Goal: Task Accomplishment & Management: Manage account settings

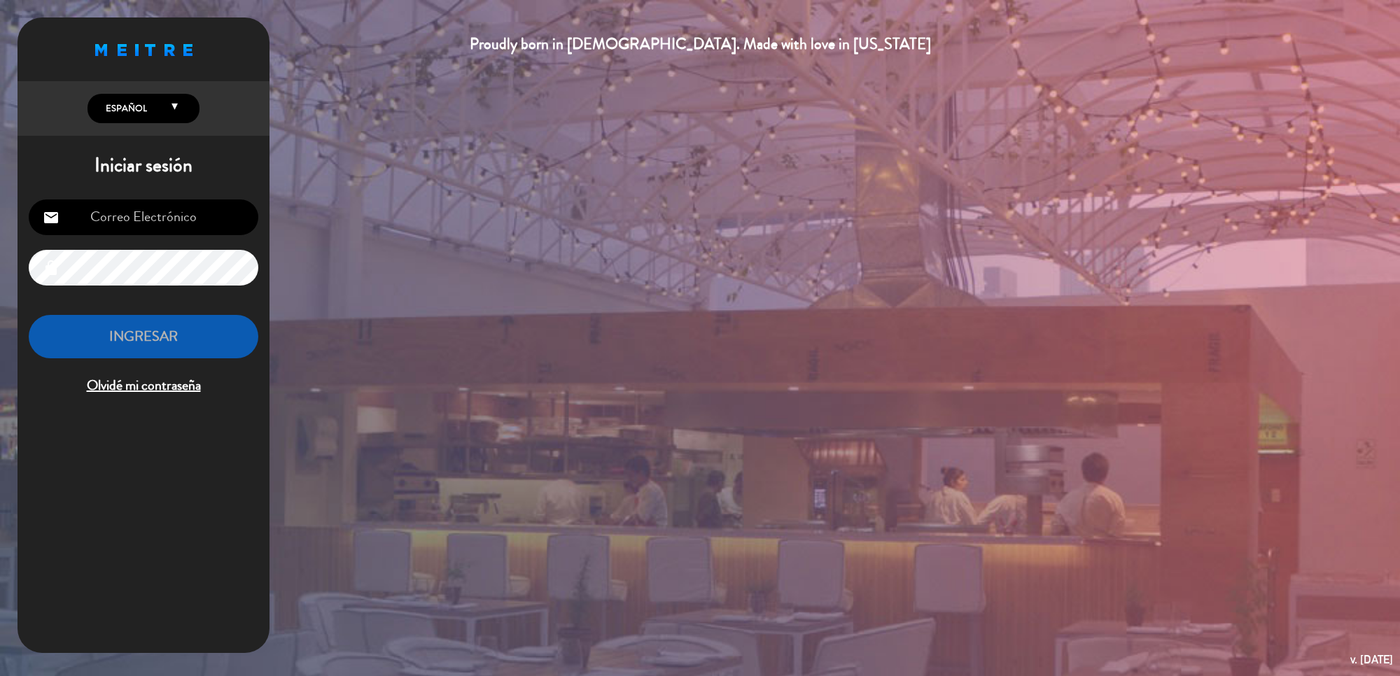
type input "[DOMAIN_NAME][EMAIL_ADDRESS][DOMAIN_NAME]"
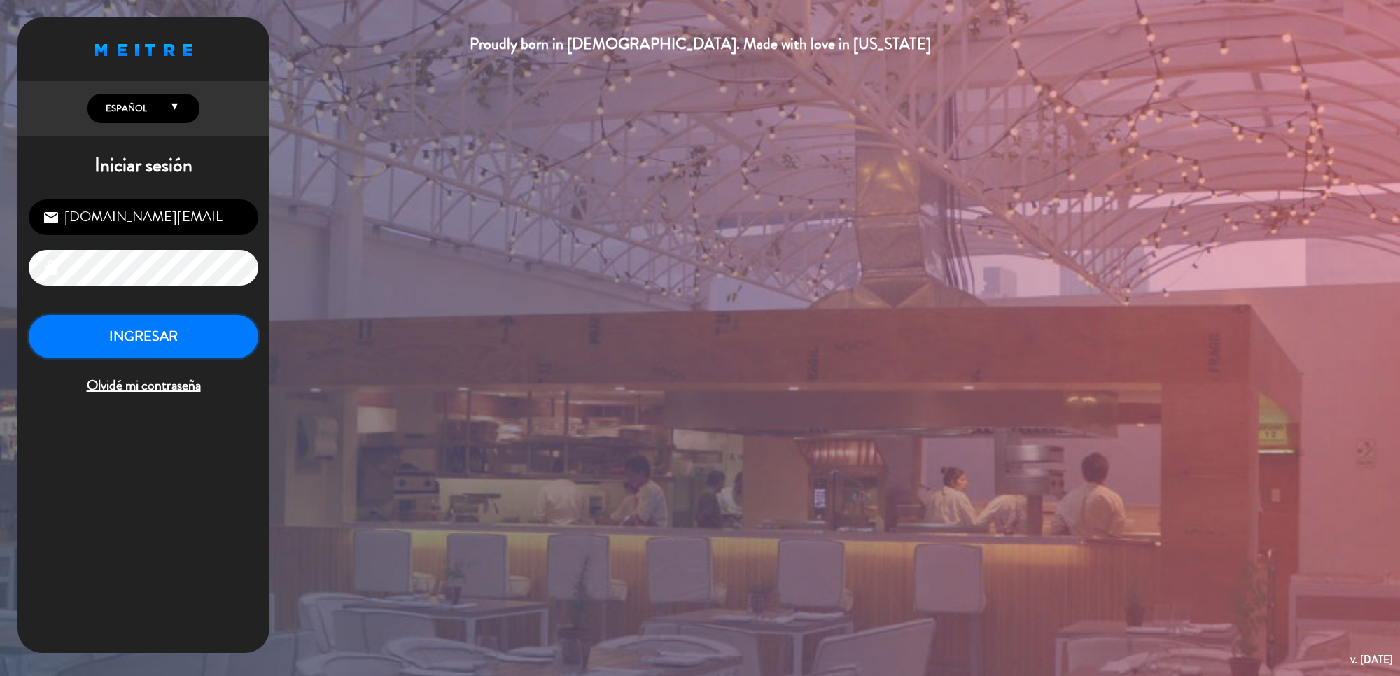
click at [168, 344] on button "INGRESAR" at bounding box center [144, 337] width 230 height 44
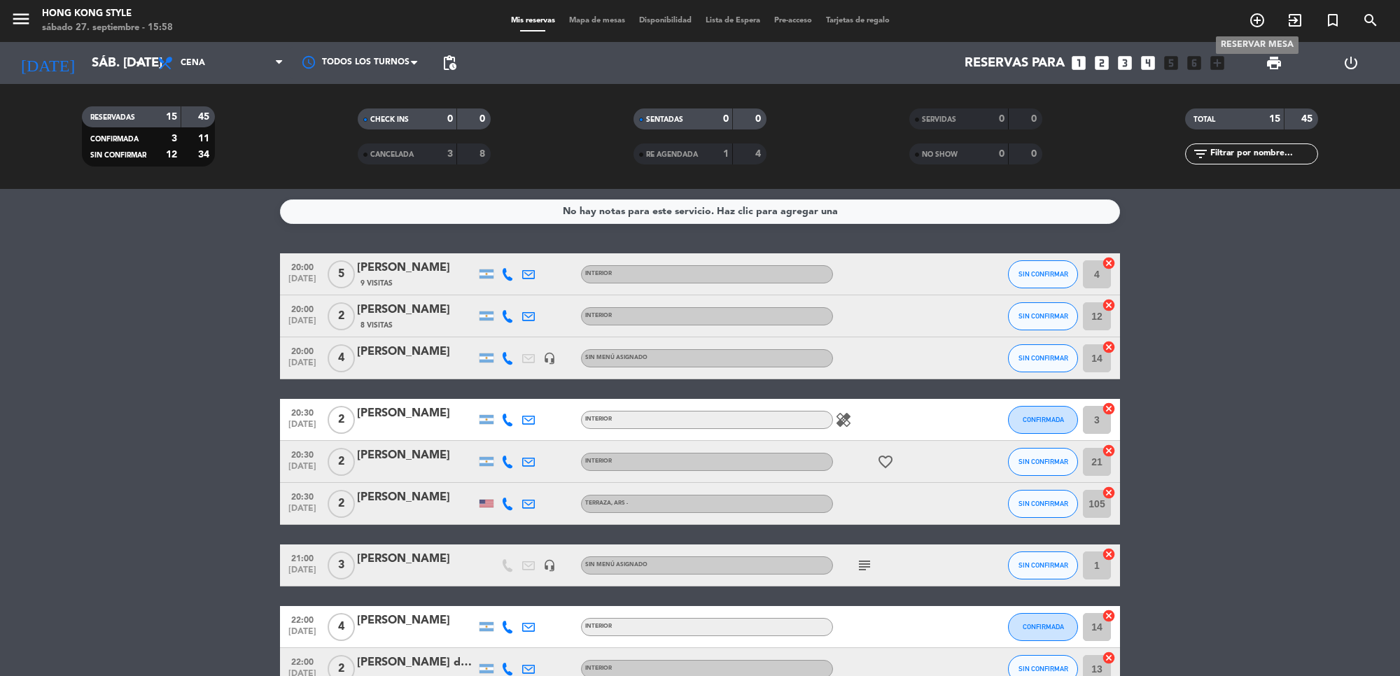
click at [1259, 18] on icon "add_circle_outline" at bounding box center [1257, 20] width 17 height 17
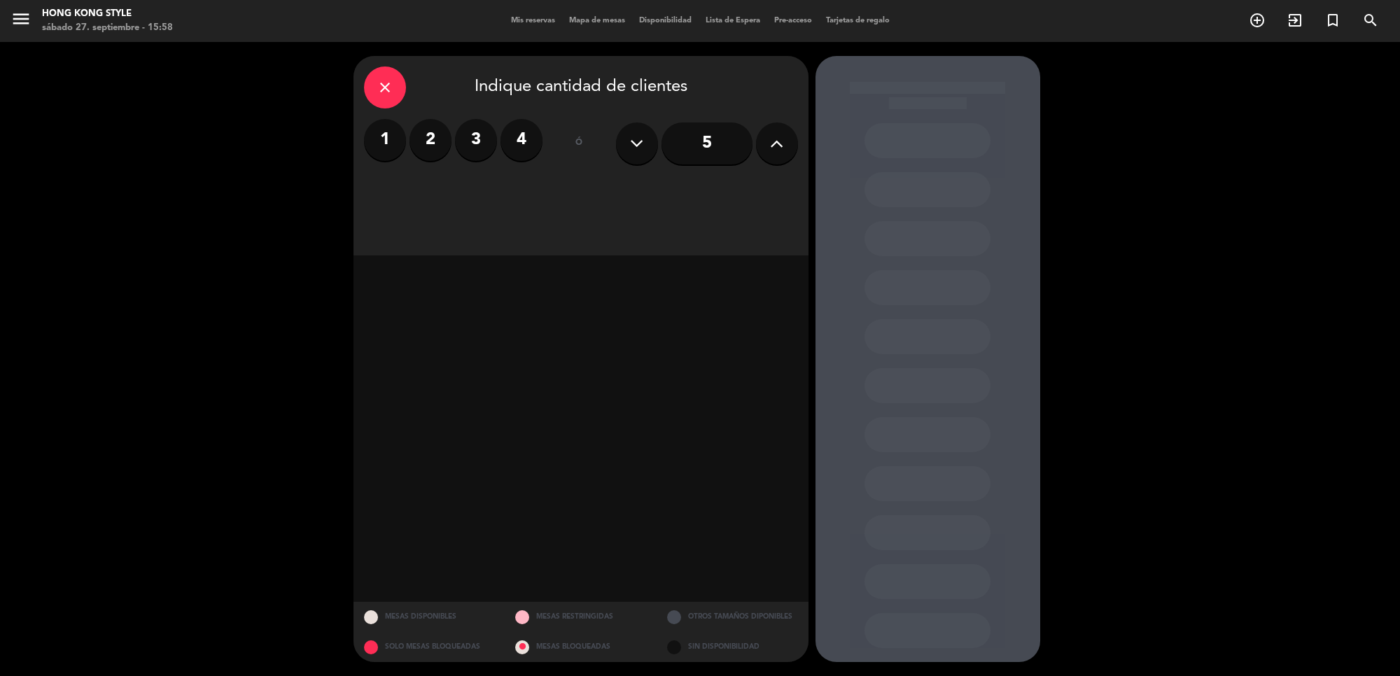
click at [431, 125] on label "2" at bounding box center [431, 140] width 42 height 42
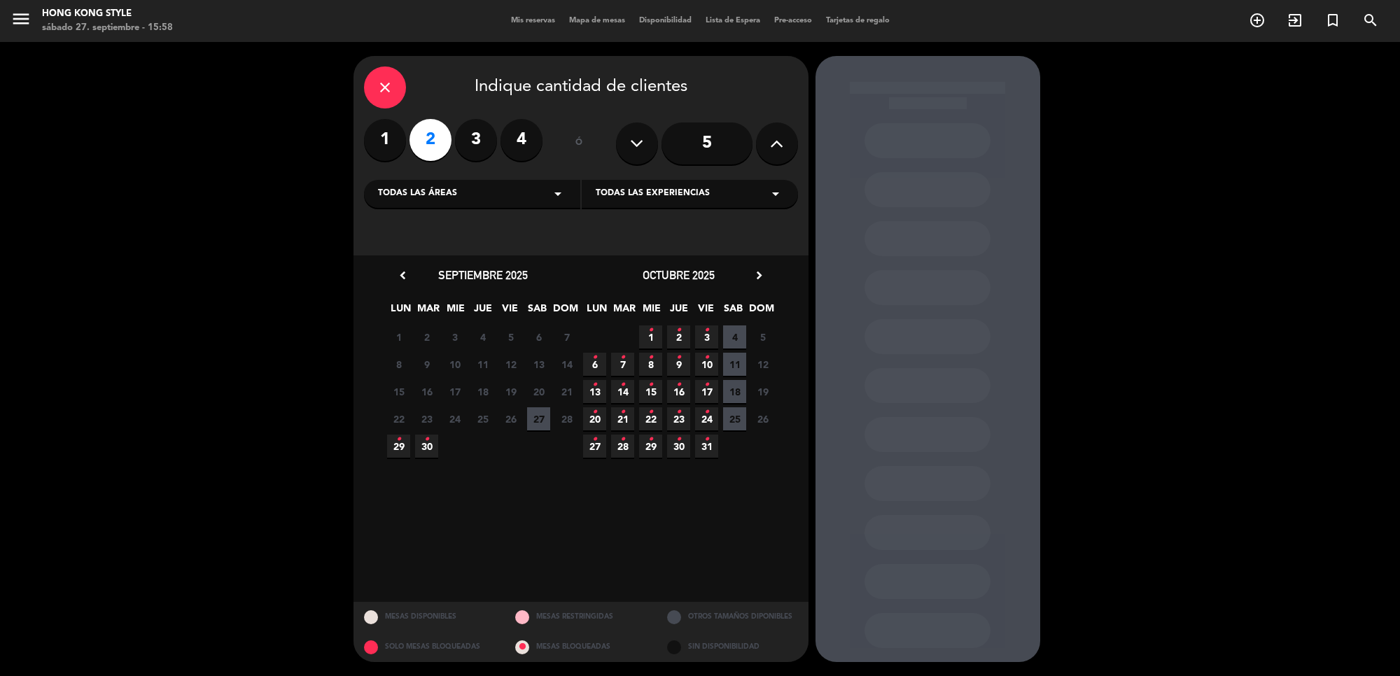
click at [399, 448] on icon "•" at bounding box center [398, 439] width 5 height 22
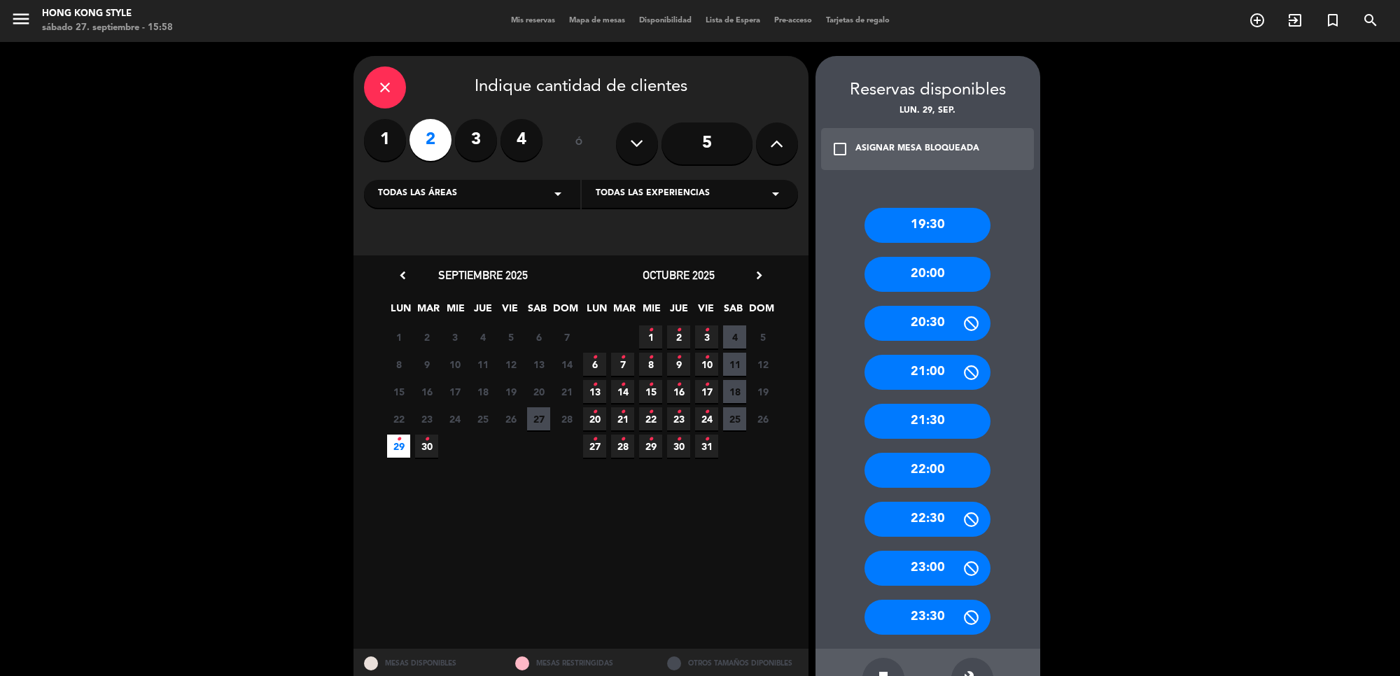
click at [931, 257] on div "20:00" at bounding box center [928, 274] width 126 height 35
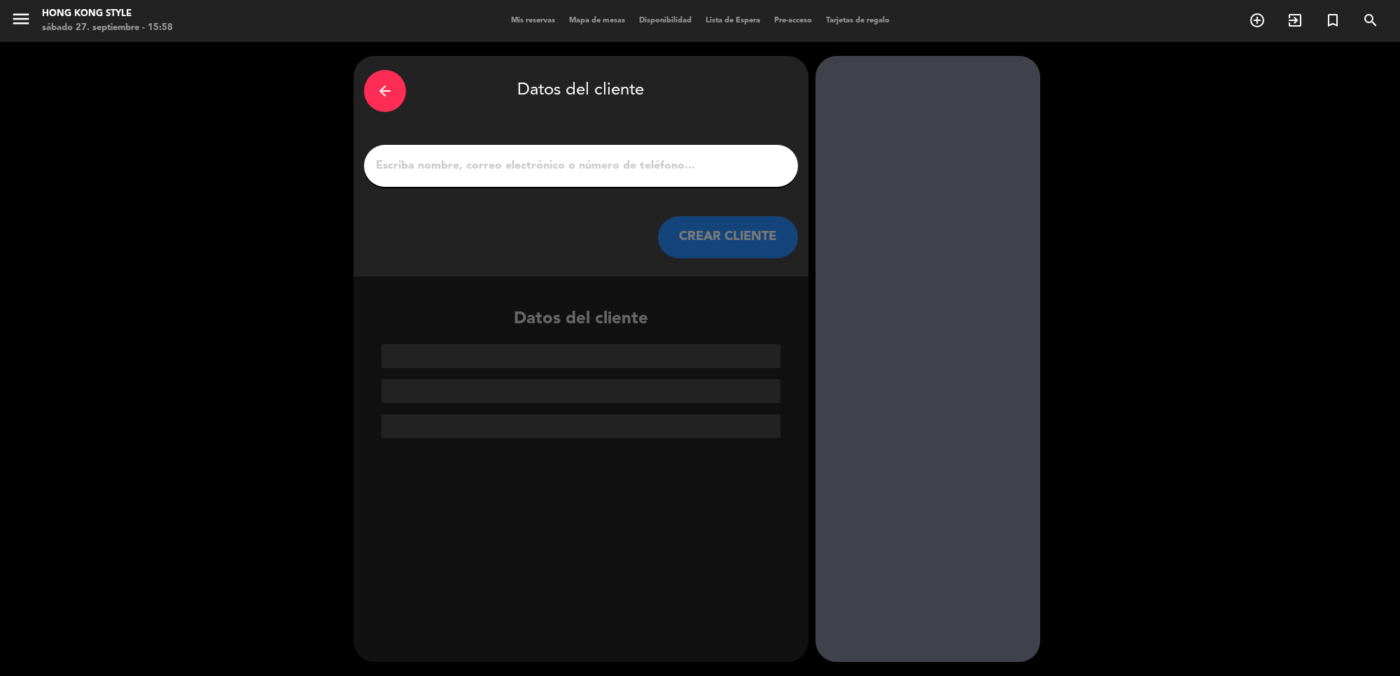
click at [580, 179] on div at bounding box center [581, 166] width 434 height 42
click at [587, 169] on input "1" at bounding box center [581, 166] width 413 height 20
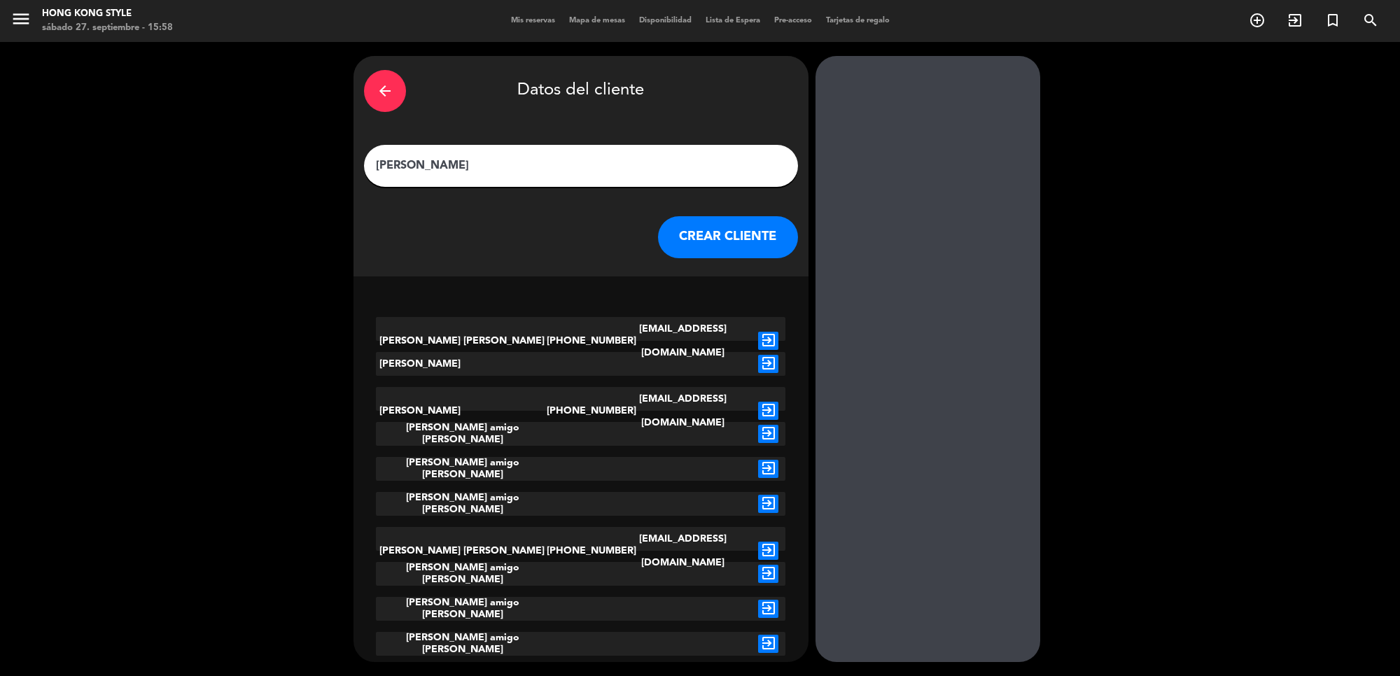
type input "[PERSON_NAME]"
click at [768, 438] on icon "exit_to_app" at bounding box center [768, 434] width 20 height 18
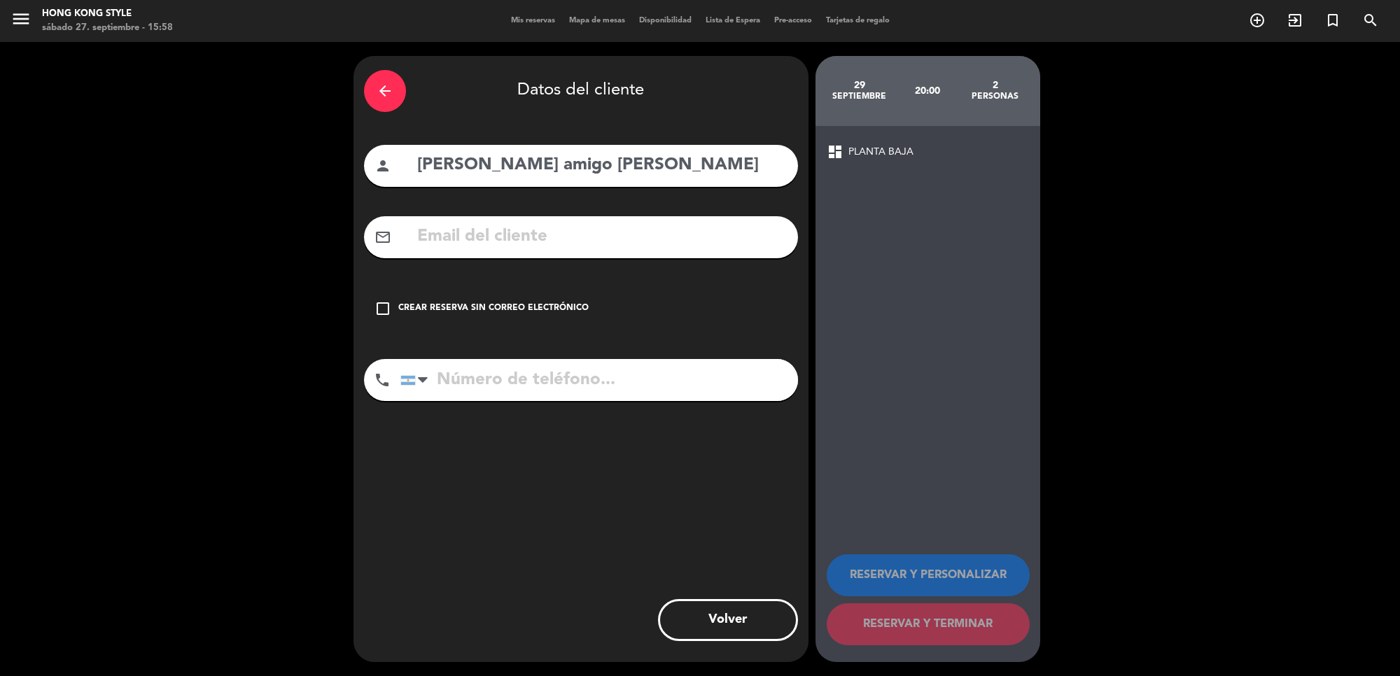
click at [515, 302] on div "Crear reserva sin correo electrónico" at bounding box center [493, 309] width 190 height 14
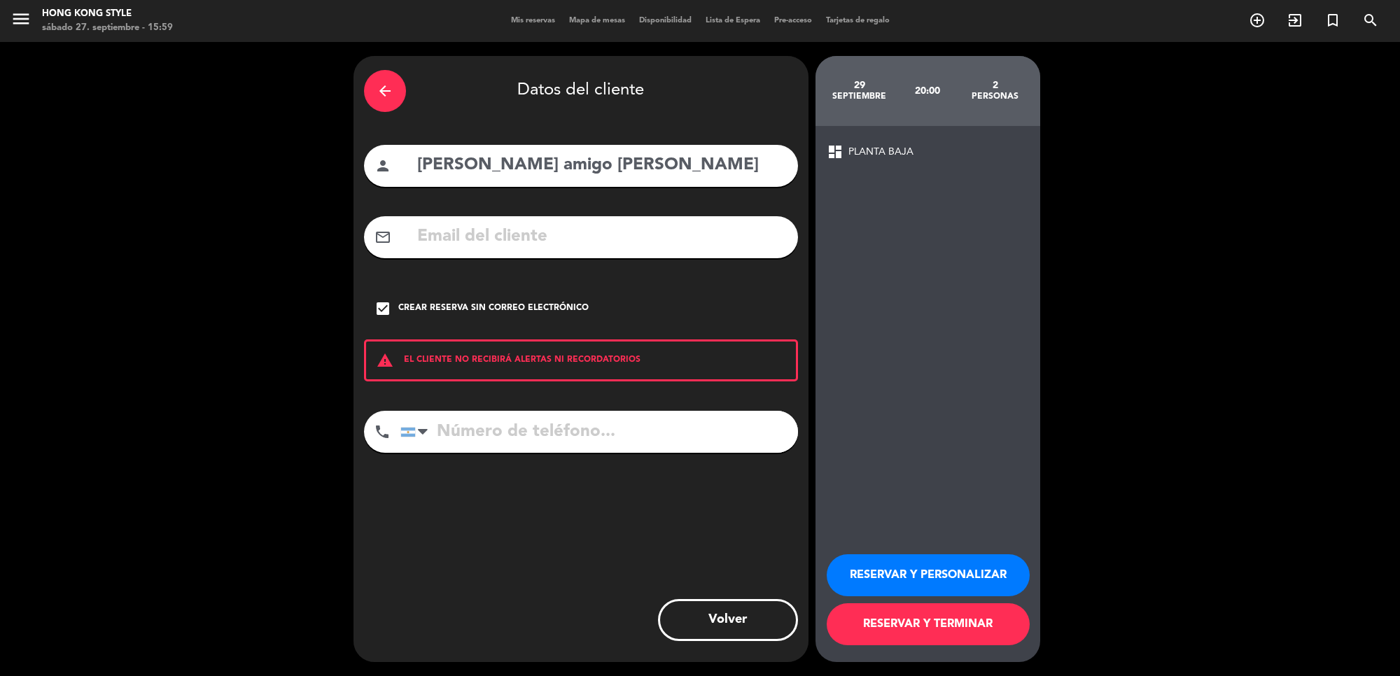
click at [944, 622] on button "RESERVAR Y TERMINAR" at bounding box center [928, 624] width 203 height 42
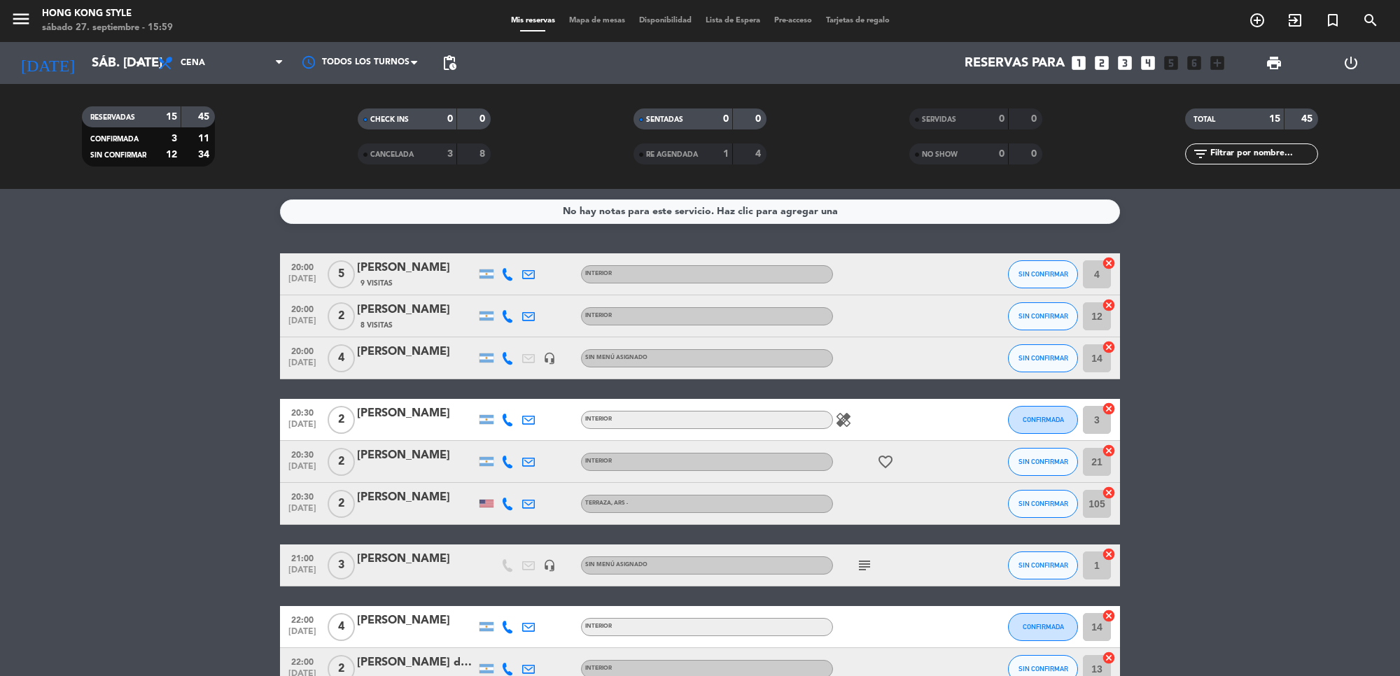
click at [589, 20] on span "Mapa de mesas" at bounding box center [597, 21] width 70 height 8
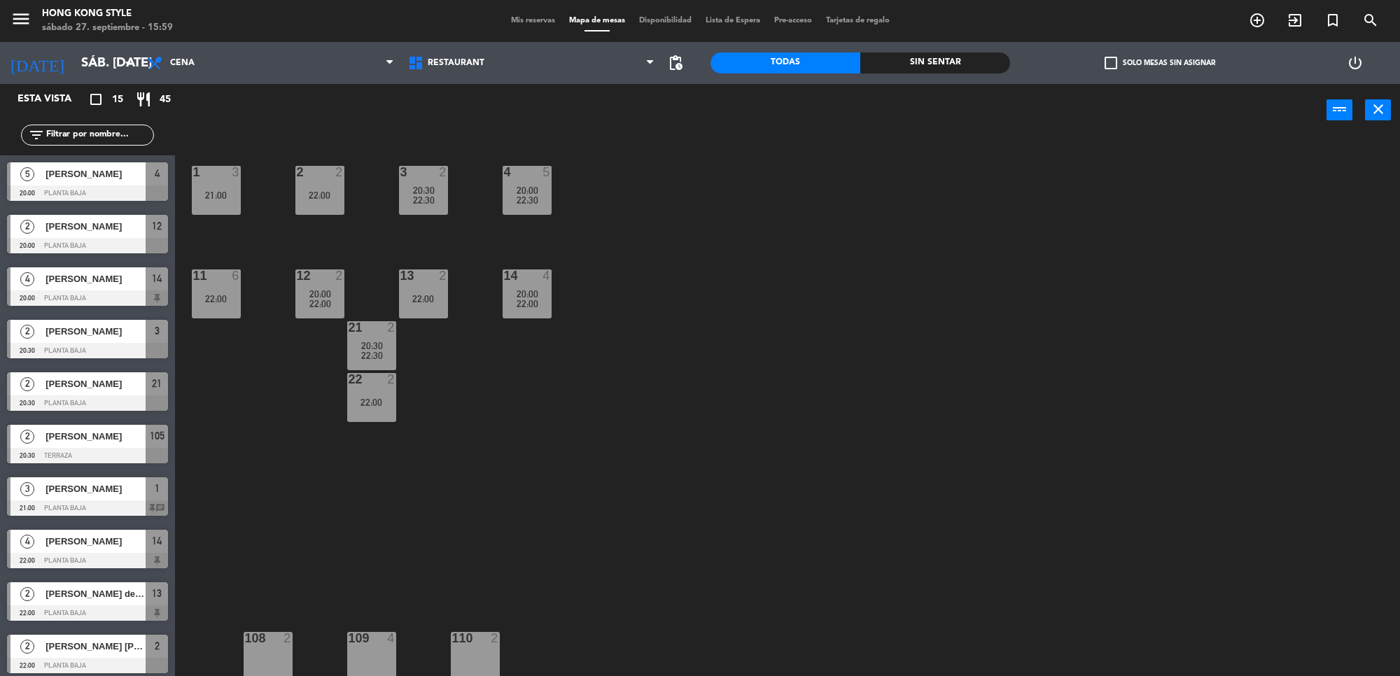
click at [527, 20] on span "Mis reservas" at bounding box center [533, 21] width 58 height 8
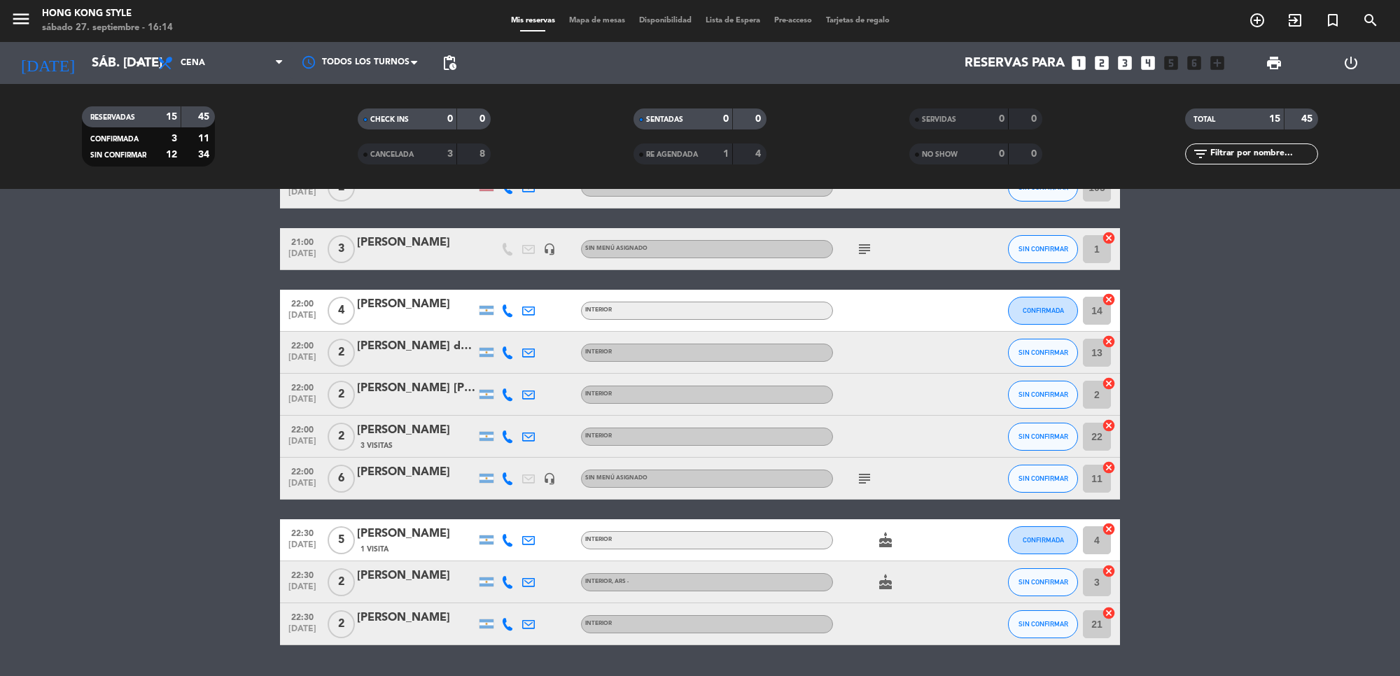
scroll to position [355, 0]
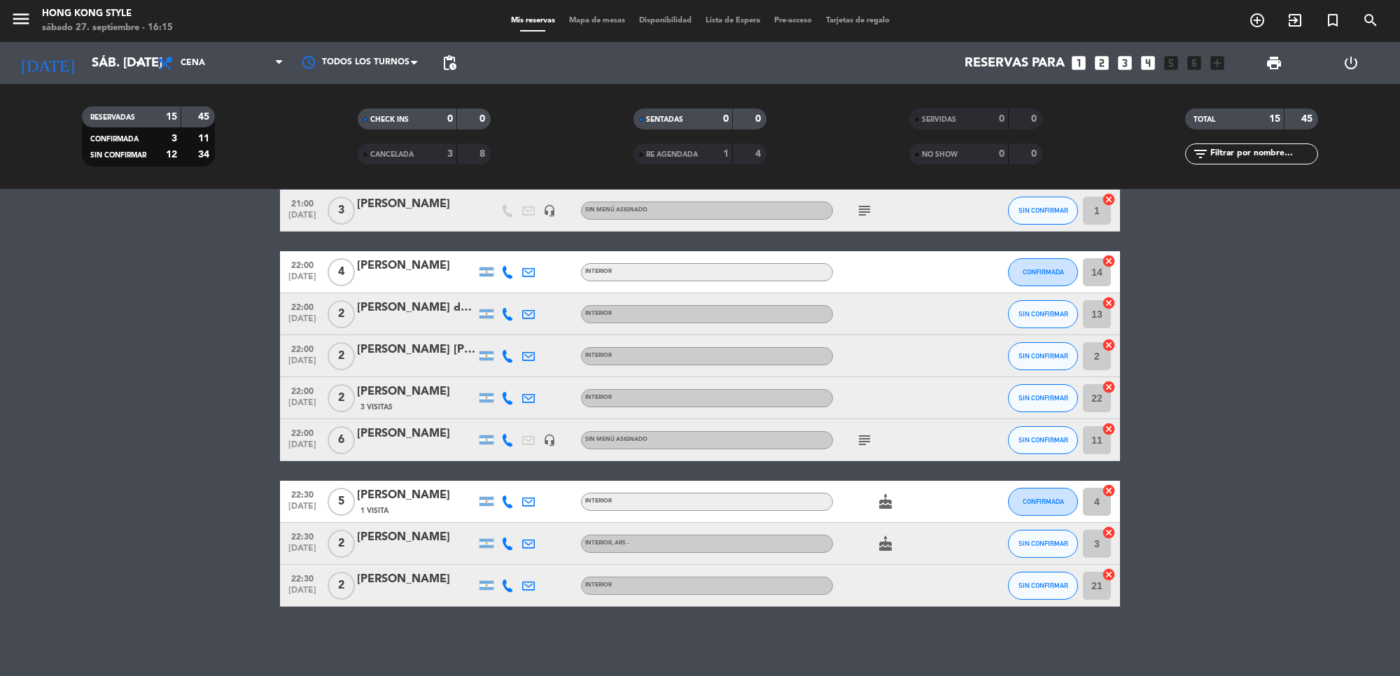
click at [594, 20] on span "Mapa de mesas" at bounding box center [597, 21] width 70 height 8
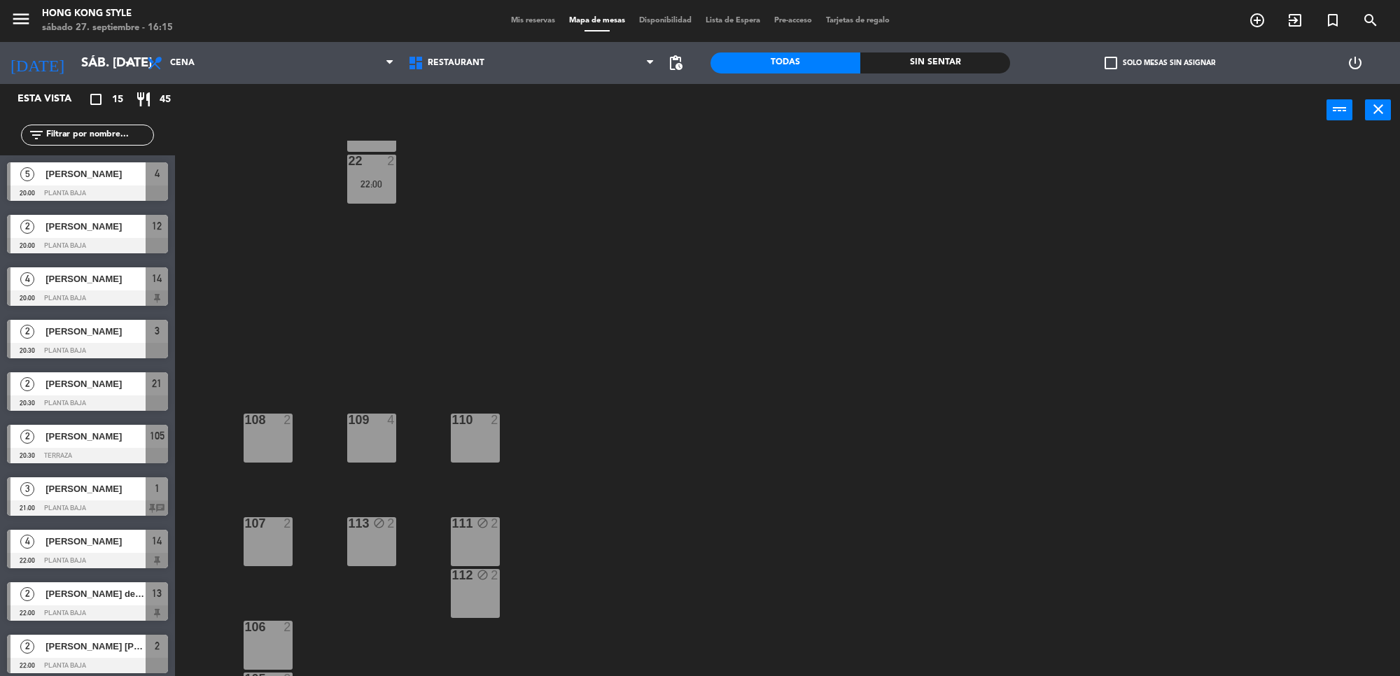
scroll to position [259, 0]
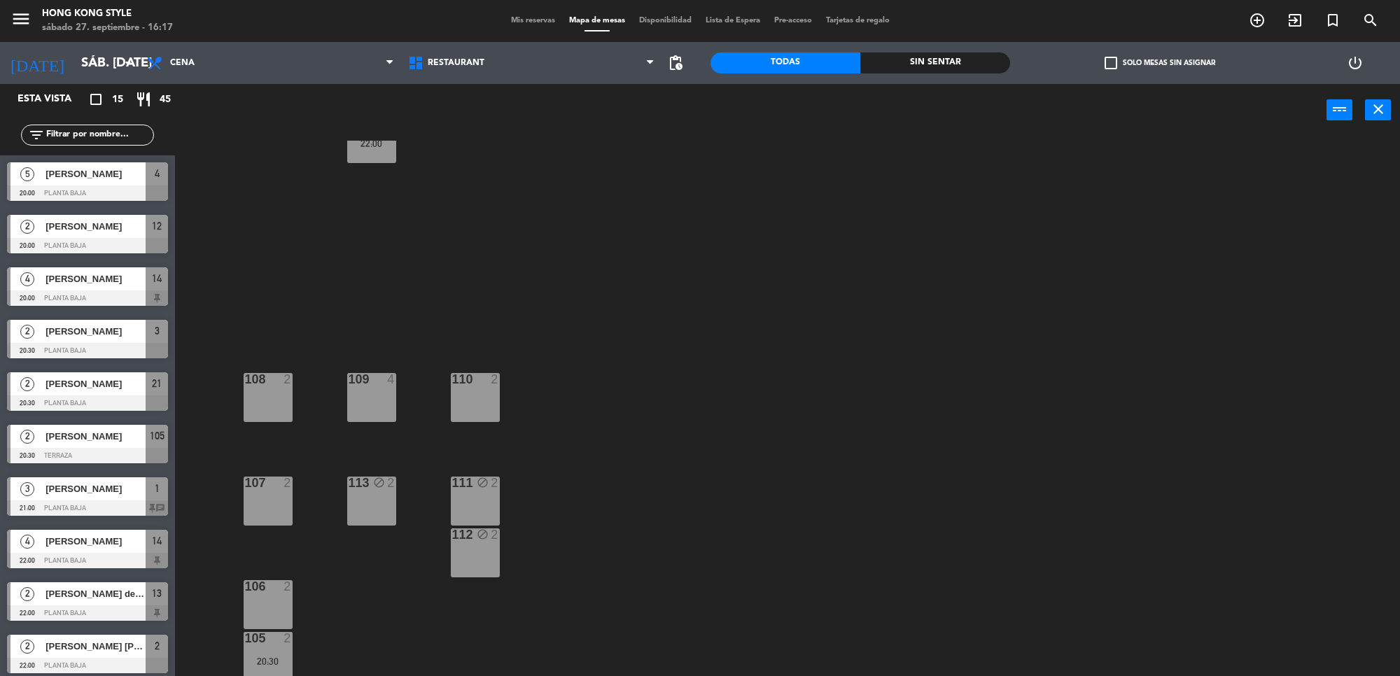
click at [351, 399] on div "109 4" at bounding box center [371, 397] width 49 height 49
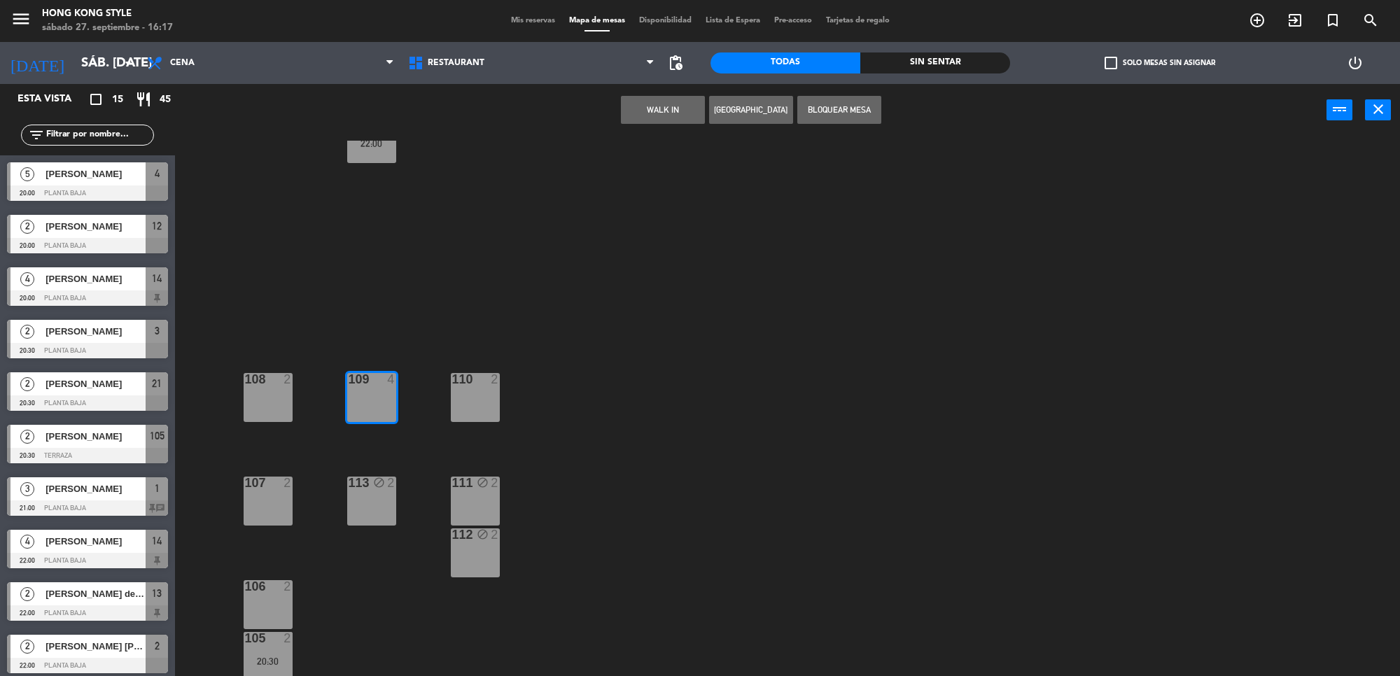
click at [814, 104] on button "Bloquear Mesa" at bounding box center [839, 110] width 84 height 28
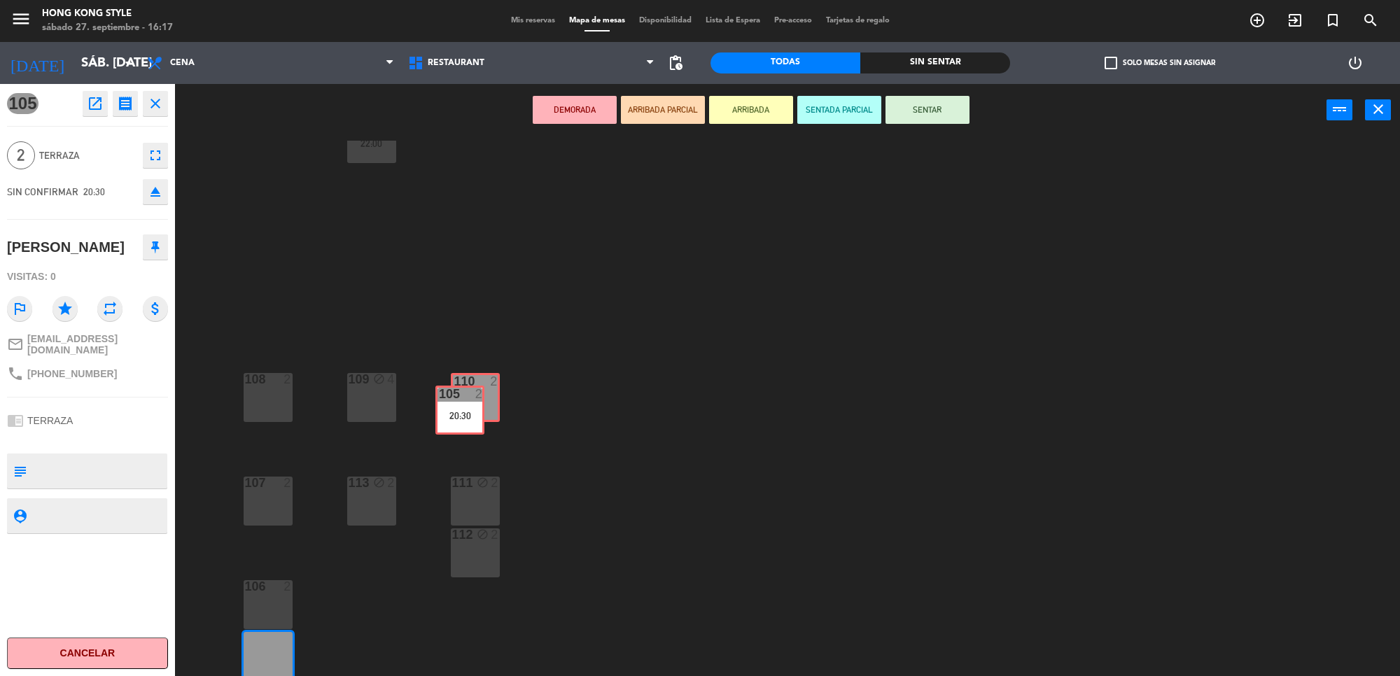
drag, startPoint x: 277, startPoint y: 638, endPoint x: 508, endPoint y: 375, distance: 350.7
click at [508, 375] on div "1 3 21:00 2 2 22:00 3 2 20:30 22:30 4 5 20:00 22:30 11 6 22:00 12 2 20:00 22:00…" at bounding box center [794, 411] width 1211 height 540
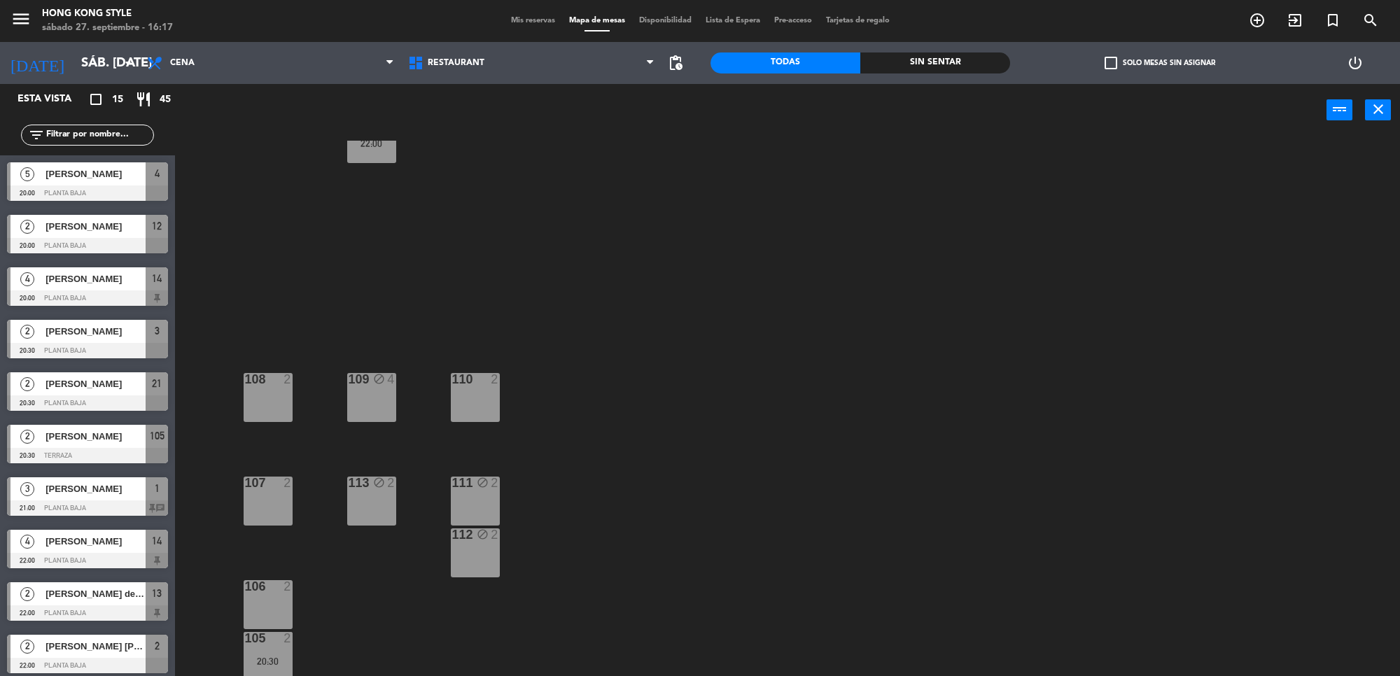
click at [288, 660] on div "20:30" at bounding box center [268, 662] width 49 height 10
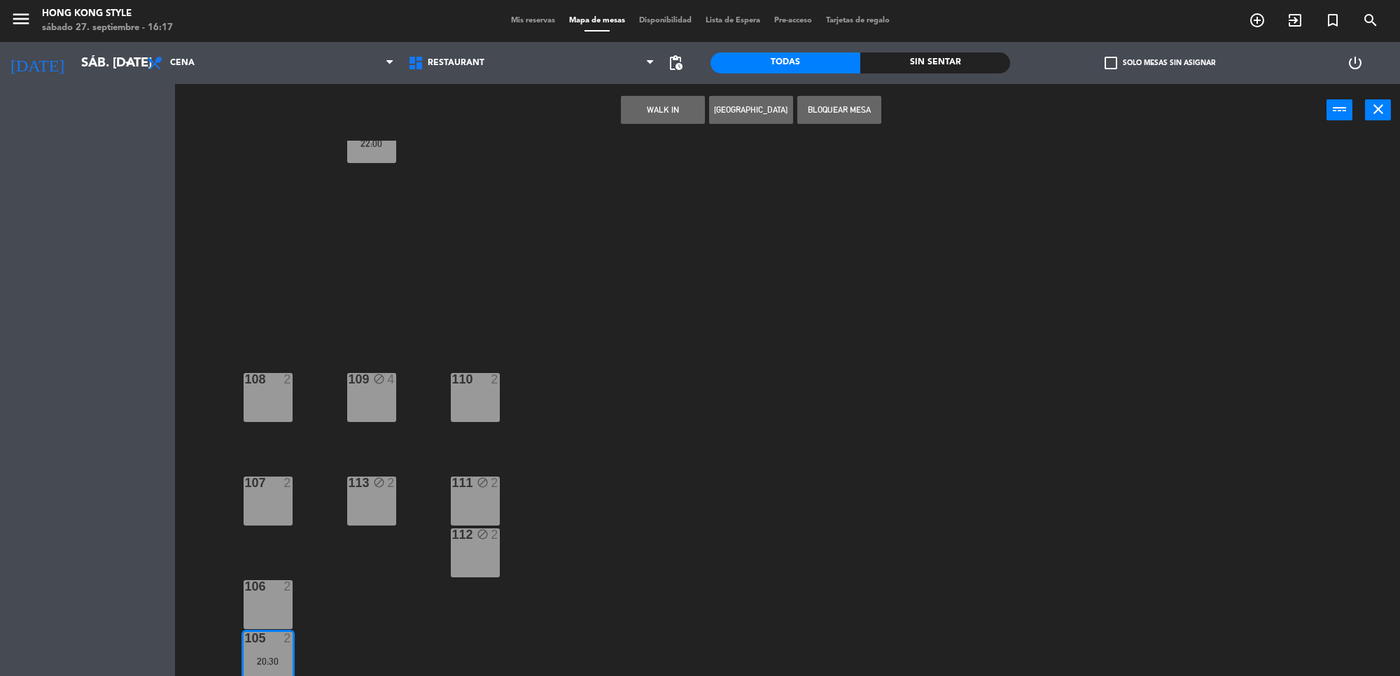
drag, startPoint x: 270, startPoint y: 655, endPoint x: 492, endPoint y: 448, distance: 303.6
click at [491, 453] on div "1 3 21:00 2 2 22:00 3 2 20:30 22:30 4 5 20:00 22:30 11 6 22:00 12 2 20:00 22:00…" at bounding box center [794, 411] width 1211 height 540
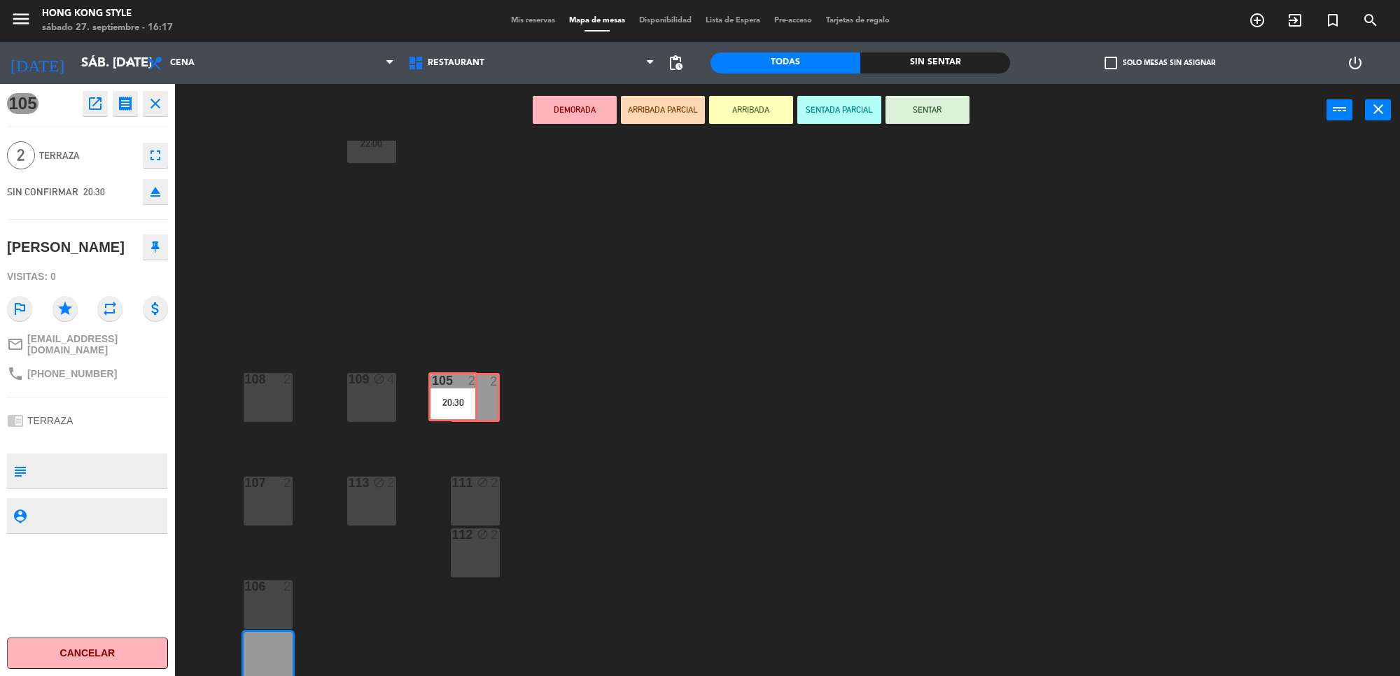
drag, startPoint x: 286, startPoint y: 659, endPoint x: 471, endPoint y: 400, distance: 318.6
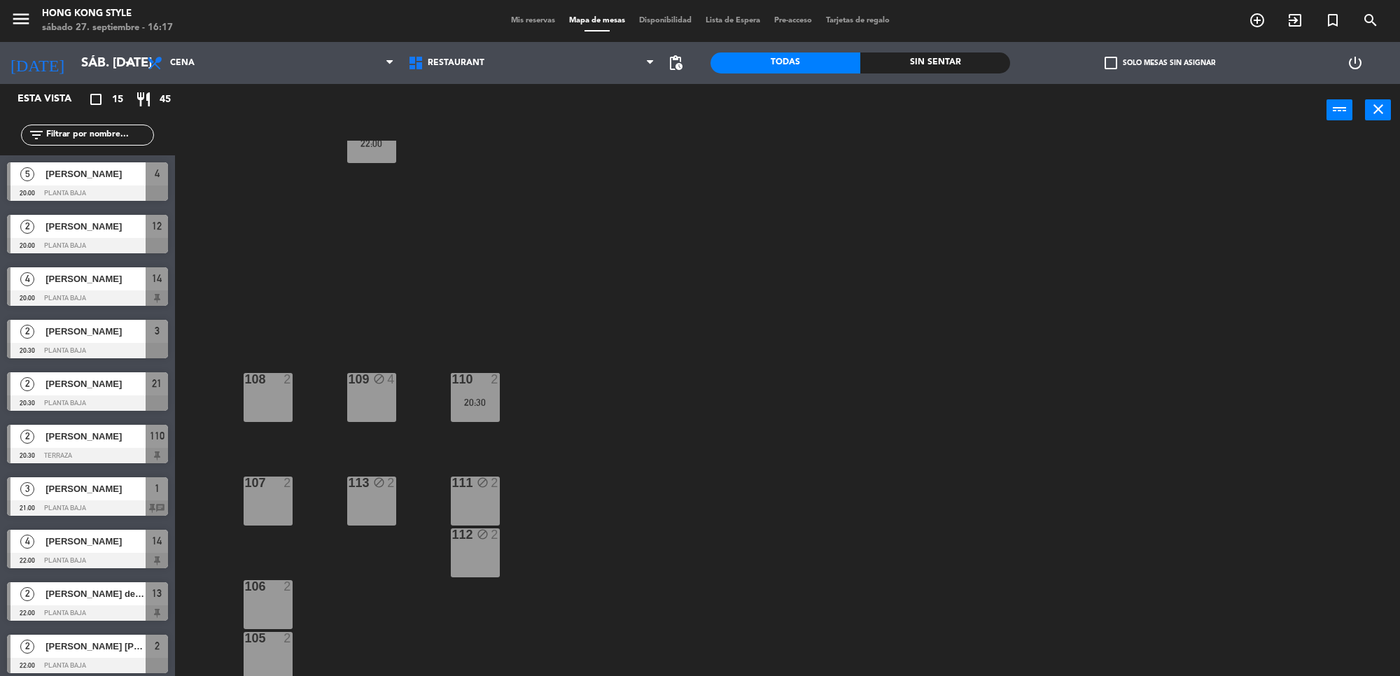
click at [771, 337] on div "1 3 21:00 2 2 22:00 3 2 20:30 22:30 4 5 20:00 22:30 11 6 22:00 12 2 20:00 22:00…" at bounding box center [794, 411] width 1211 height 540
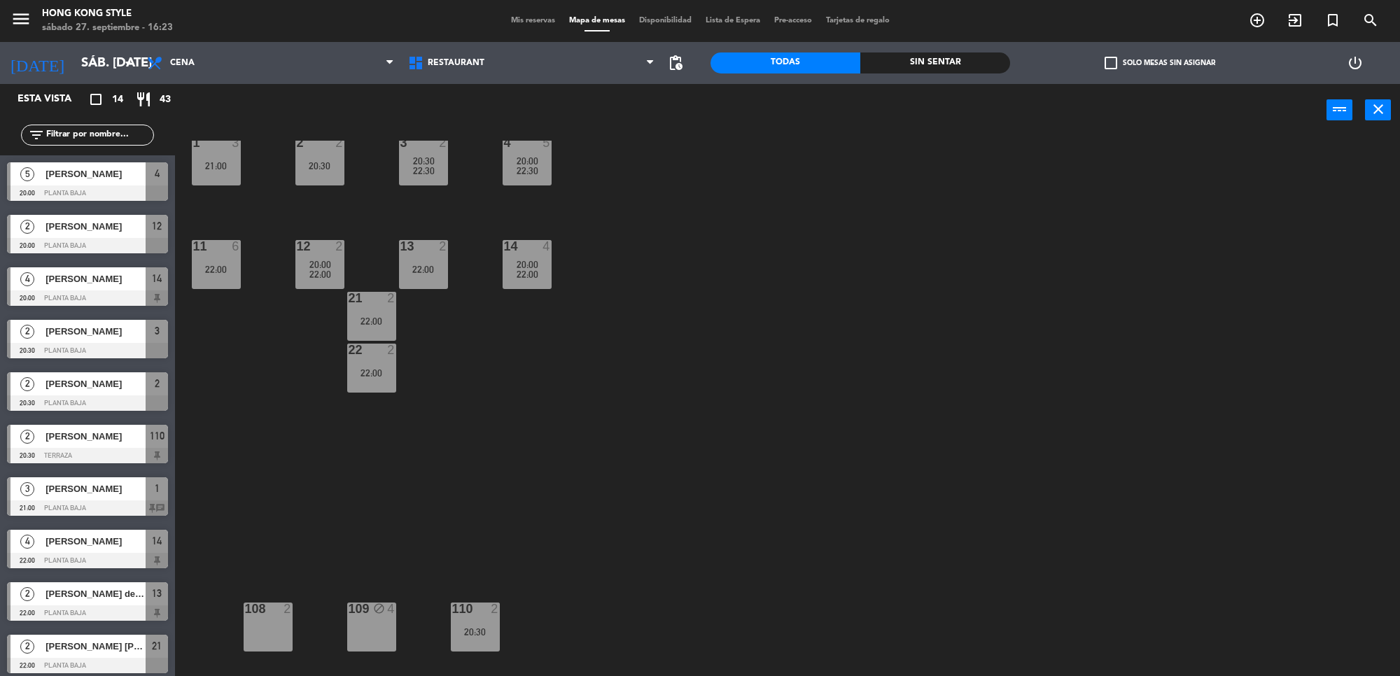
scroll to position [0, 0]
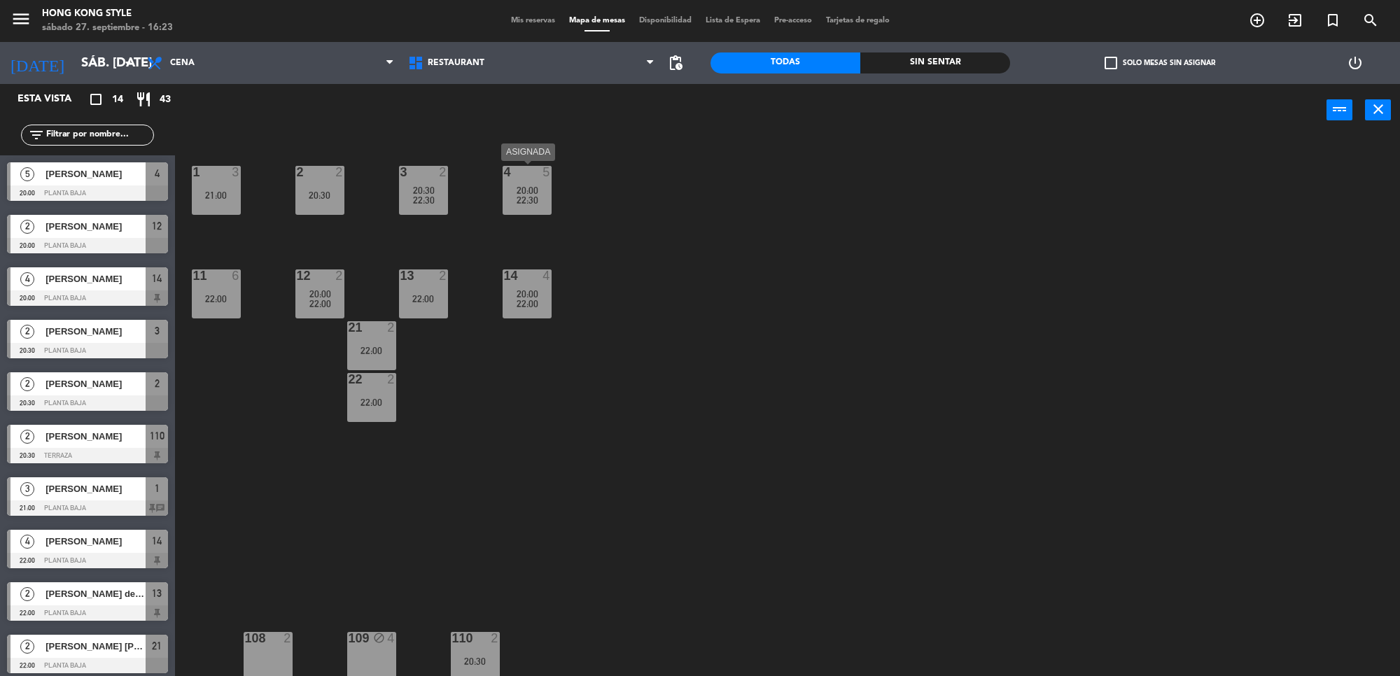
click at [503, 209] on div "4 5 20:00 22:30" at bounding box center [527, 190] width 49 height 49
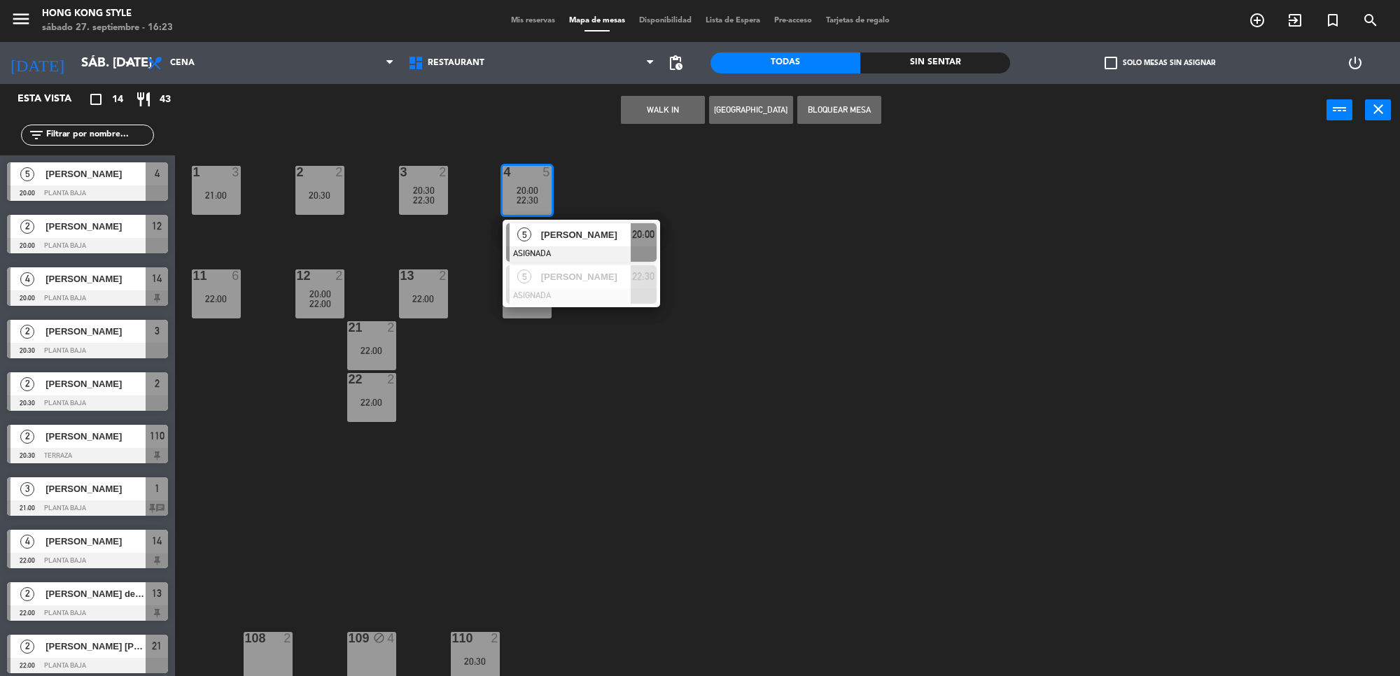
click at [610, 417] on div "1 3 21:00 2 2 20:30 3 2 20:30 22:30 4 5 20:00 22:30 5 [PERSON_NAME] 20:00 5 [PE…" at bounding box center [794, 411] width 1211 height 540
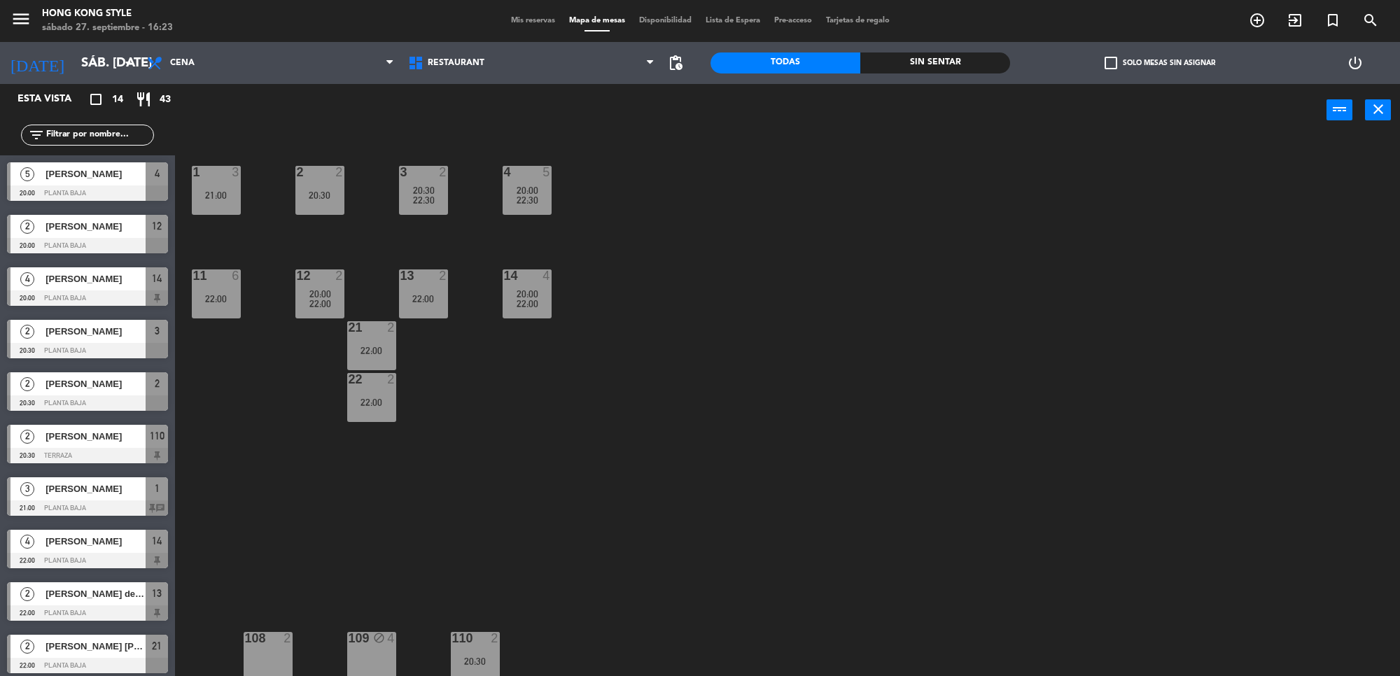
click at [536, 293] on span "20:00" at bounding box center [528, 293] width 22 height 11
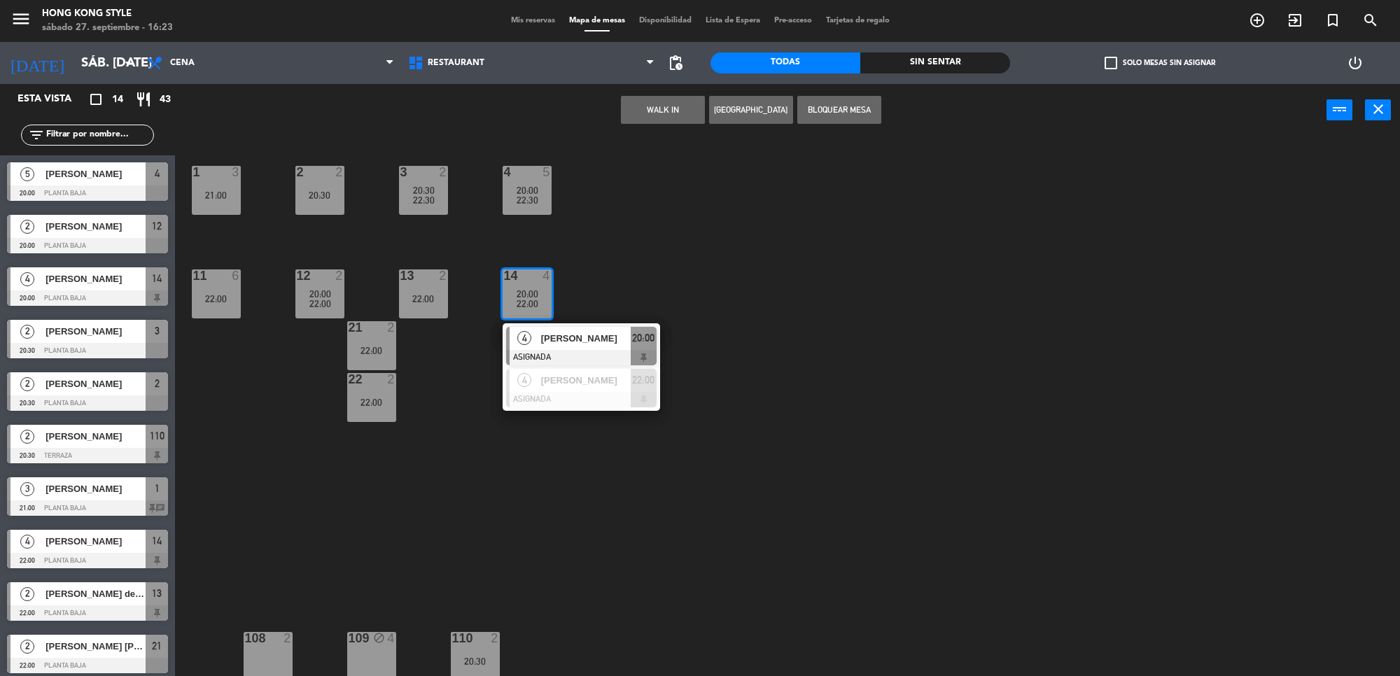
click at [583, 460] on div "1 3 21:00 2 2 20:30 3 2 20:30 22:30 4 5 20:00 22:30 11 6 22:00 12 2 20:00 22:00…" at bounding box center [794, 411] width 1211 height 540
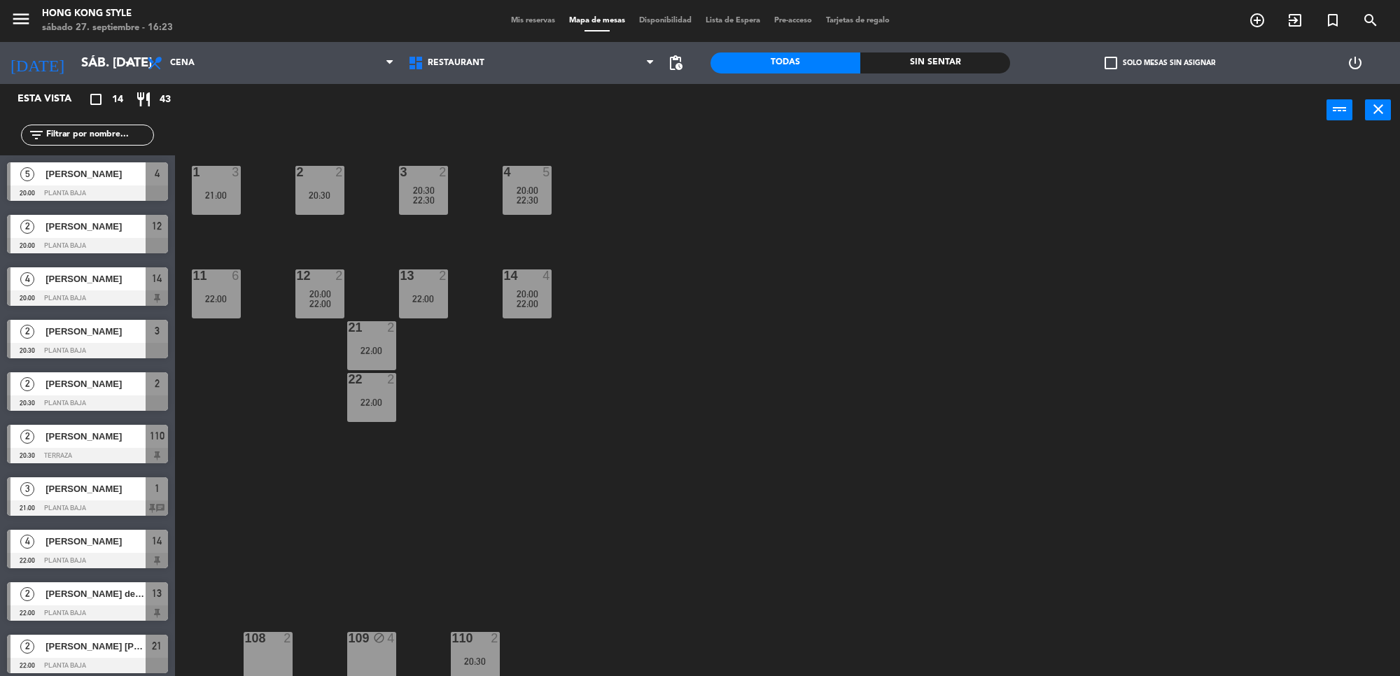
click at [195, 291] on div "11 6 22:00" at bounding box center [216, 294] width 49 height 49
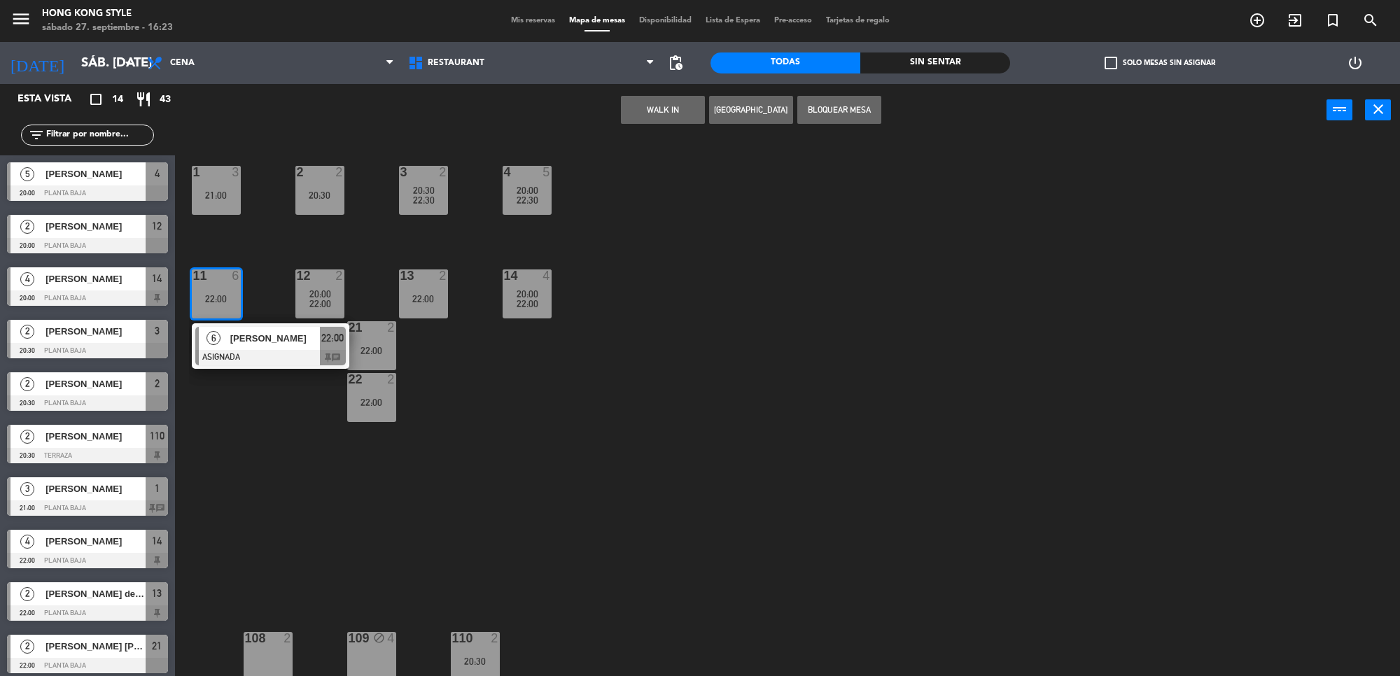
click at [275, 418] on div "1 3 21:00 2 2 20:30 3 2 20:30 22:30 4 5 20:00 22:30 11 6 22:00 6 [PERSON_NAME] …" at bounding box center [794, 411] width 1211 height 540
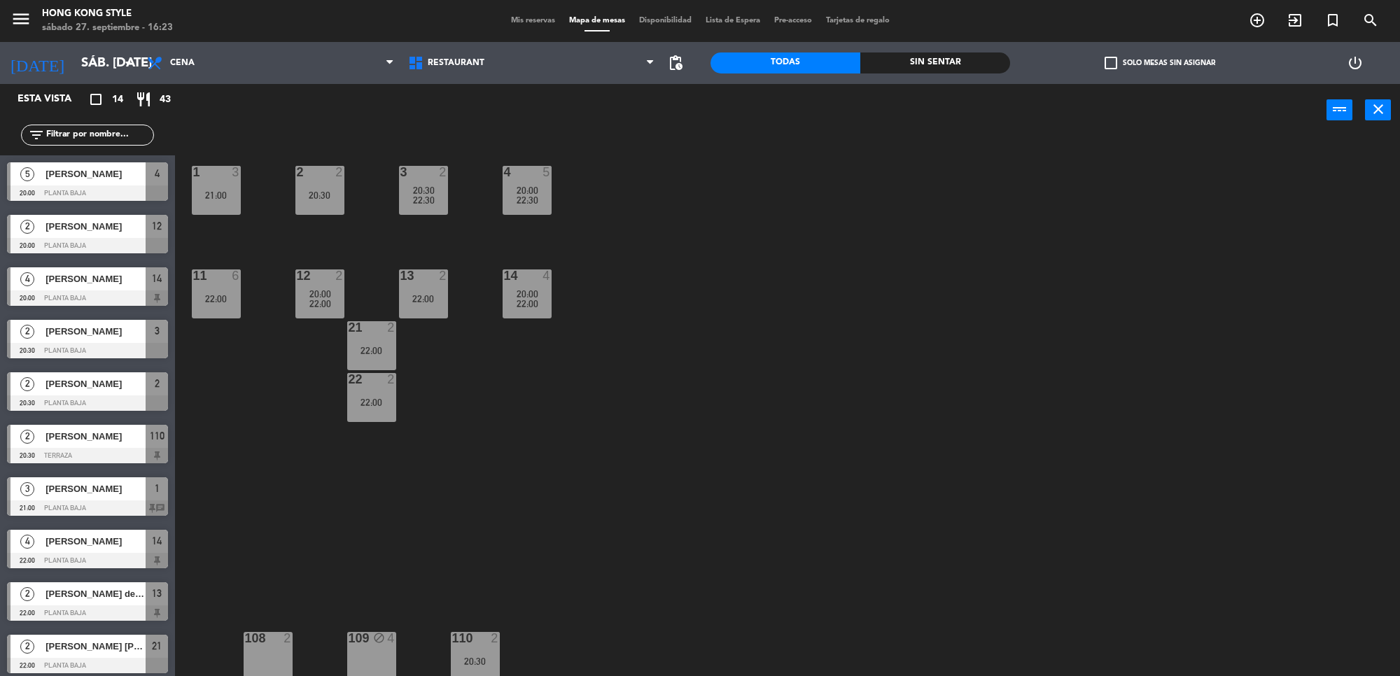
click at [327, 288] on span "20:00" at bounding box center [320, 293] width 22 height 11
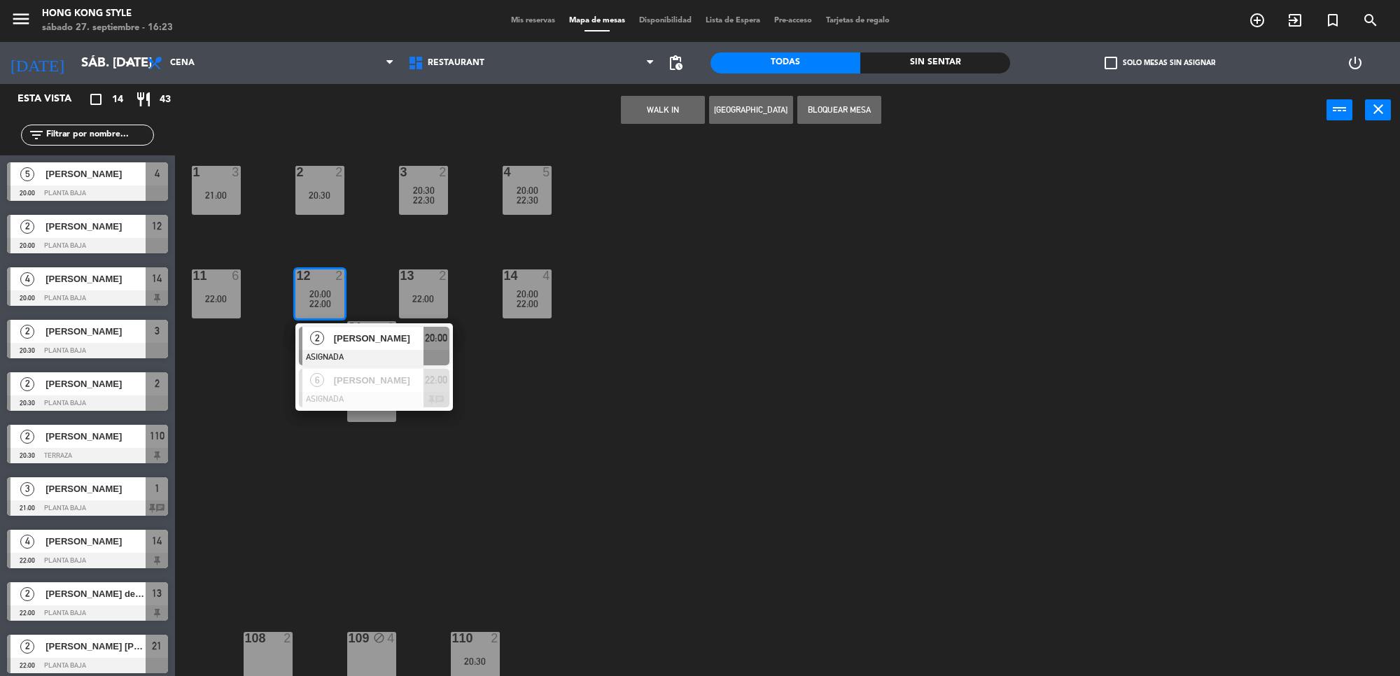
click at [567, 470] on div "1 3 21:00 2 2 20:30 3 2 20:30 22:30 4 5 20:00 22:30 11 6 22:00 12 2 20:00 22:00…" at bounding box center [794, 411] width 1211 height 540
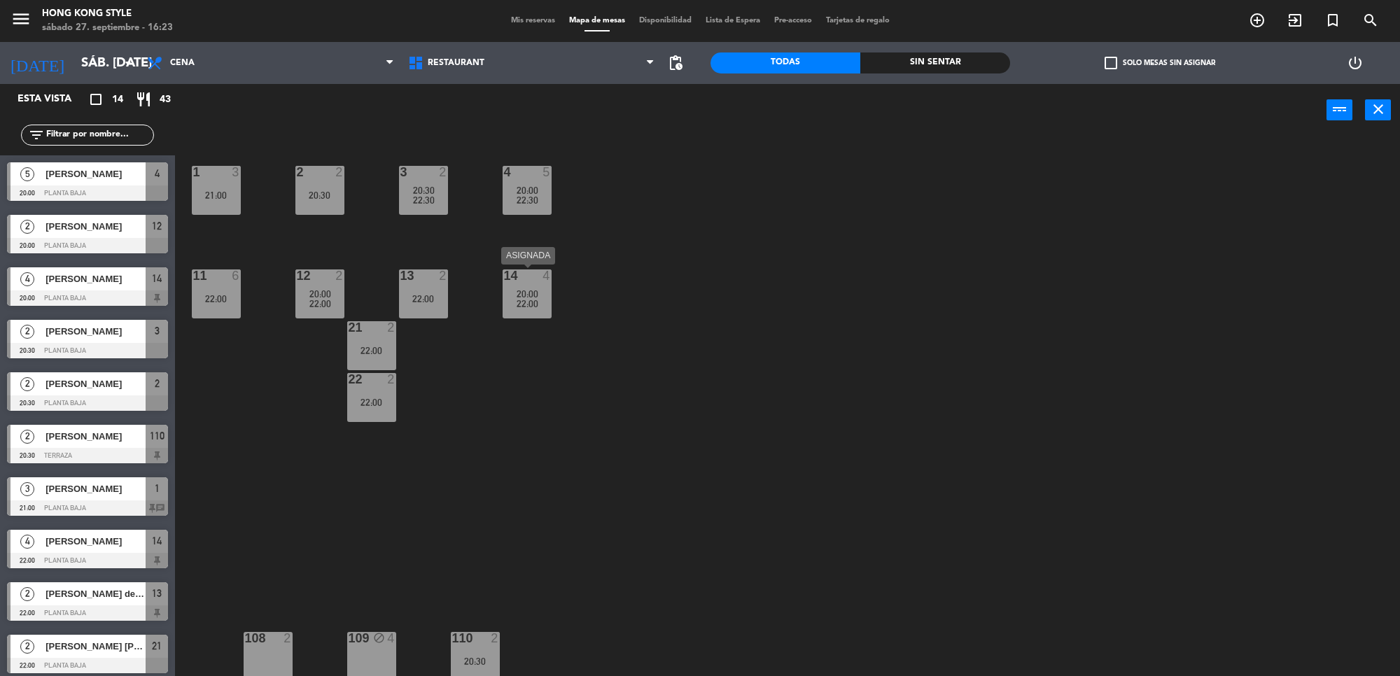
click at [538, 305] on div "22:00" at bounding box center [527, 304] width 49 height 10
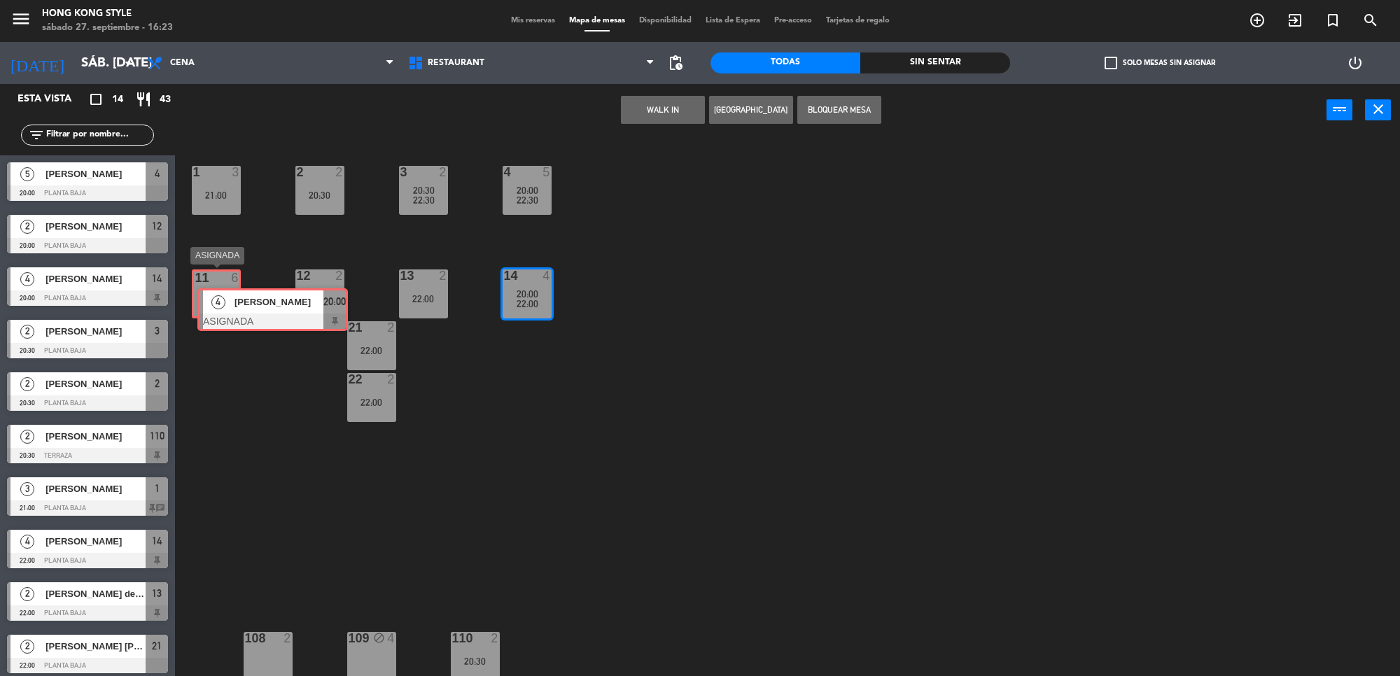
drag, startPoint x: 541, startPoint y: 337, endPoint x: 233, endPoint y: 300, distance: 310.3
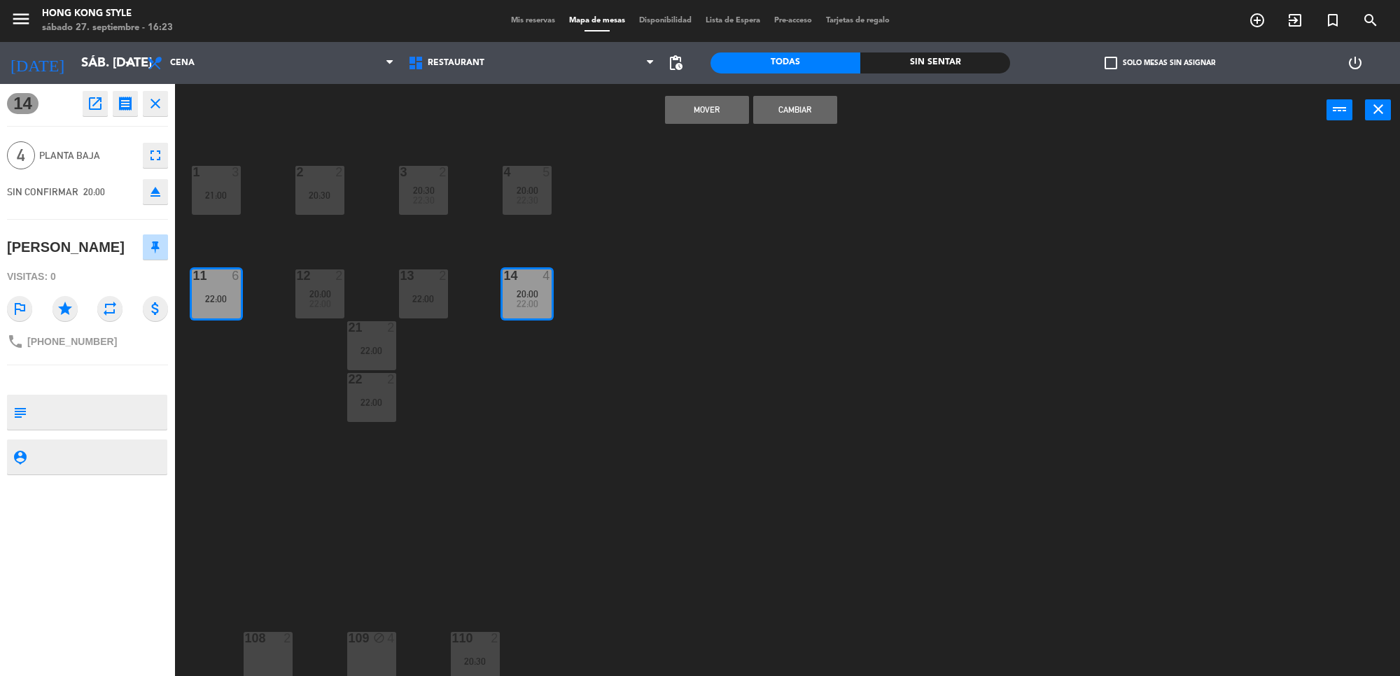
click at [718, 106] on button "Mover" at bounding box center [707, 110] width 84 height 28
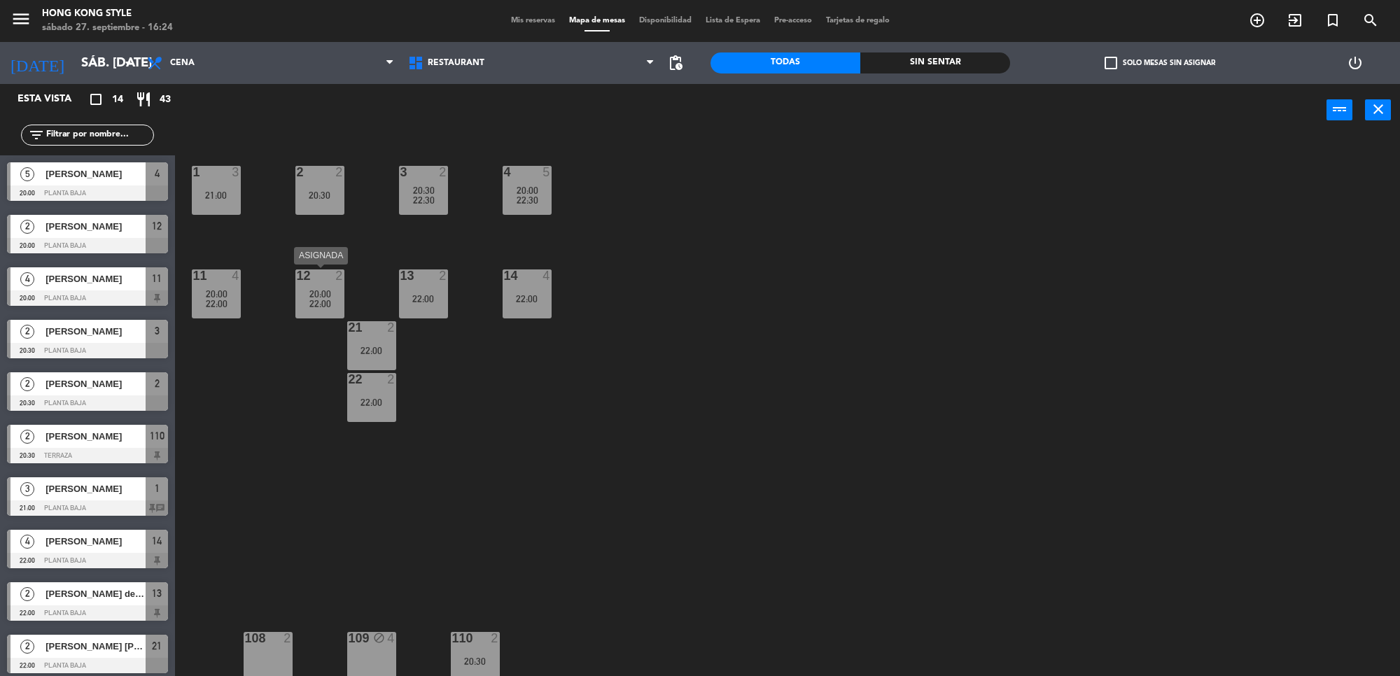
click at [305, 299] on div "22:00" at bounding box center [319, 304] width 49 height 10
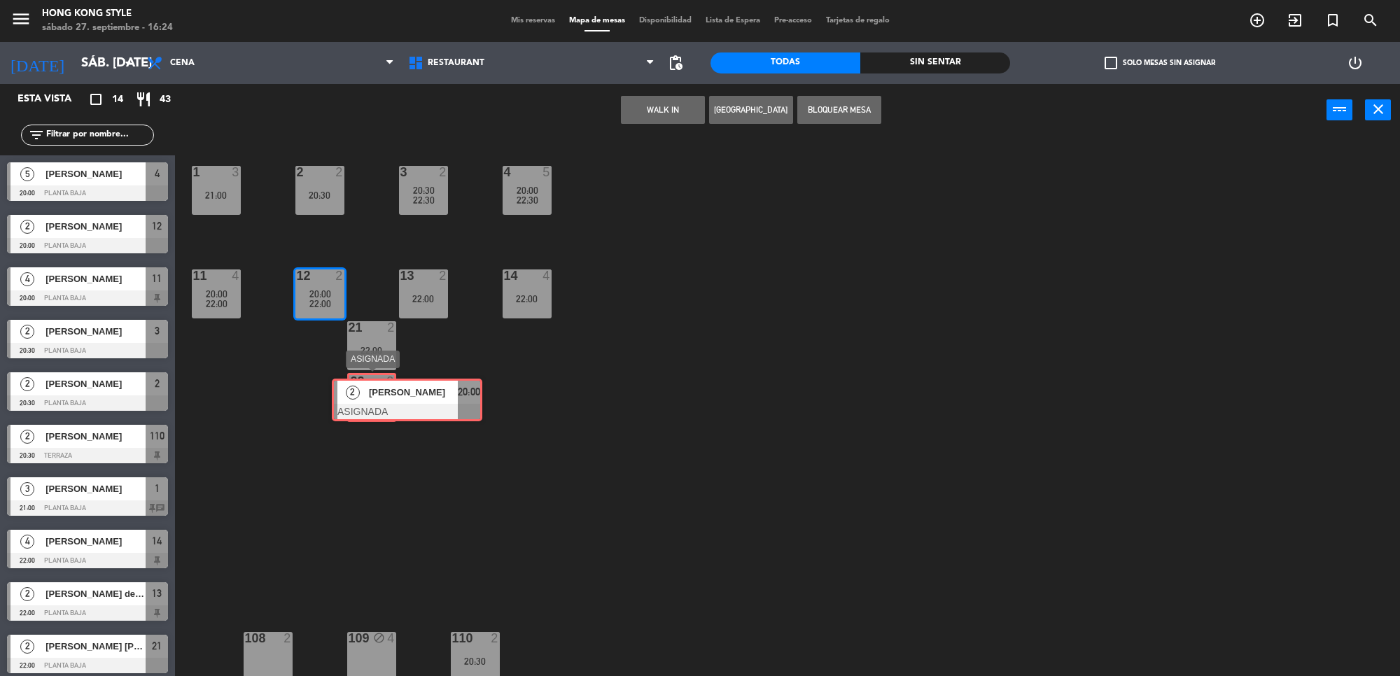
drag, startPoint x: 340, startPoint y: 330, endPoint x: 373, endPoint y: 382, distance: 62.3
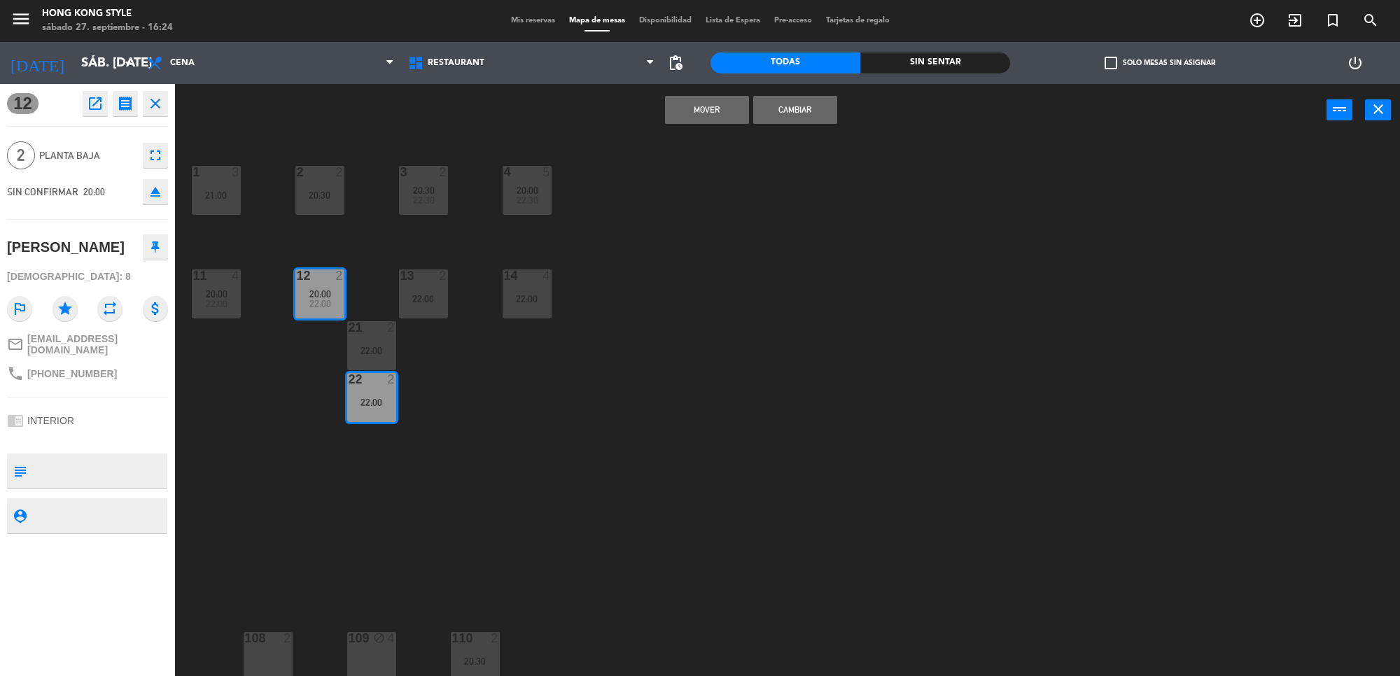
click at [721, 106] on button "Mover" at bounding box center [707, 110] width 84 height 28
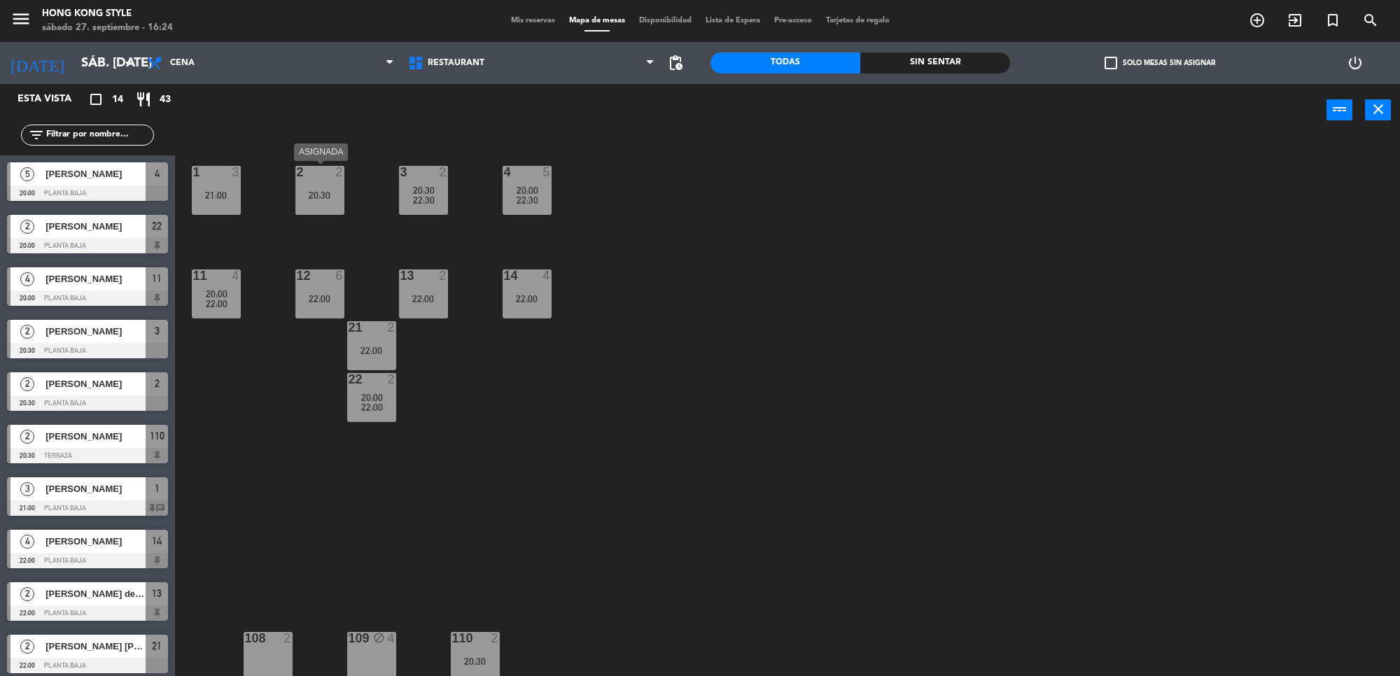
click at [326, 207] on div "2 2 20:30" at bounding box center [319, 190] width 49 height 49
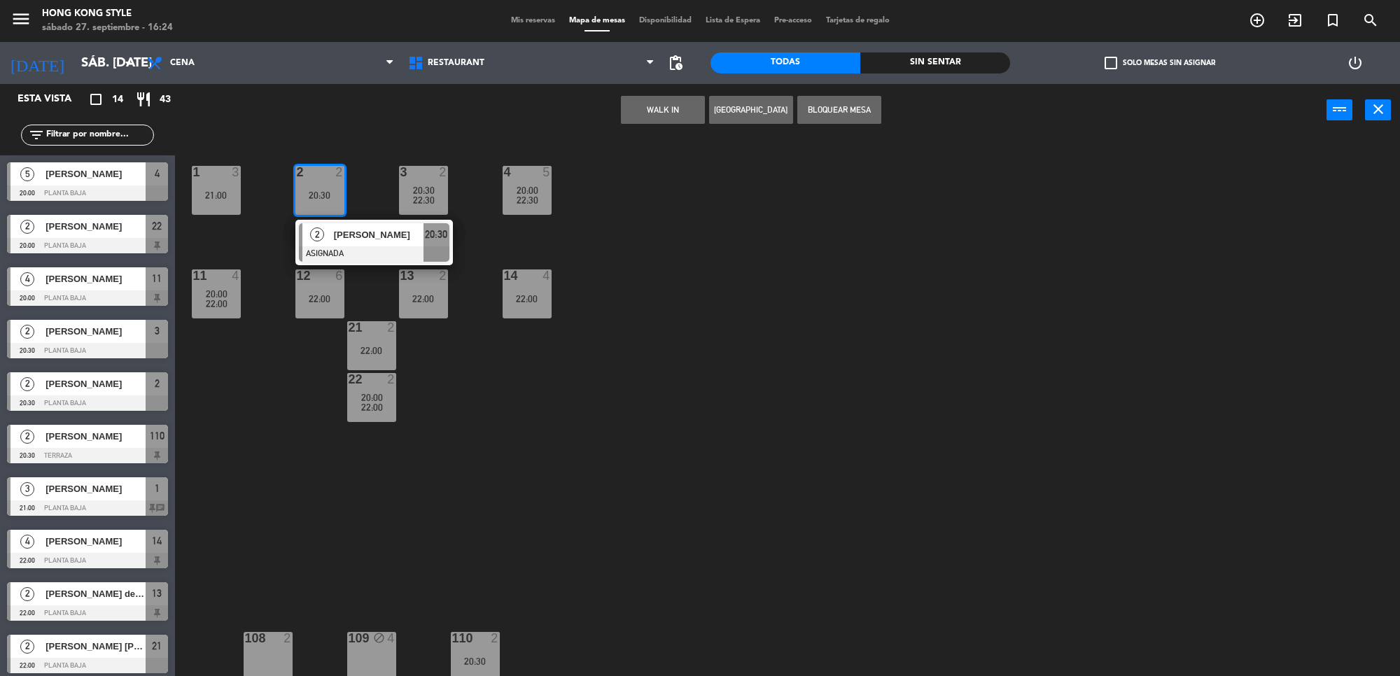
click at [480, 355] on div "1 3 21:00 2 2 20:30 2 [PERSON_NAME] ASIGNADA 20:30 3 2 20:30 22:30 4 5 20:00 22…" at bounding box center [794, 411] width 1211 height 540
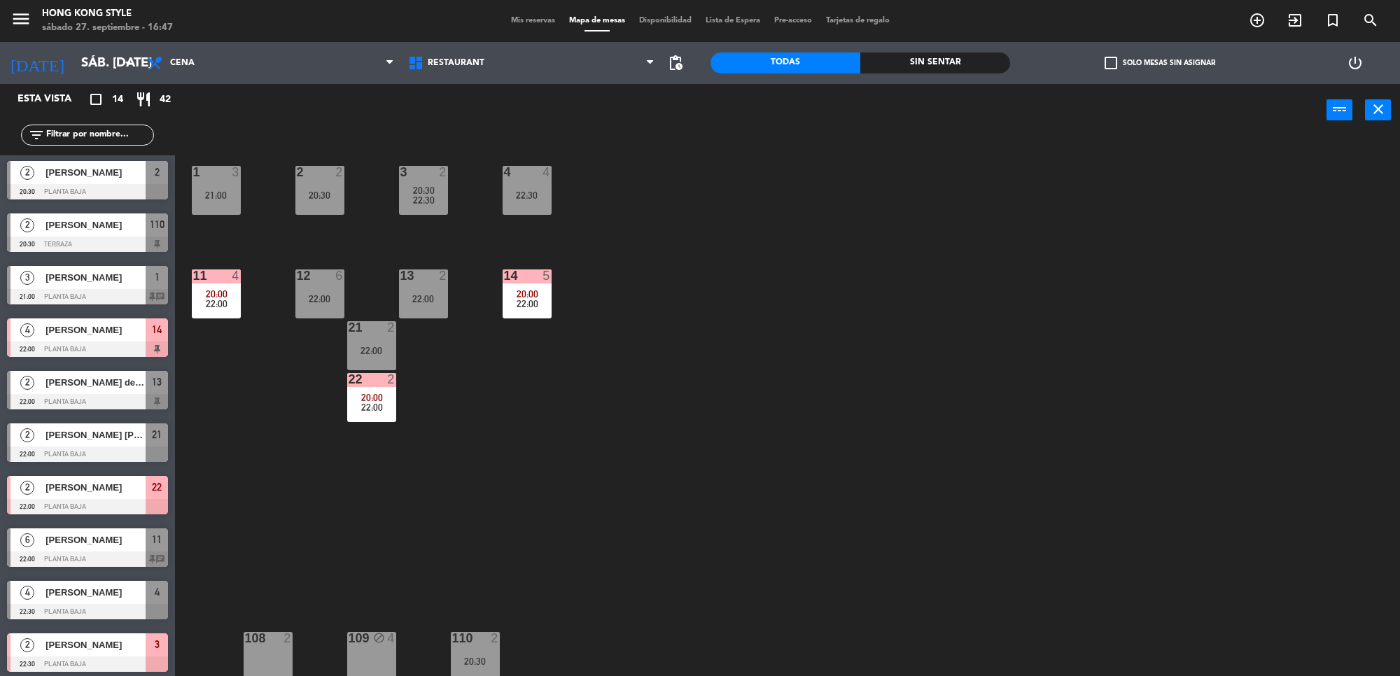
scroll to position [215, 0]
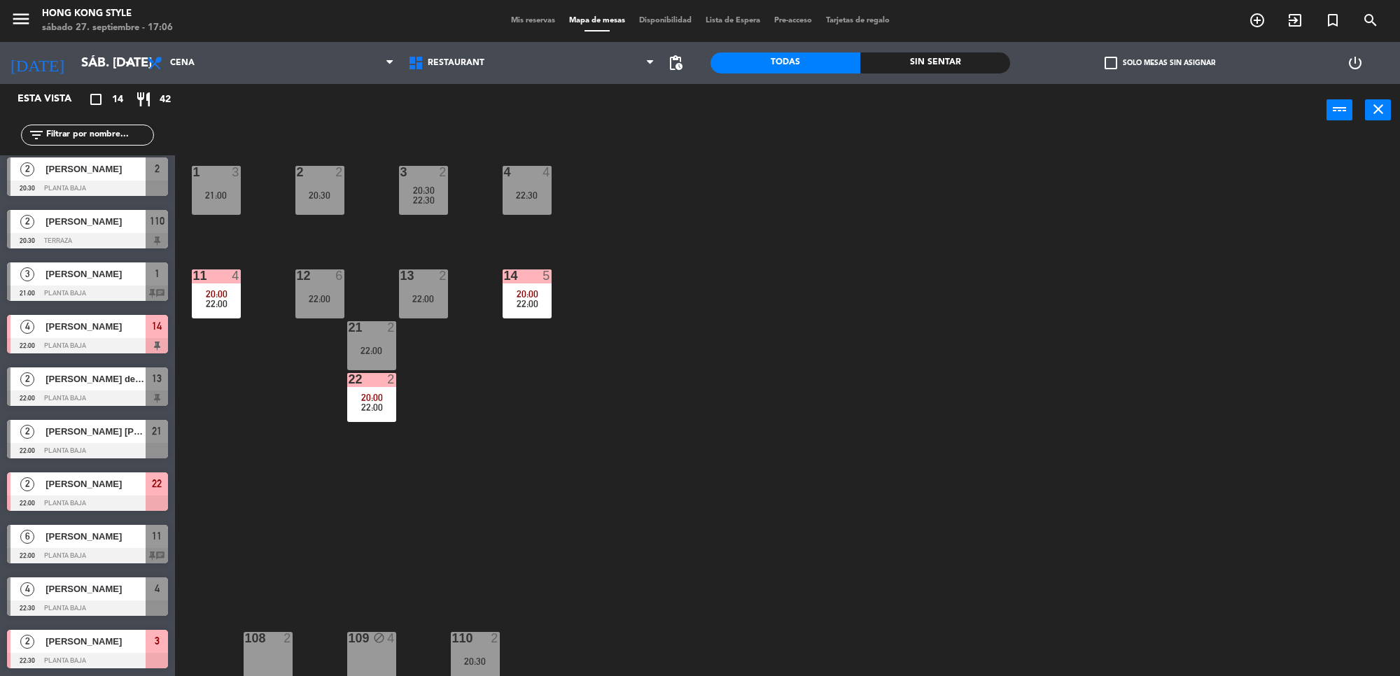
click at [536, 21] on span "Mis reservas" at bounding box center [533, 21] width 58 height 8
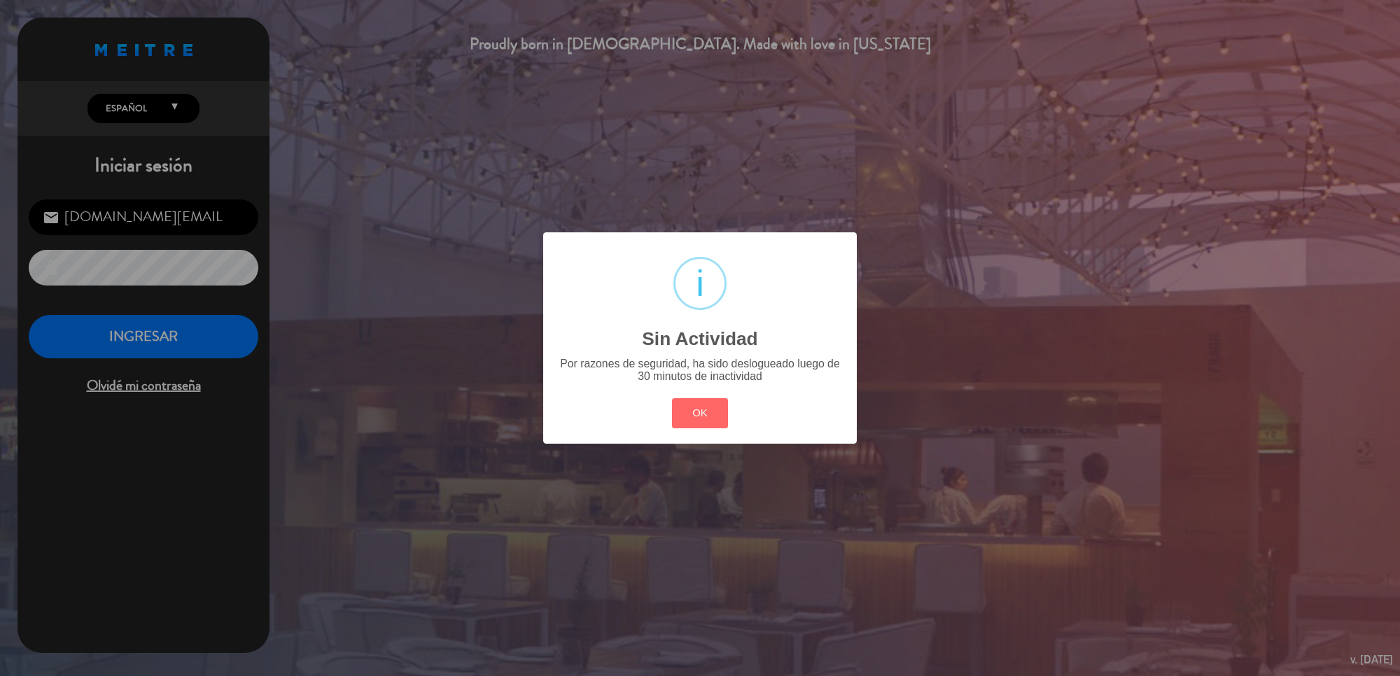
click at [195, 340] on div "? ! i Sin Actividad × Por razones de seguridad, ha sido deslogueado luego de 30…" at bounding box center [700, 338] width 1400 height 676
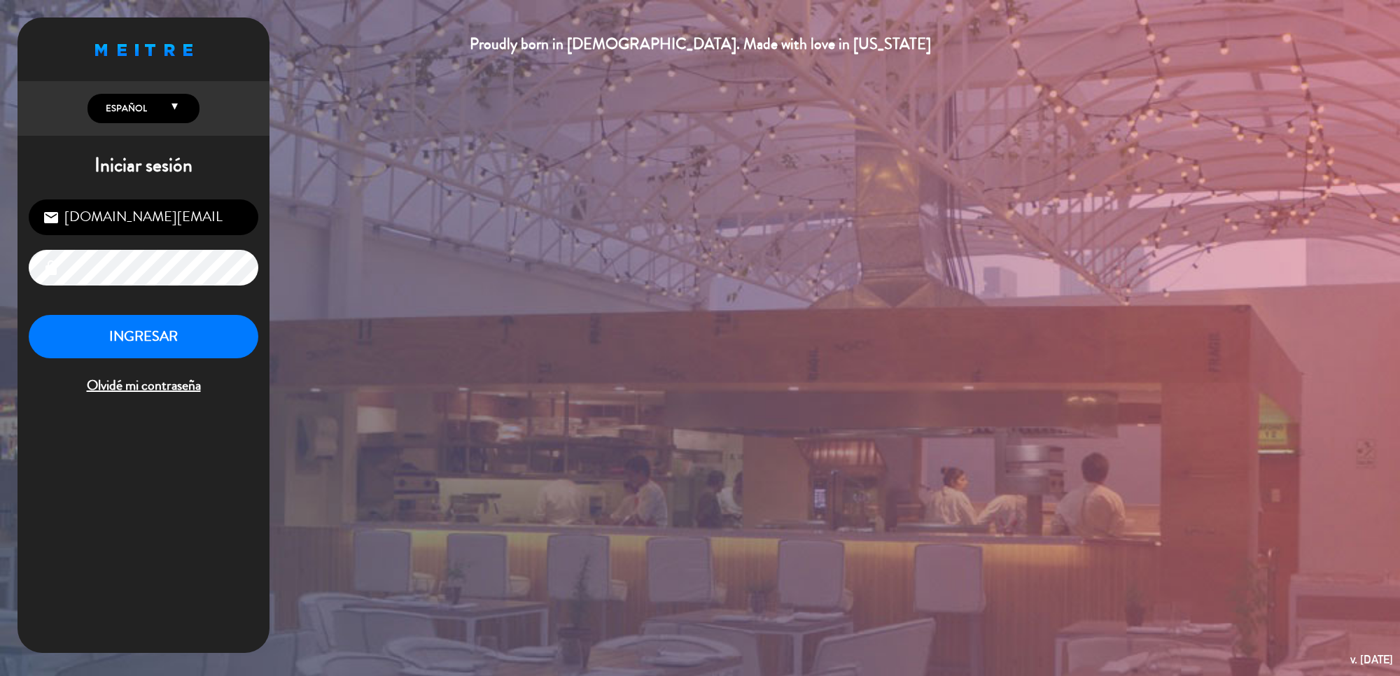
click at [214, 361] on div "INGRESAR Olvidé mi contraseña" at bounding box center [144, 356] width 230 height 83
click at [214, 341] on button "INGRESAR" at bounding box center [144, 337] width 230 height 44
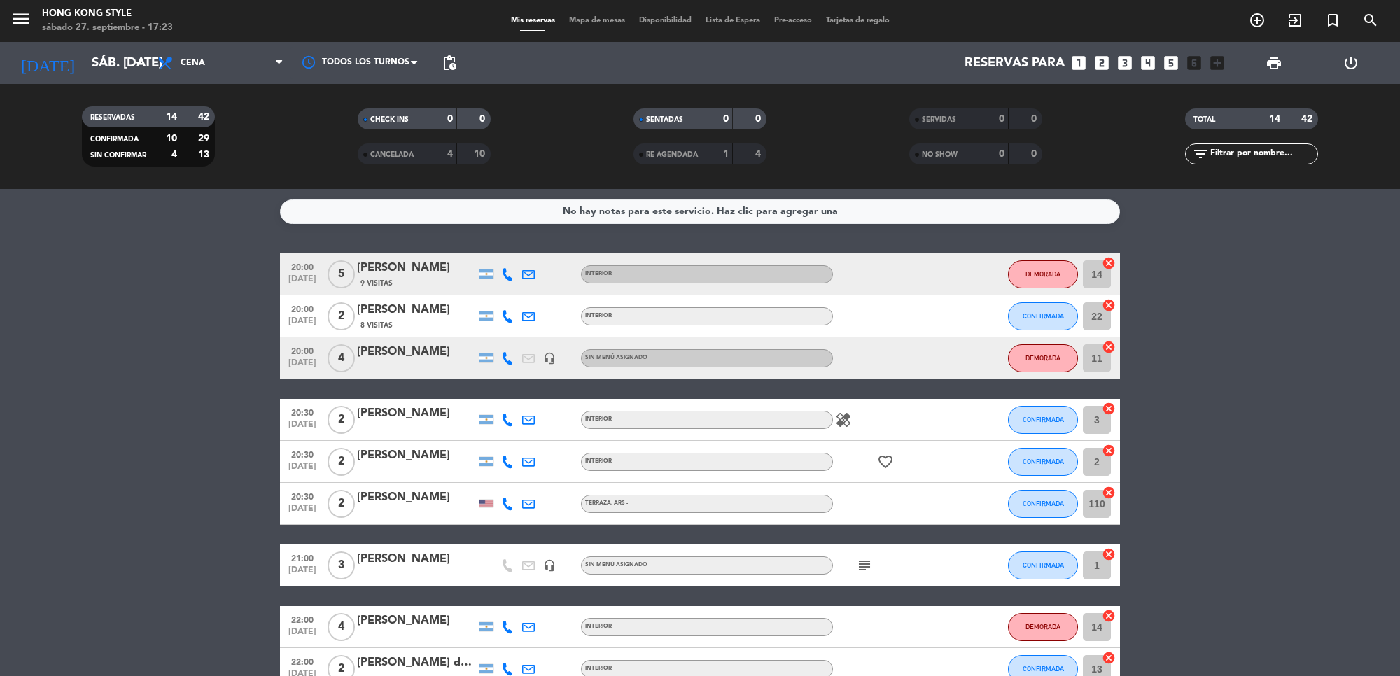
click at [576, 25] on div "Mis reservas Mapa de mesas Disponibilidad Lista de Espera Pre-acceso Tarjetas d…" at bounding box center [700, 21] width 393 height 13
click at [580, 18] on span "Mapa de mesas" at bounding box center [597, 21] width 70 height 8
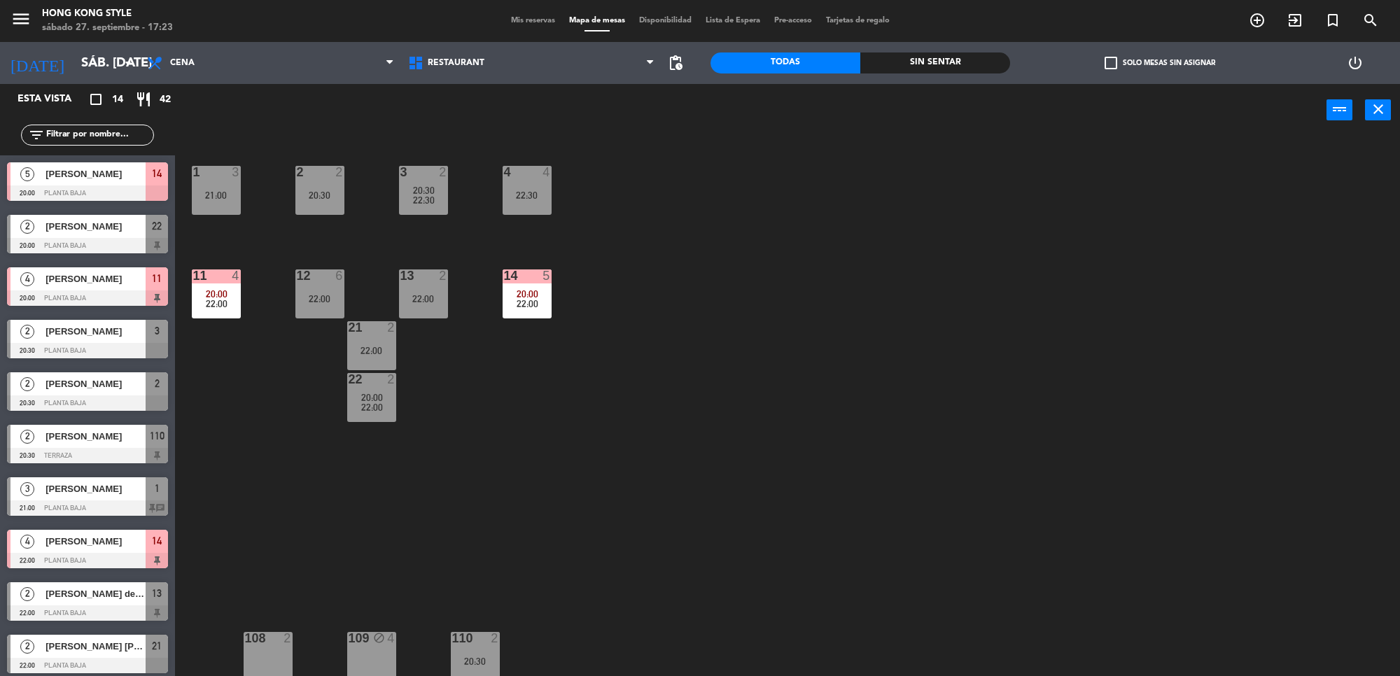
scroll to position [259, 0]
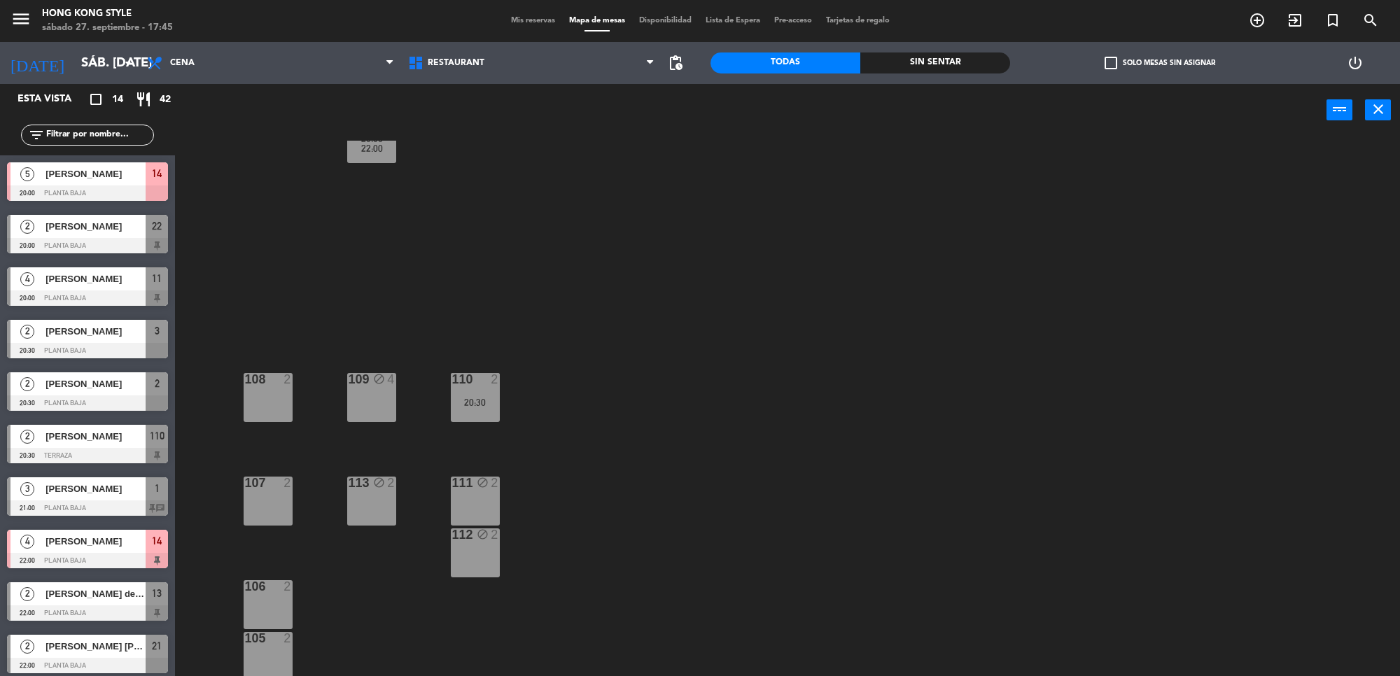
click at [544, 22] on span "Mis reservas" at bounding box center [533, 21] width 58 height 8
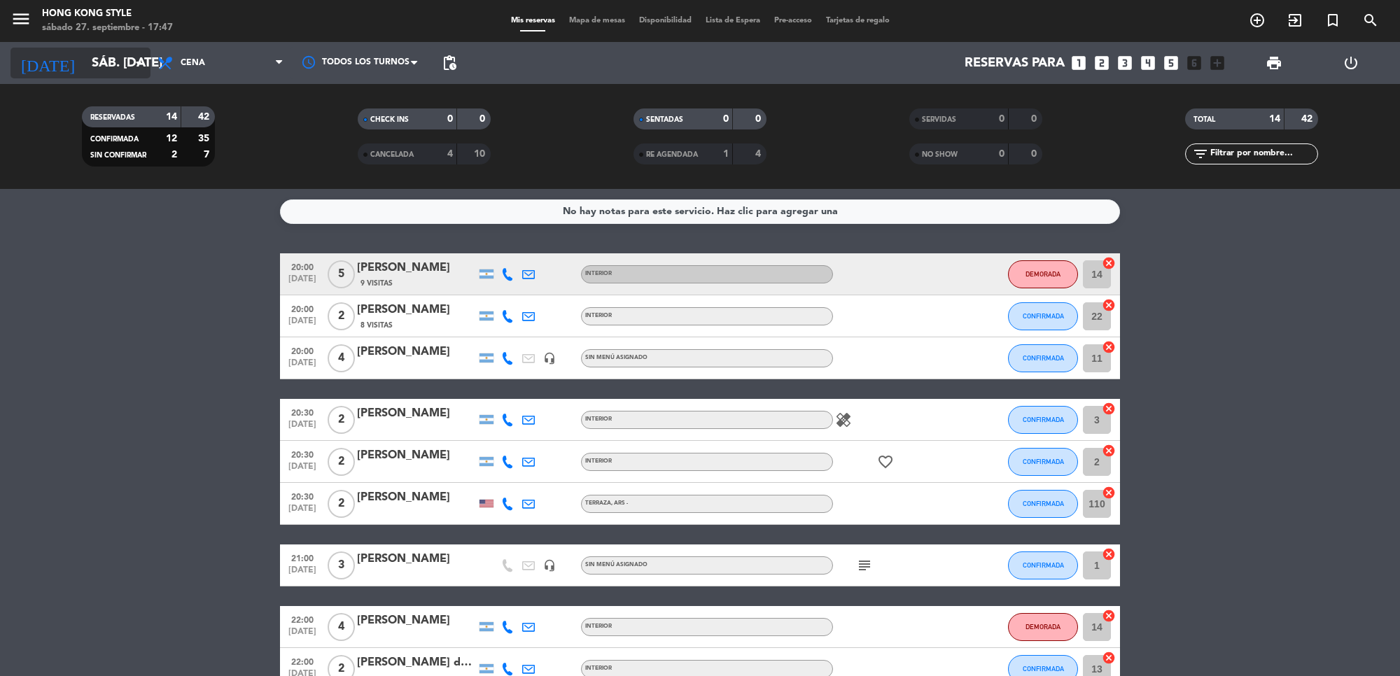
click at [123, 68] on input "sáb. [DATE]" at bounding box center [167, 62] width 165 height 29
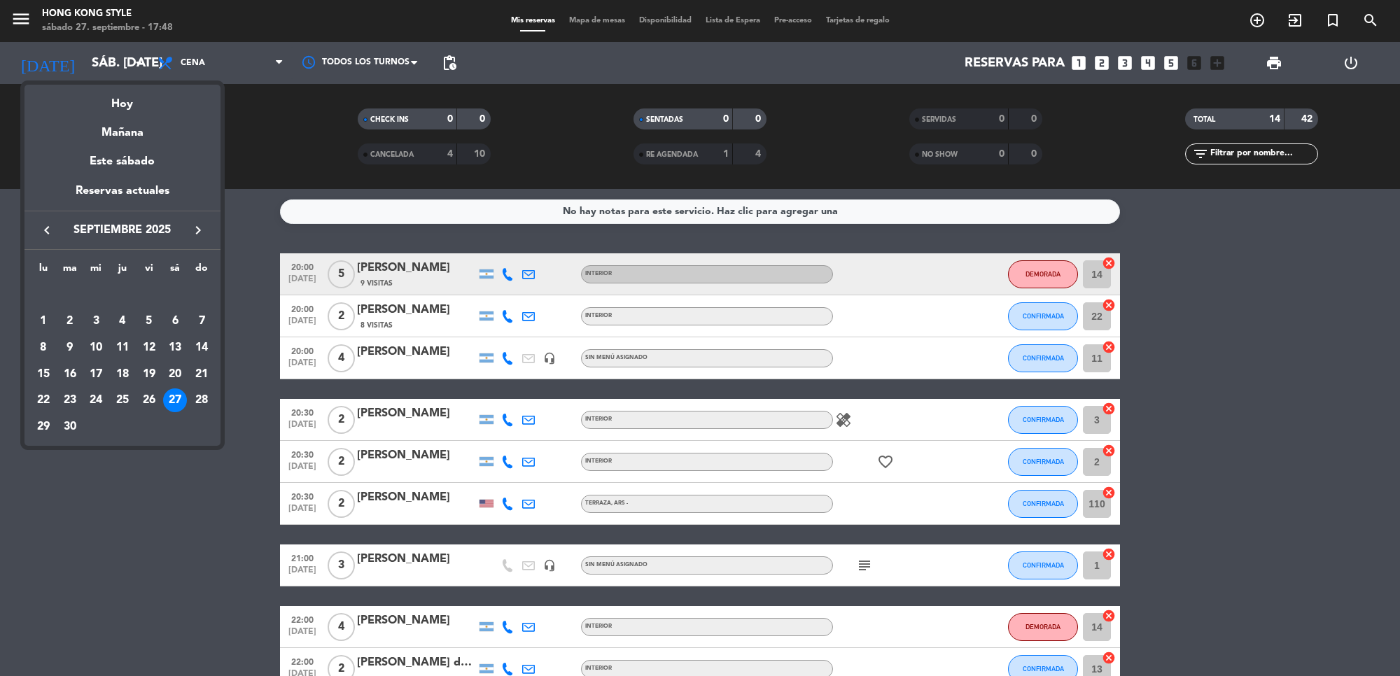
click at [1226, 303] on div at bounding box center [700, 338] width 1400 height 676
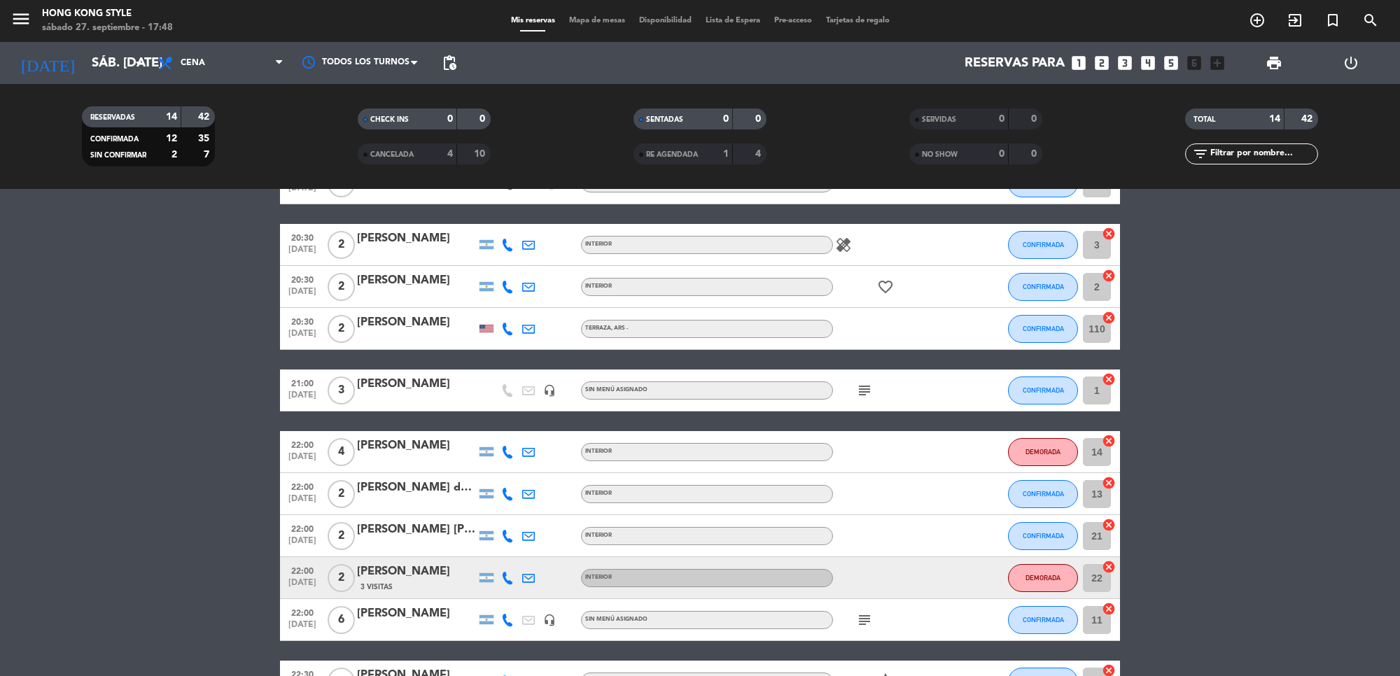
scroll to position [263, 0]
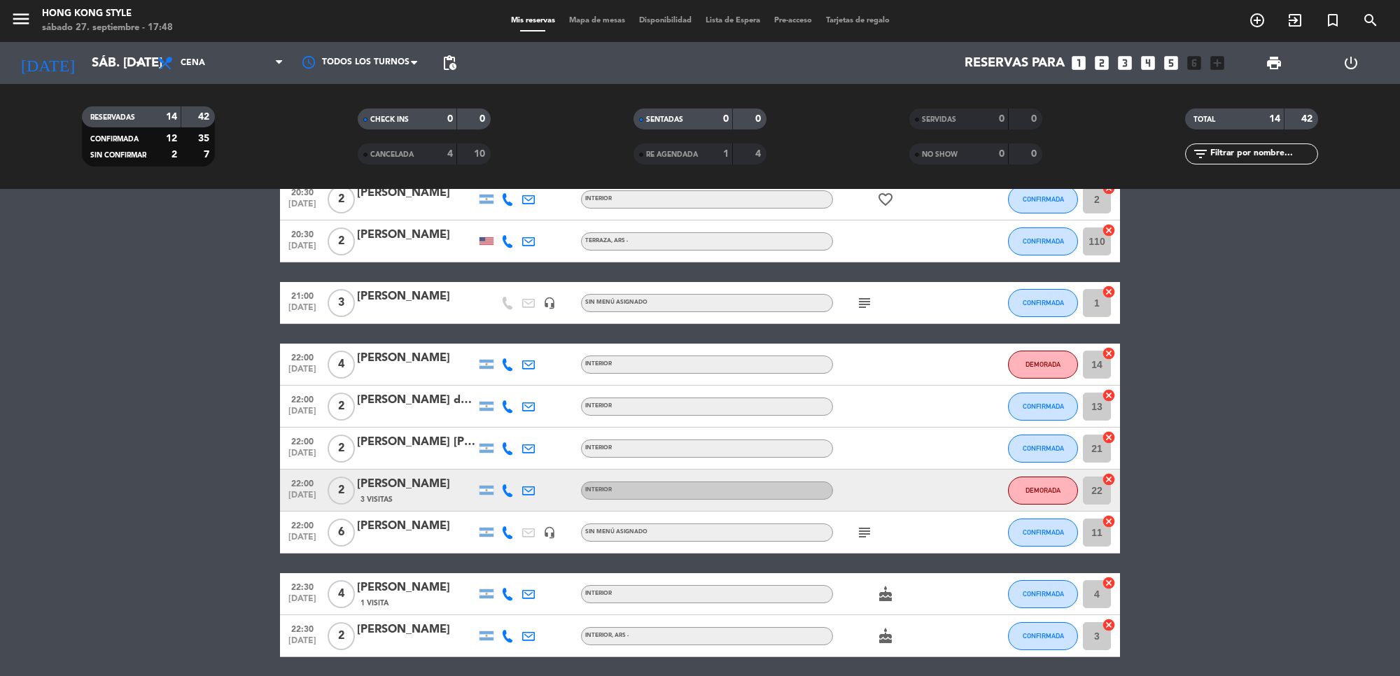
click at [592, 25] on span "Mapa de mesas" at bounding box center [597, 21] width 70 height 8
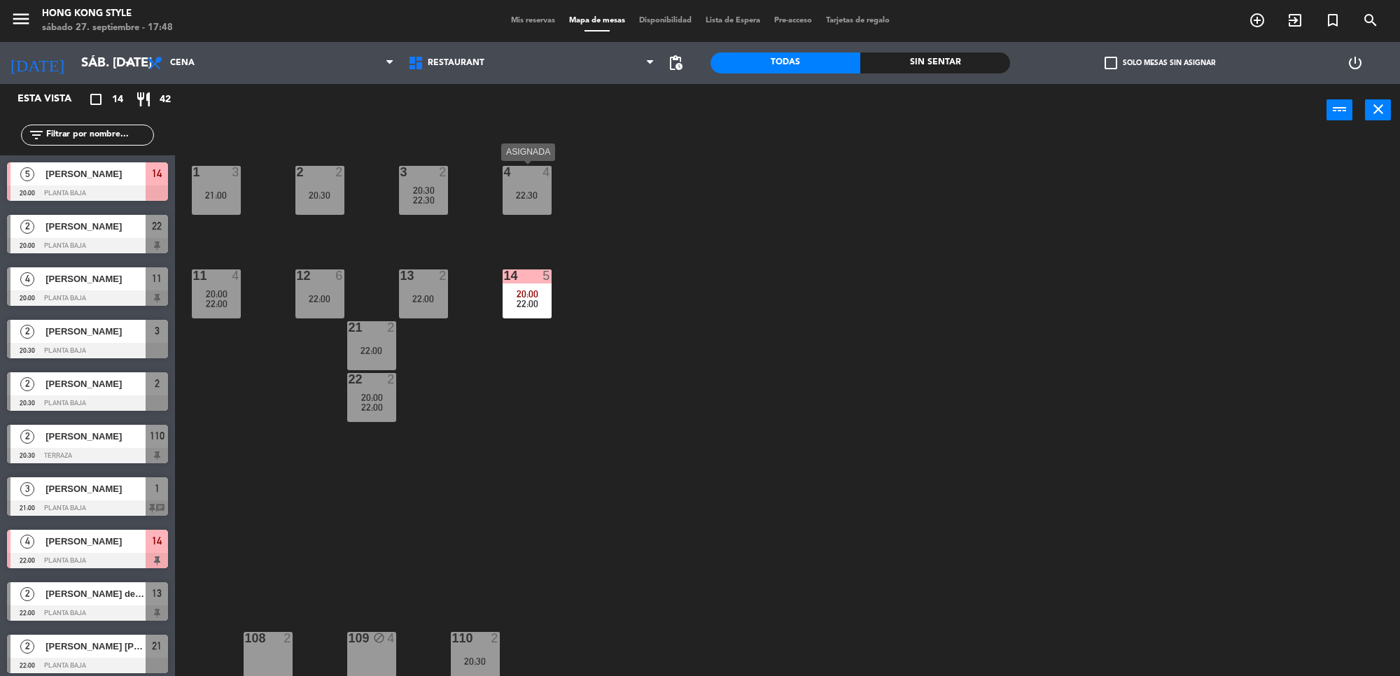
click at [540, 205] on div "4 4 22:30" at bounding box center [527, 190] width 49 height 49
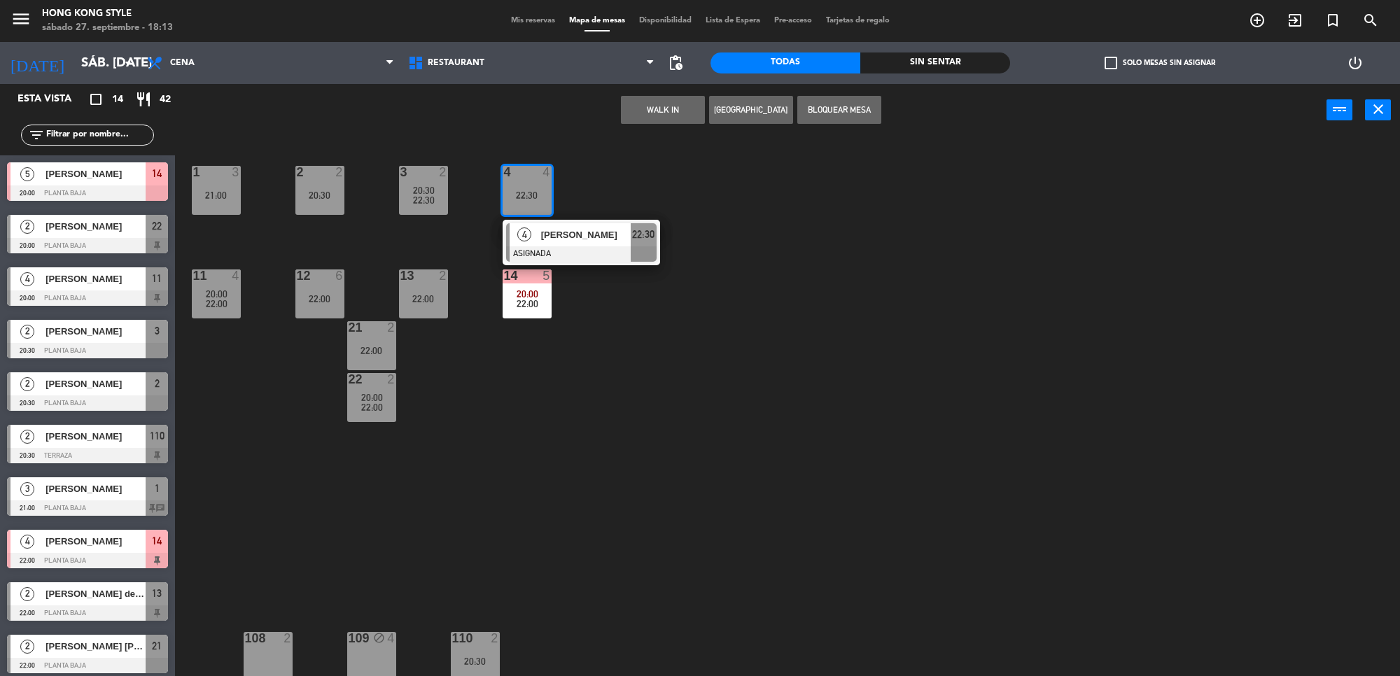
click at [831, 308] on div "1 3 21:00 2 2 20:30 3 2 20:30 22:30 4 4 22:30 4 [PERSON_NAME] ASIGNADA 22:30 11…" at bounding box center [794, 411] width 1211 height 540
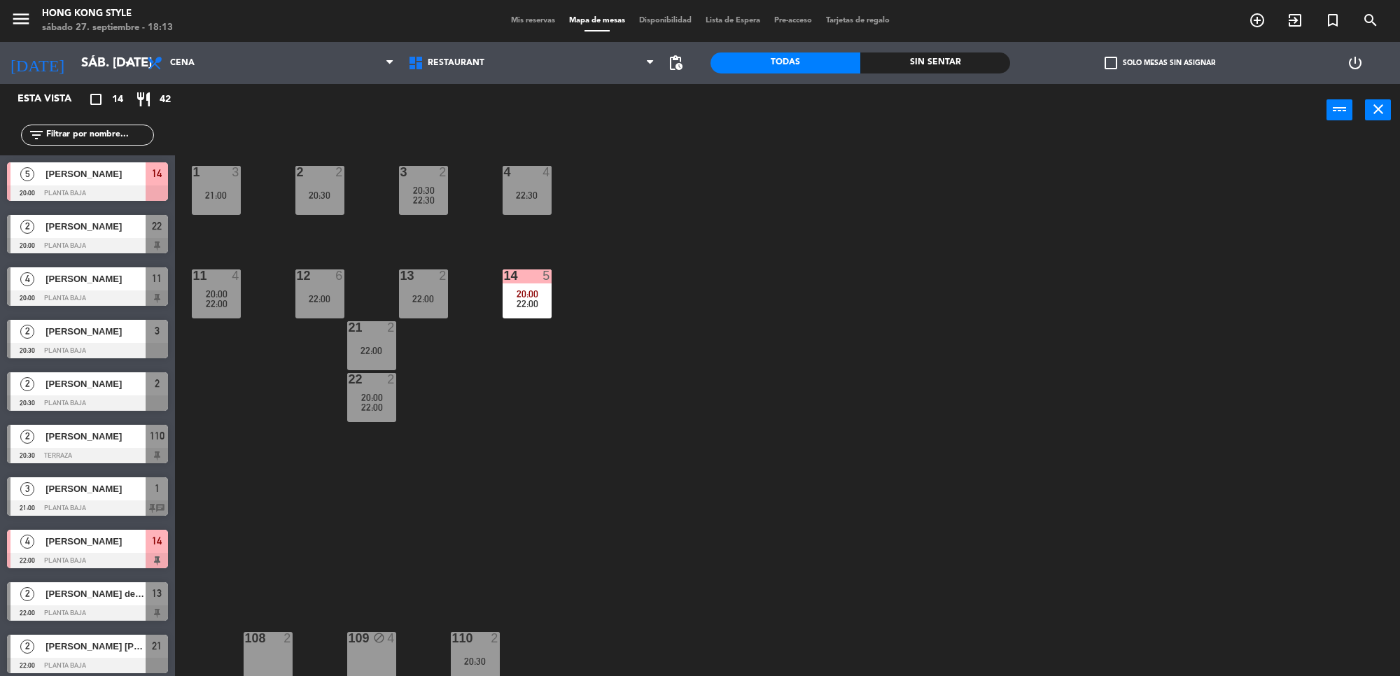
click at [505, 21] on span "Mis reservas" at bounding box center [533, 21] width 58 height 8
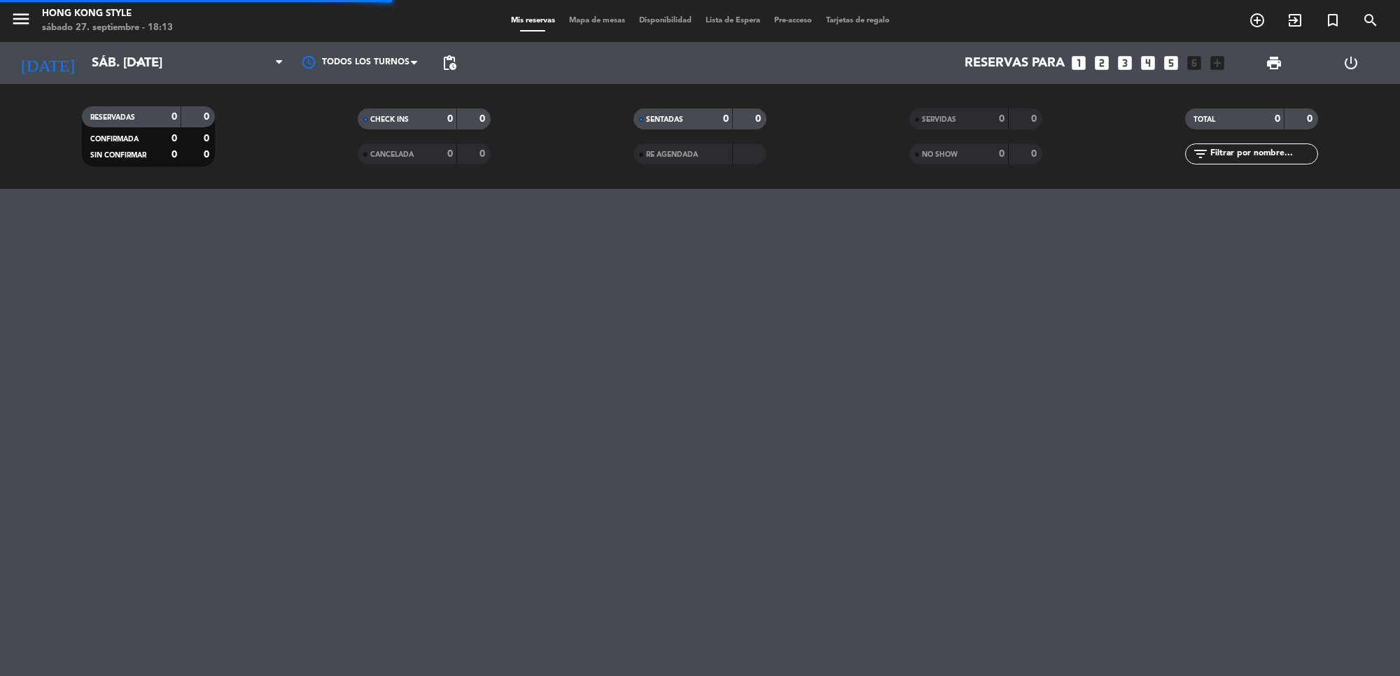
click at [583, 17] on span "Mapa de mesas" at bounding box center [597, 21] width 70 height 8
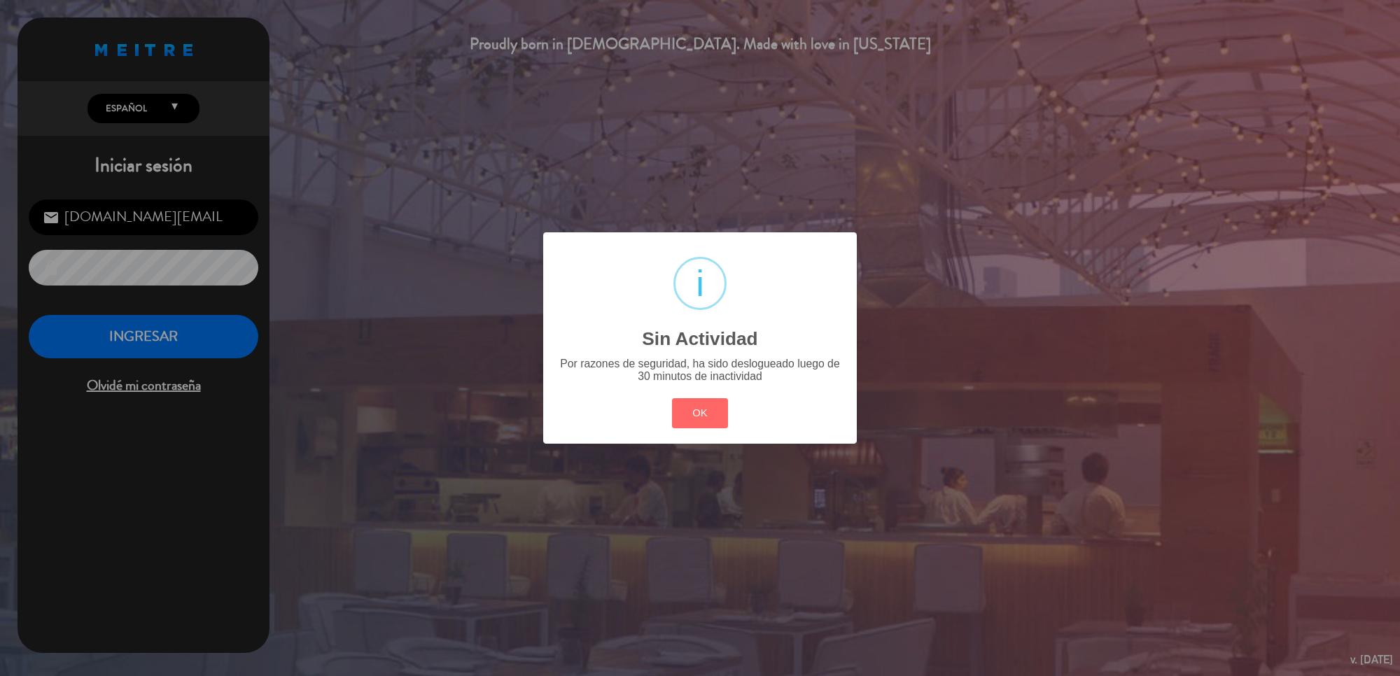
click at [219, 316] on div "? ! i Sin Actividad × Por razones de seguridad, ha sido deslogueado luego de 30…" at bounding box center [700, 338] width 1400 height 676
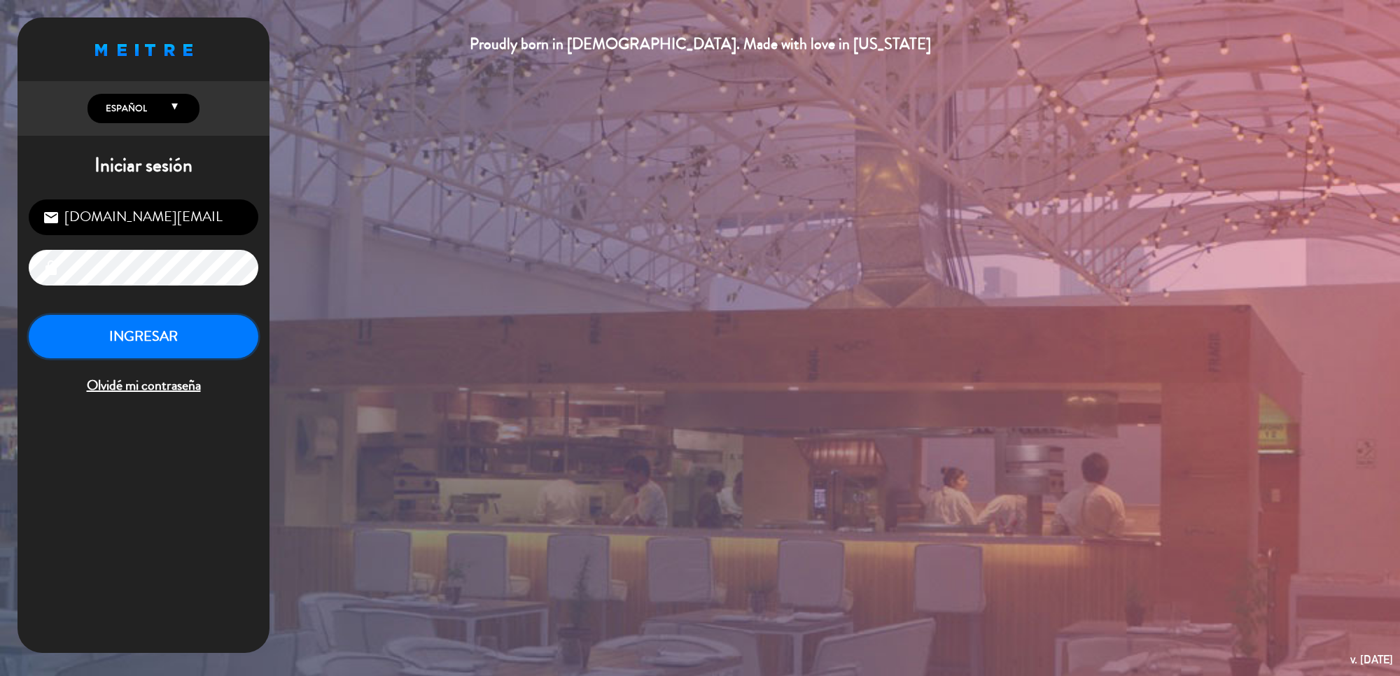
click at [215, 324] on button "INGRESAR" at bounding box center [144, 337] width 230 height 44
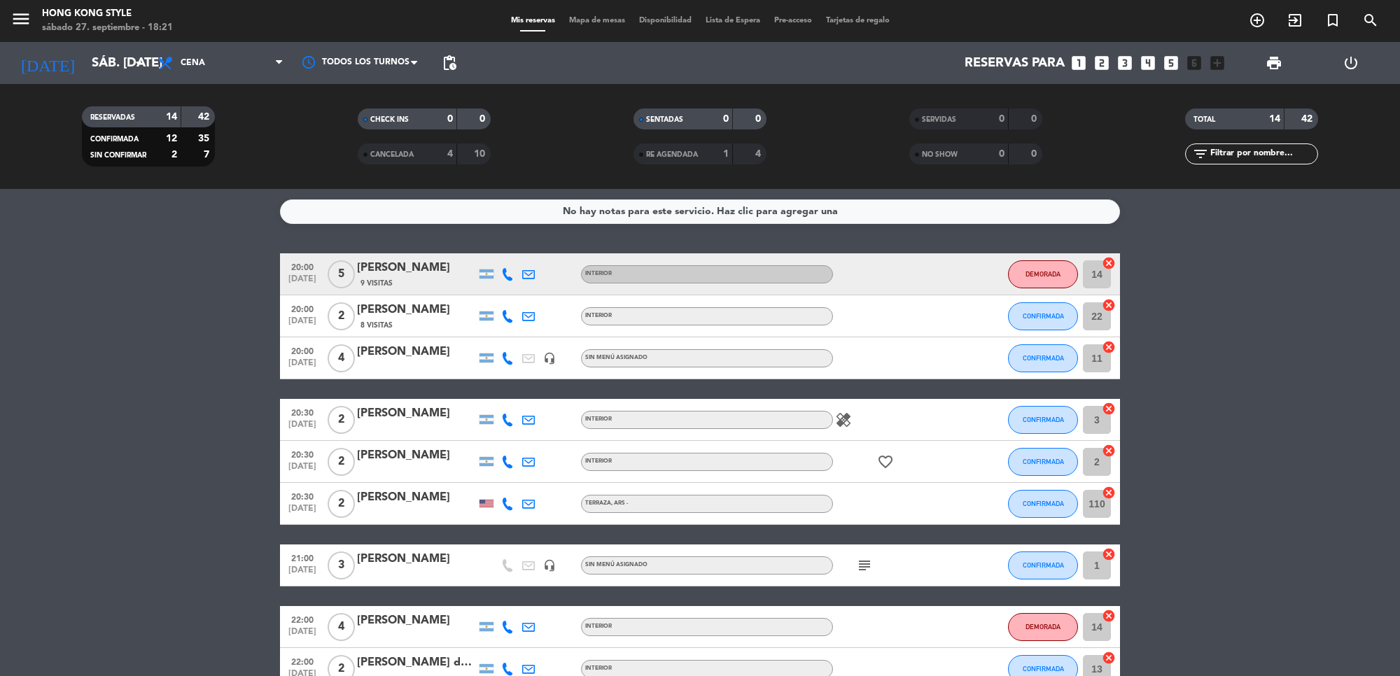
click at [601, 20] on span "Mapa de mesas" at bounding box center [597, 21] width 70 height 8
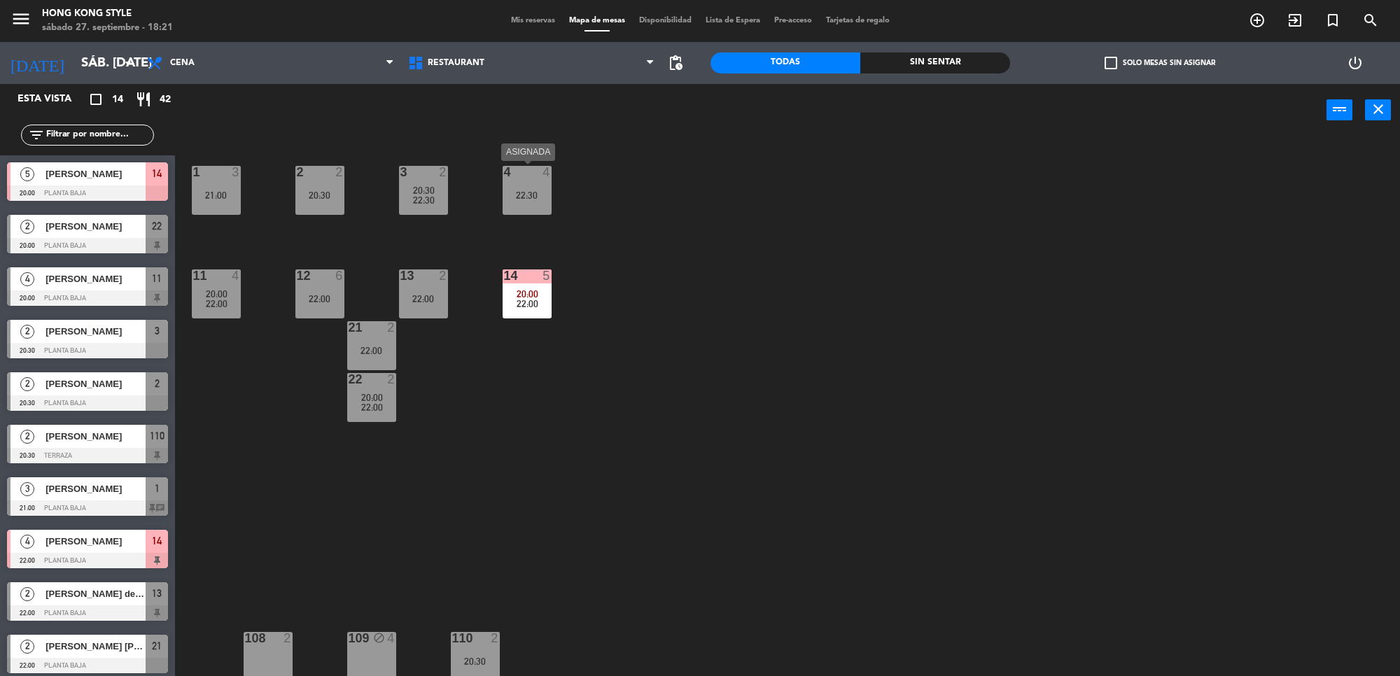
click at [543, 197] on div "22:30" at bounding box center [527, 195] width 49 height 10
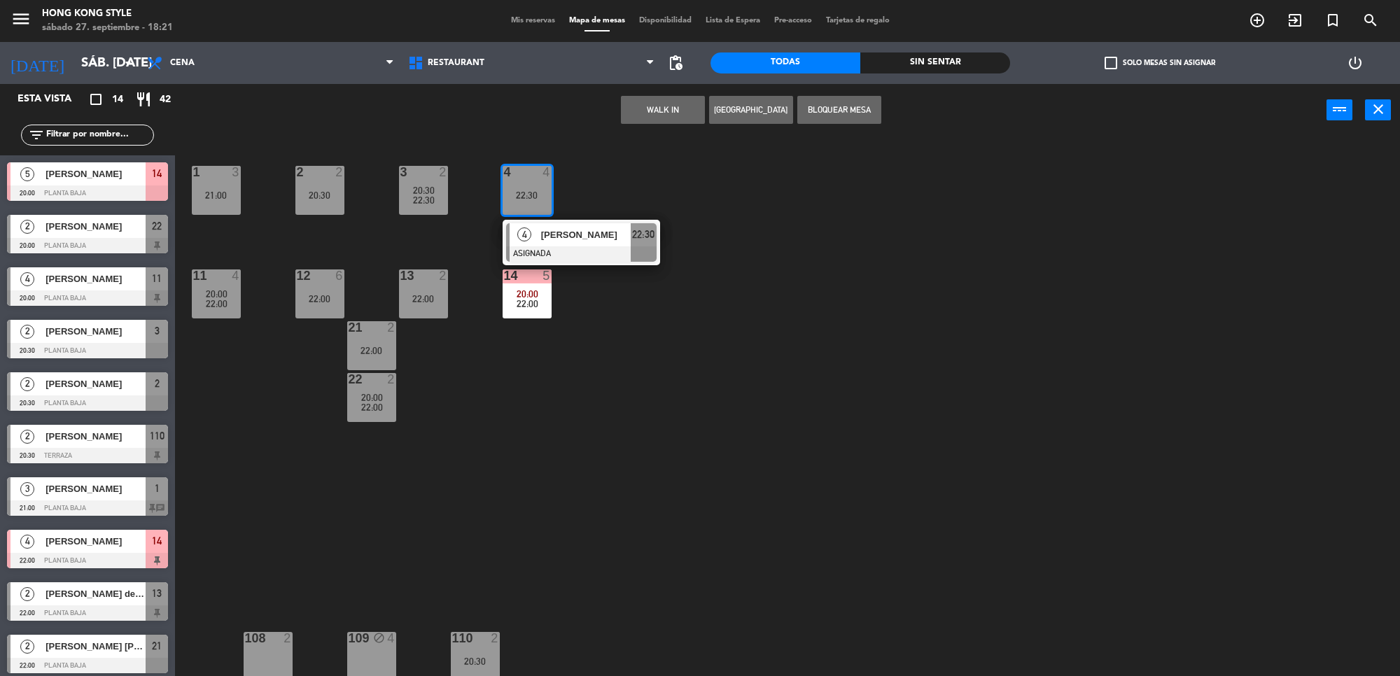
click at [564, 347] on div "1 3 21:00 2 2 20:30 3 2 20:30 22:30 4 4 22:30 4 [PERSON_NAME] ASIGNADA 22:30 11…" at bounding box center [794, 411] width 1211 height 540
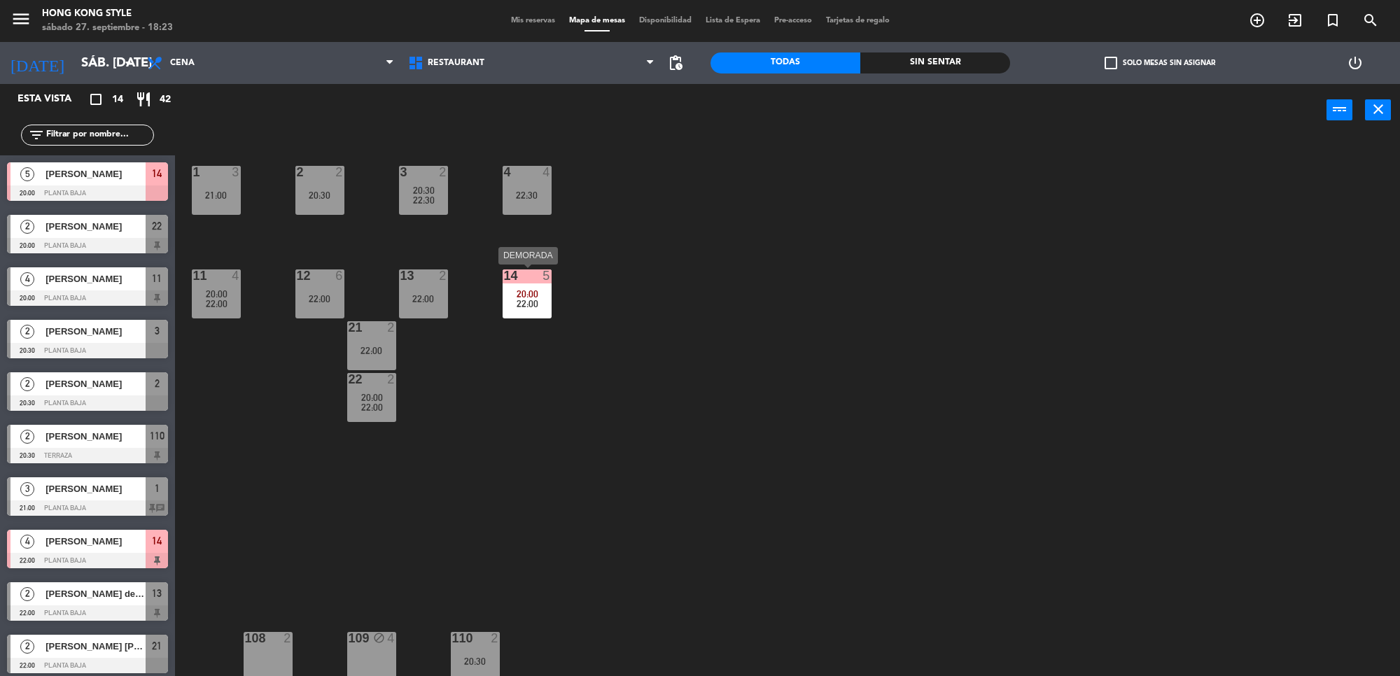
click at [517, 277] on div at bounding box center [526, 276] width 23 height 13
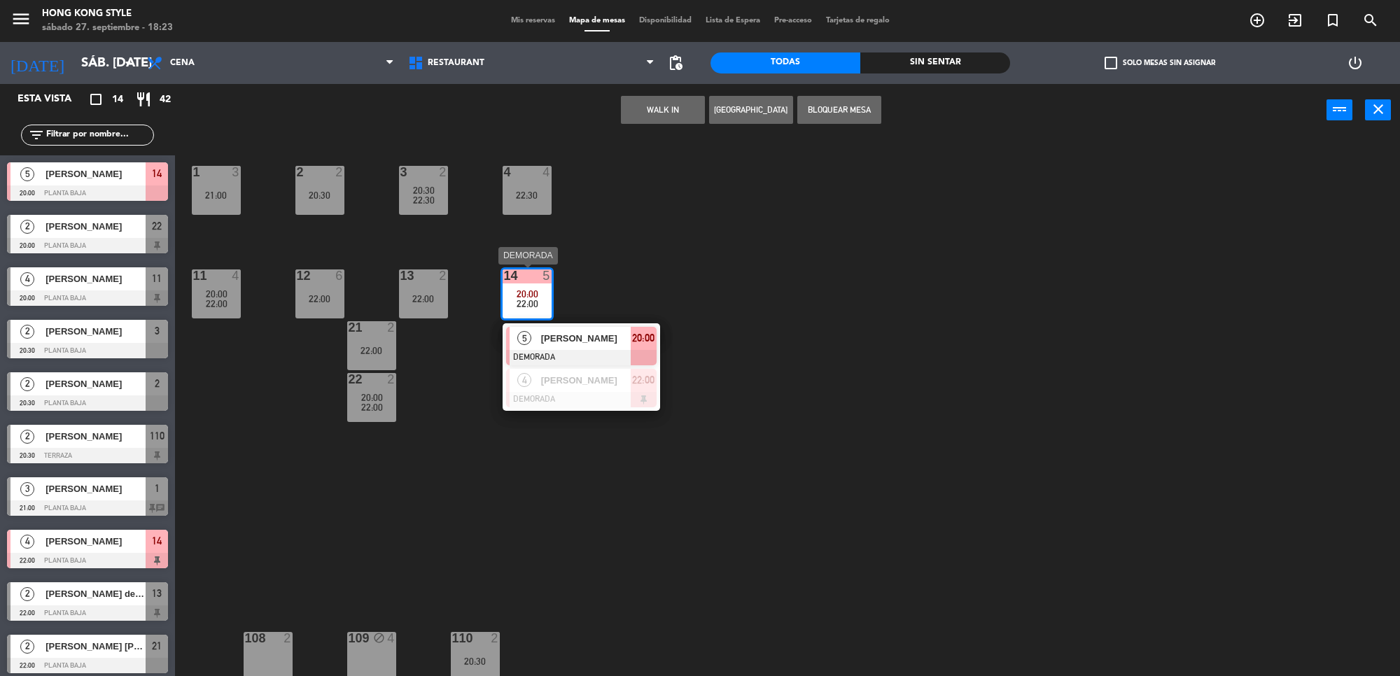
click at [588, 344] on span "[PERSON_NAME]" at bounding box center [586, 338] width 90 height 15
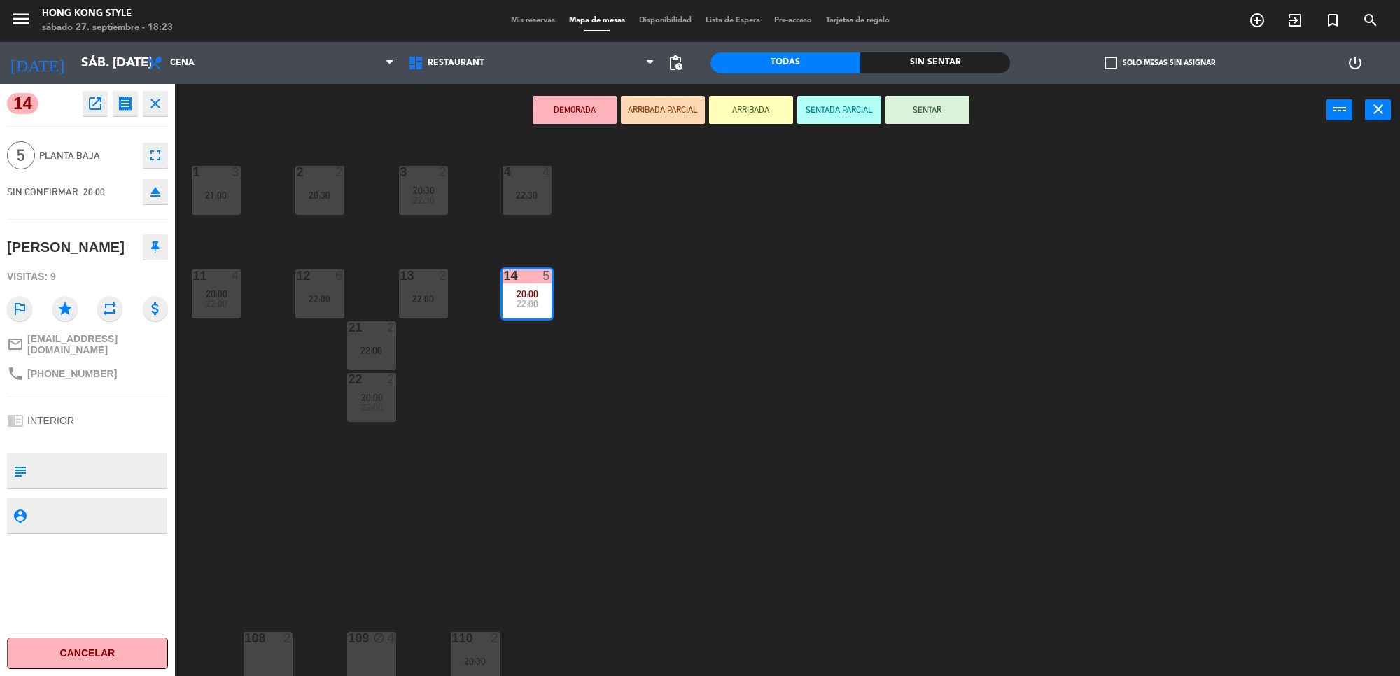
click at [578, 107] on button "DEMORADA" at bounding box center [575, 110] width 84 height 28
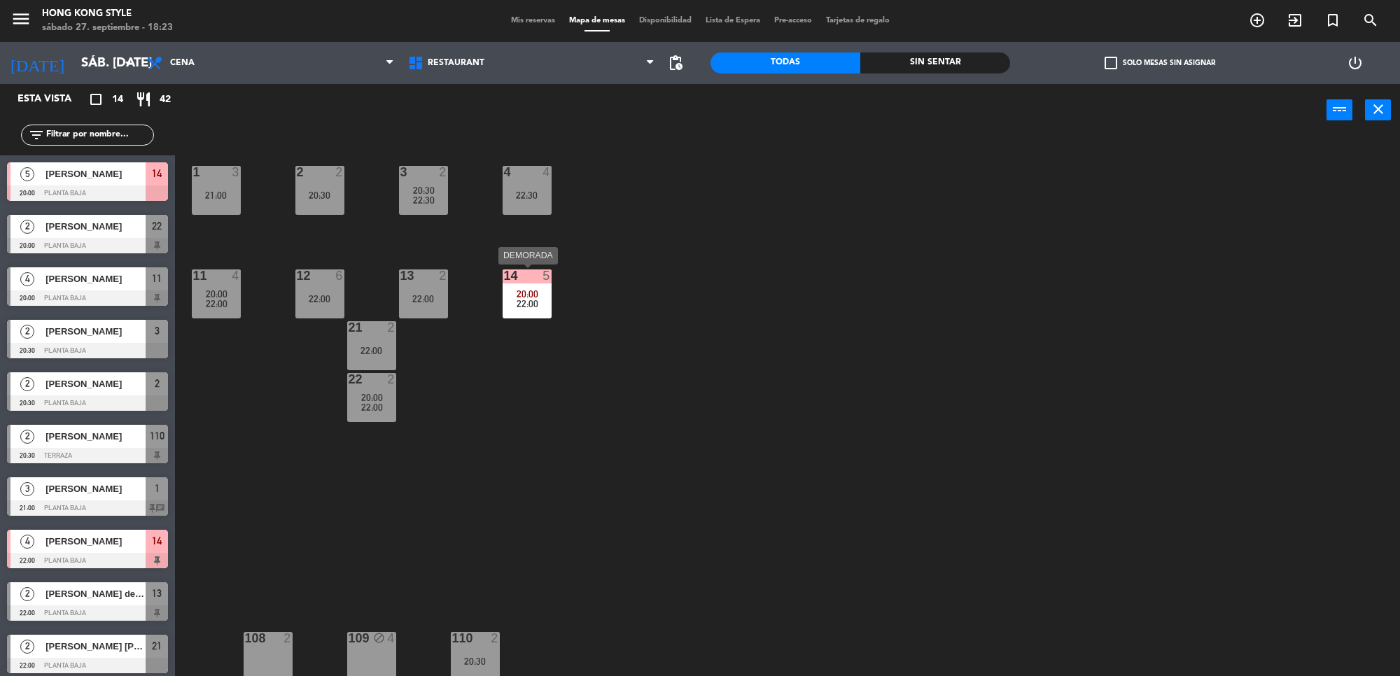
click at [536, 285] on div "14 5 20:00 22:00" at bounding box center [527, 294] width 49 height 49
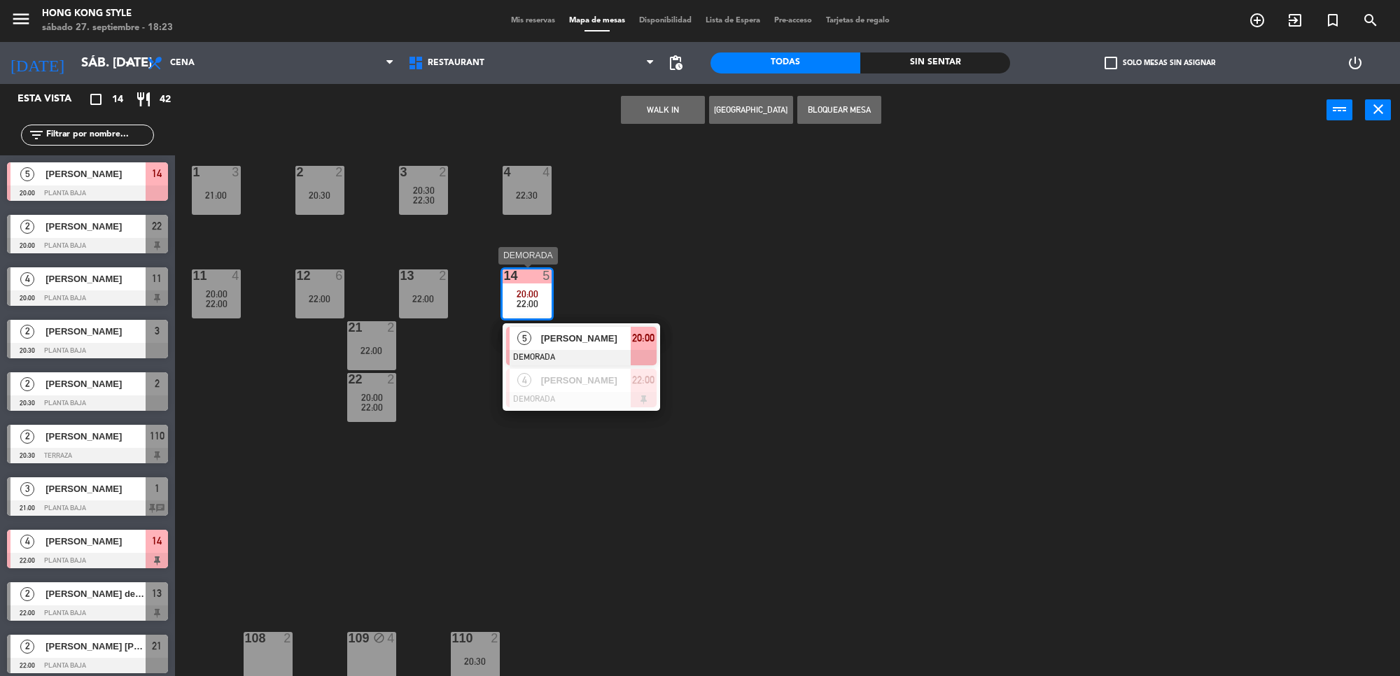
click at [590, 335] on span "[PERSON_NAME]" at bounding box center [586, 338] width 90 height 15
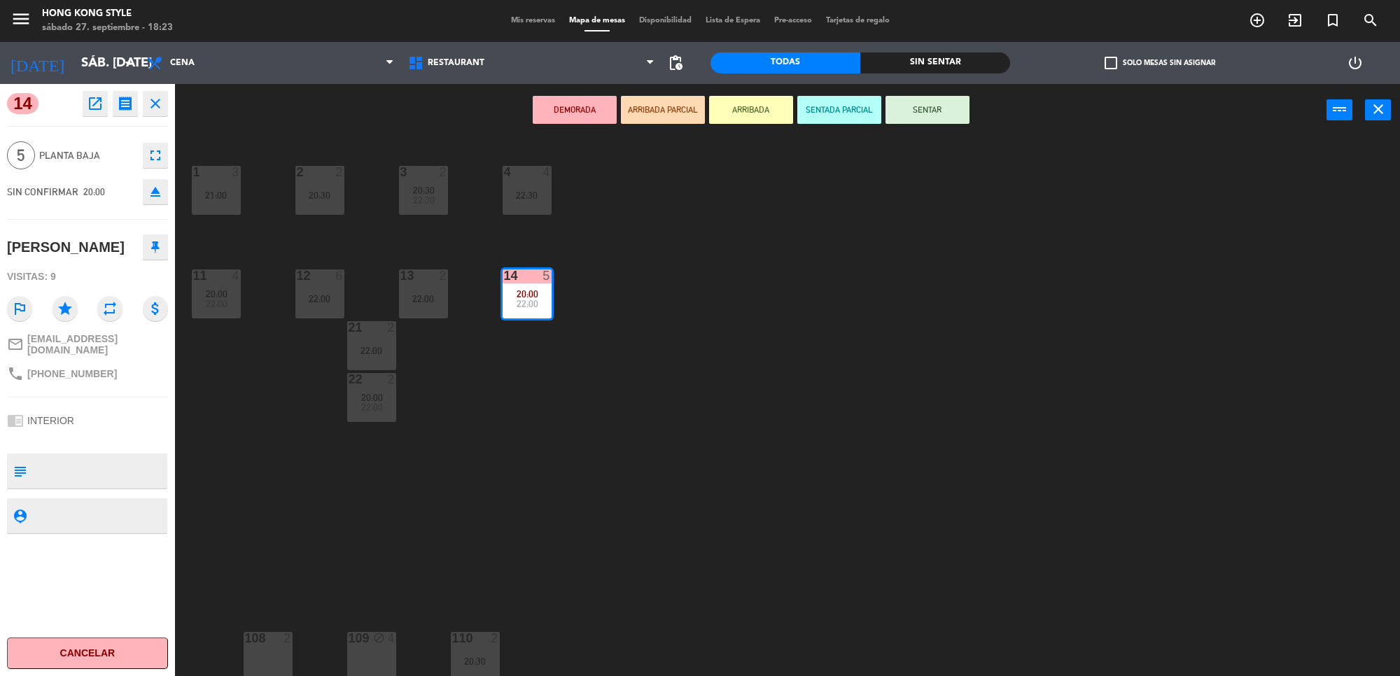
click at [803, 183] on div "1 3 21:00 2 2 20:30 3 2 20:30 22:30 4 4 22:30 11 4 20:00 22:00 12 6 22:00 13 2 …" at bounding box center [794, 411] width 1211 height 540
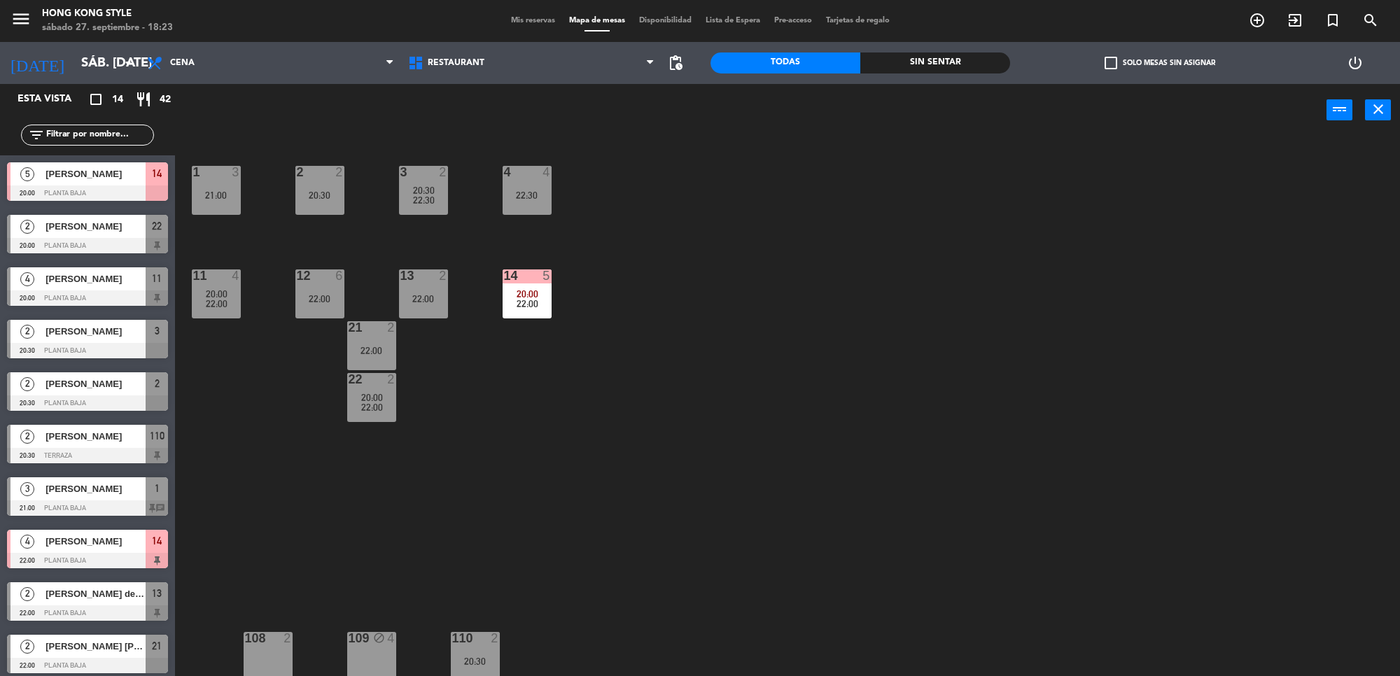
click at [539, 17] on span "Mis reservas" at bounding box center [533, 21] width 58 height 8
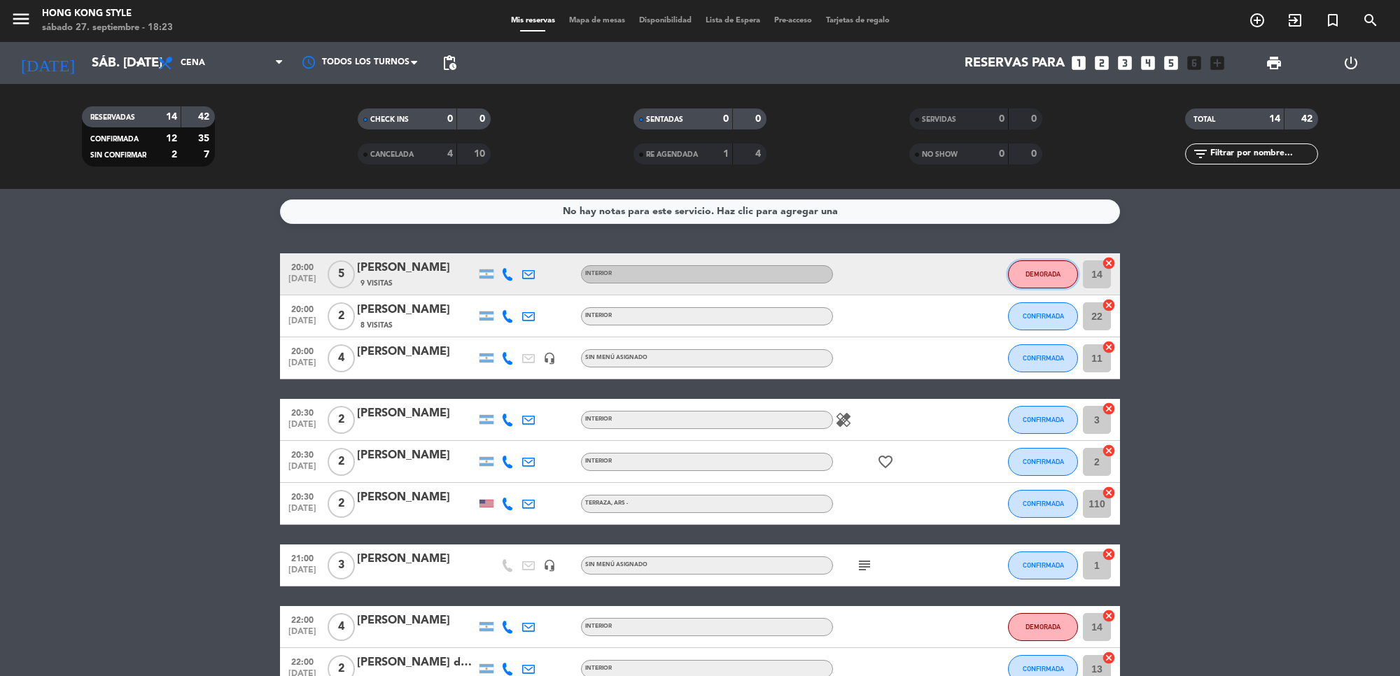
click at [1057, 272] on span "DEMORADA" at bounding box center [1043, 274] width 35 height 8
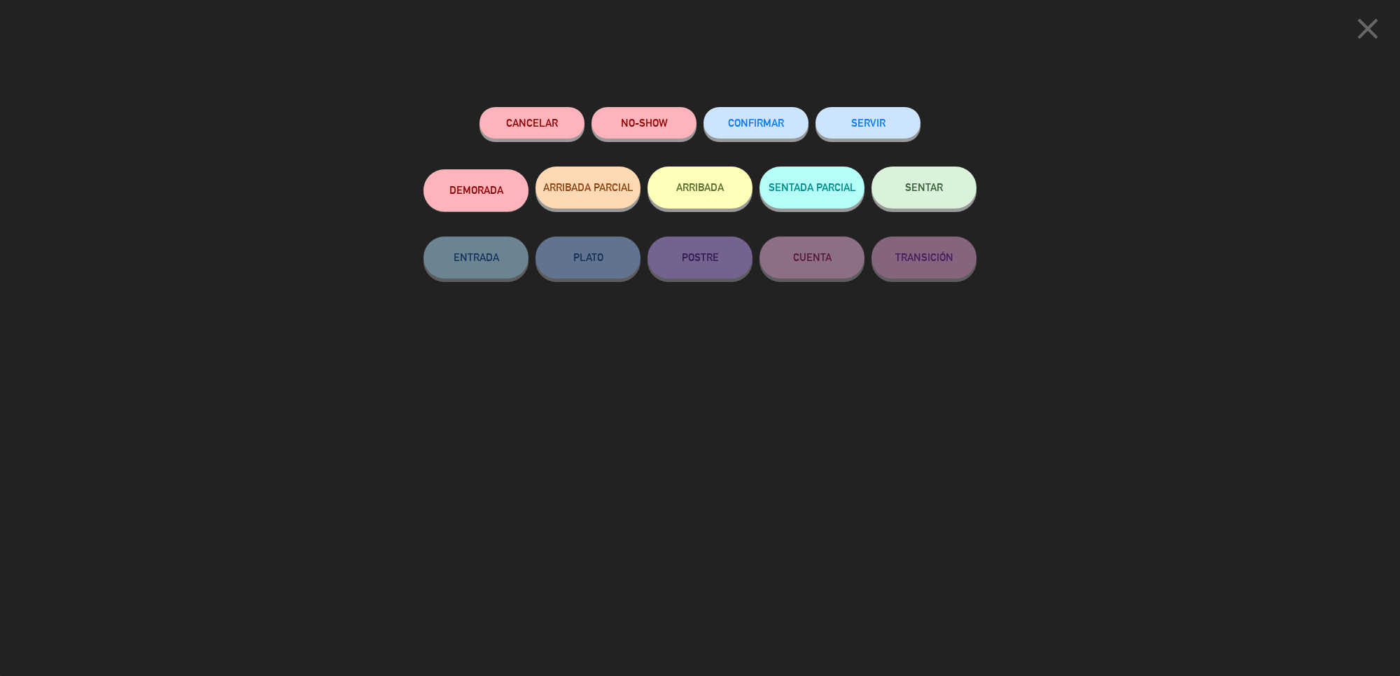
click at [729, 124] on span "CONFIRMAR" at bounding box center [756, 123] width 56 height 12
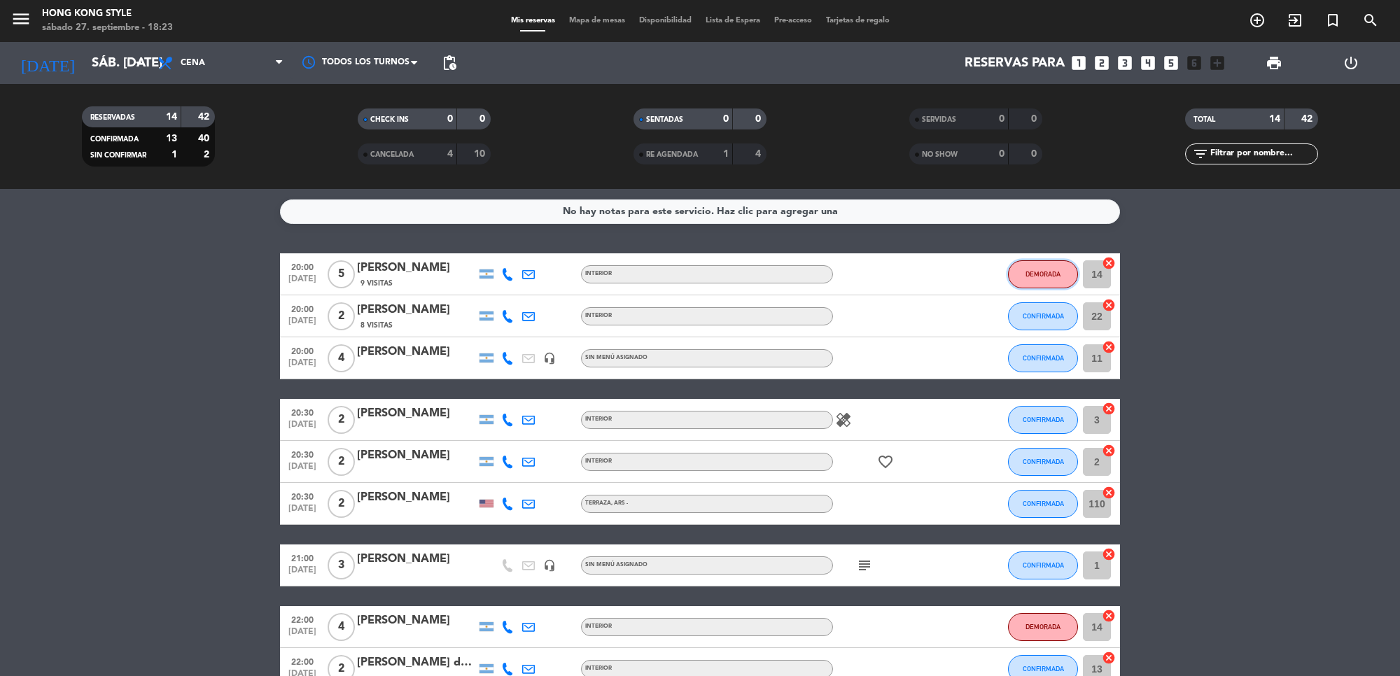
click at [1058, 280] on button "DEMORADA" at bounding box center [1043, 274] width 70 height 28
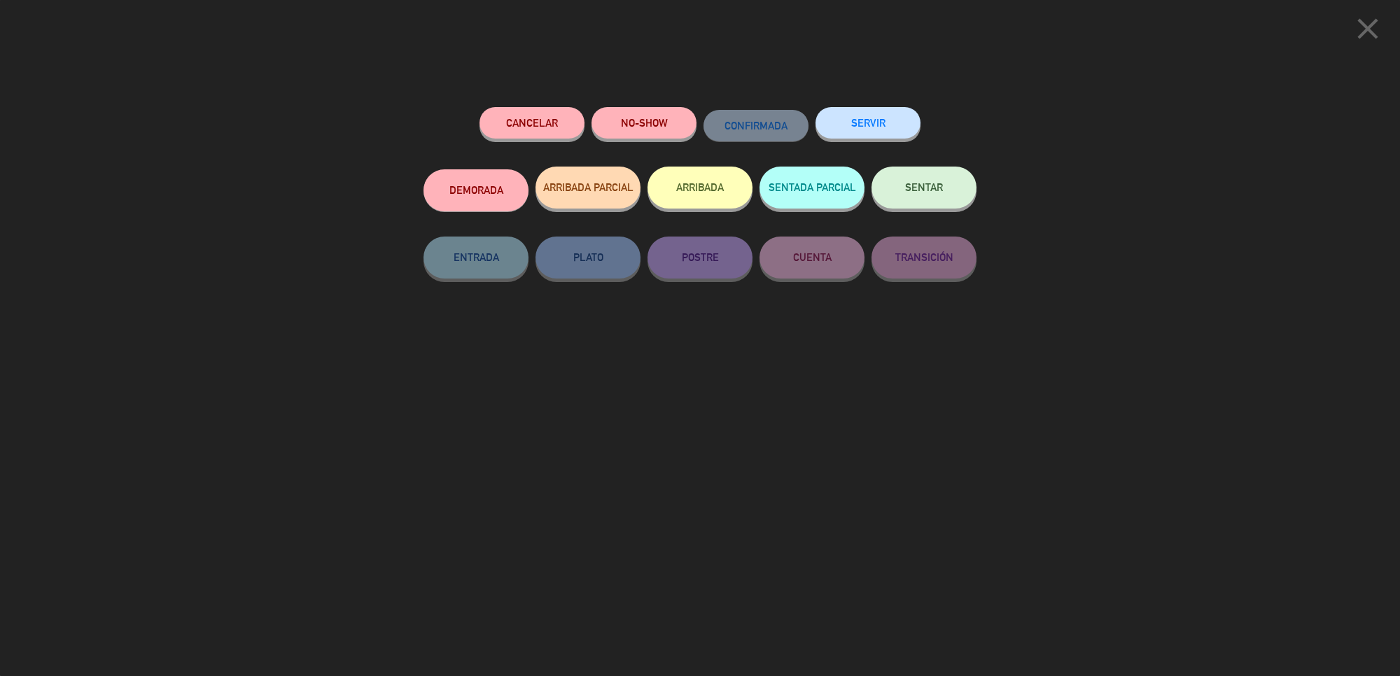
click at [503, 186] on button "DEMORADA" at bounding box center [476, 190] width 105 height 42
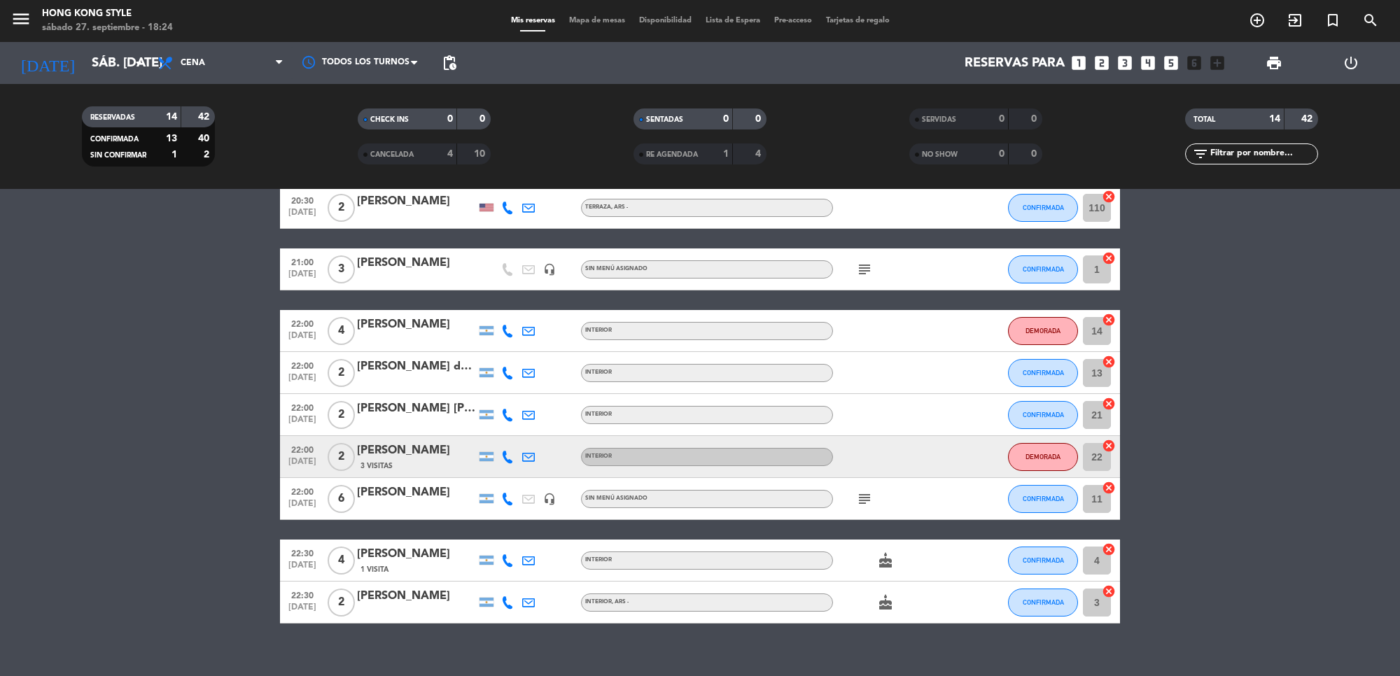
scroll to position [313, 0]
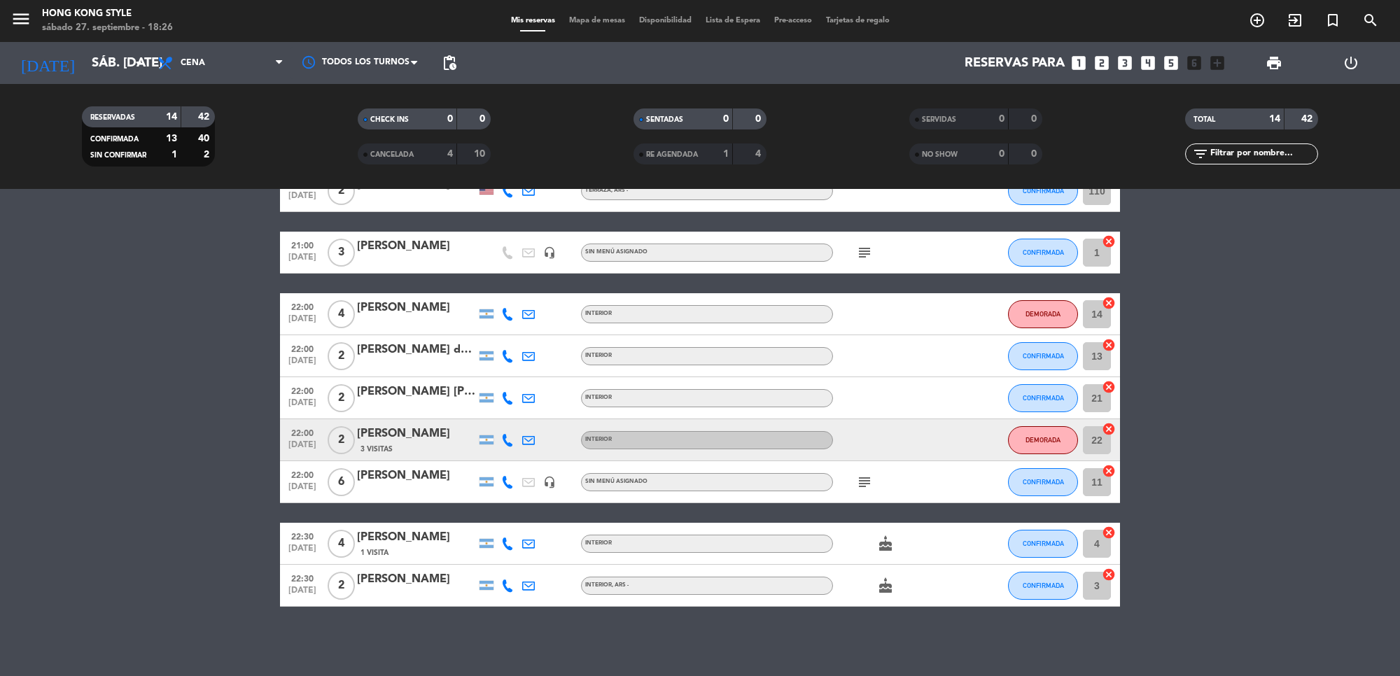
click at [602, 25] on span "Mapa de mesas" at bounding box center [597, 21] width 70 height 8
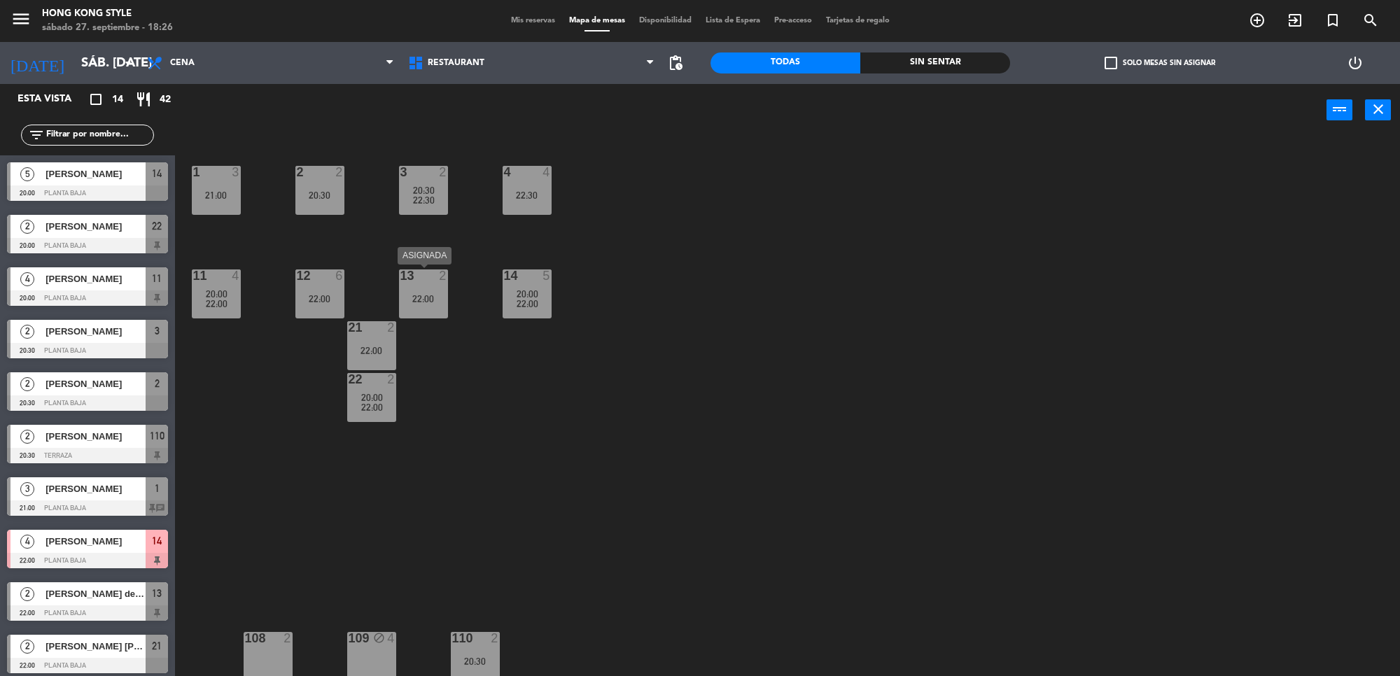
click at [406, 305] on div "13 2 22:00" at bounding box center [423, 294] width 49 height 49
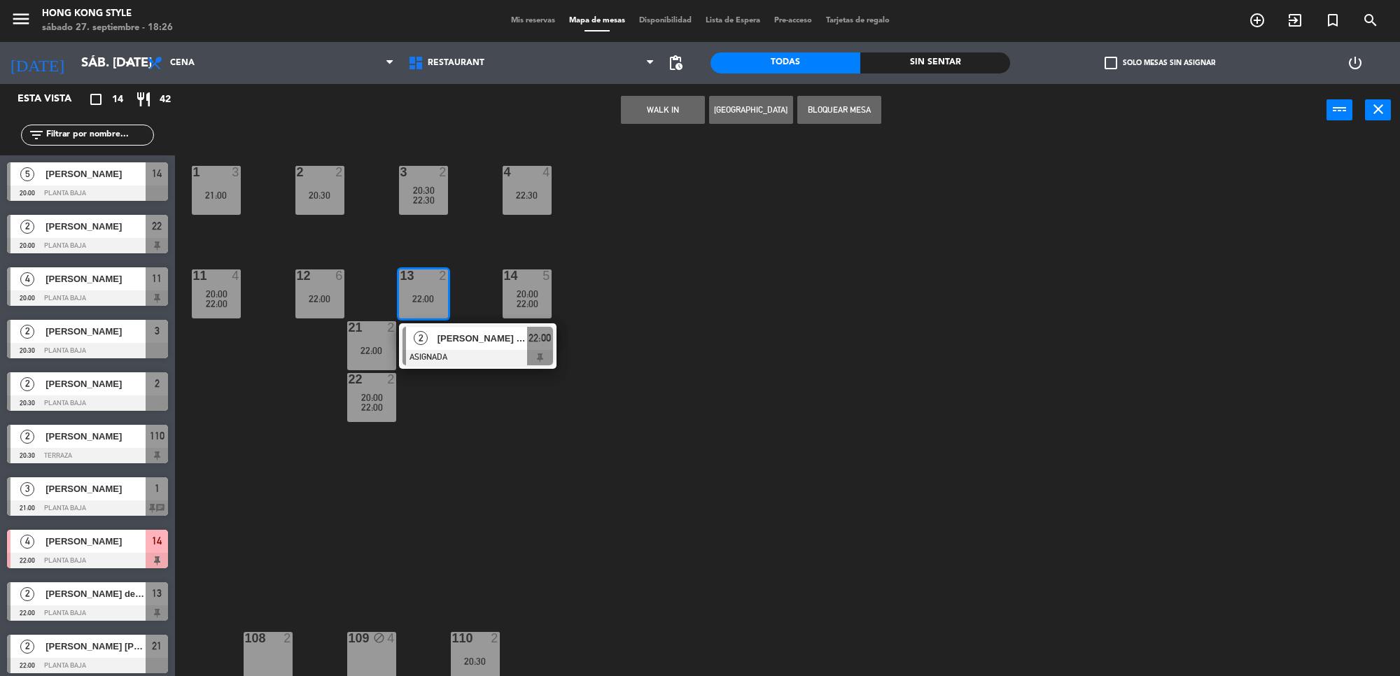
click at [499, 453] on div "1 3 21:00 2 2 20:30 3 2 20:30 22:30 4 4 22:30 11 4 20:00 22:00 12 6 22:00 13 2 …" at bounding box center [794, 411] width 1211 height 540
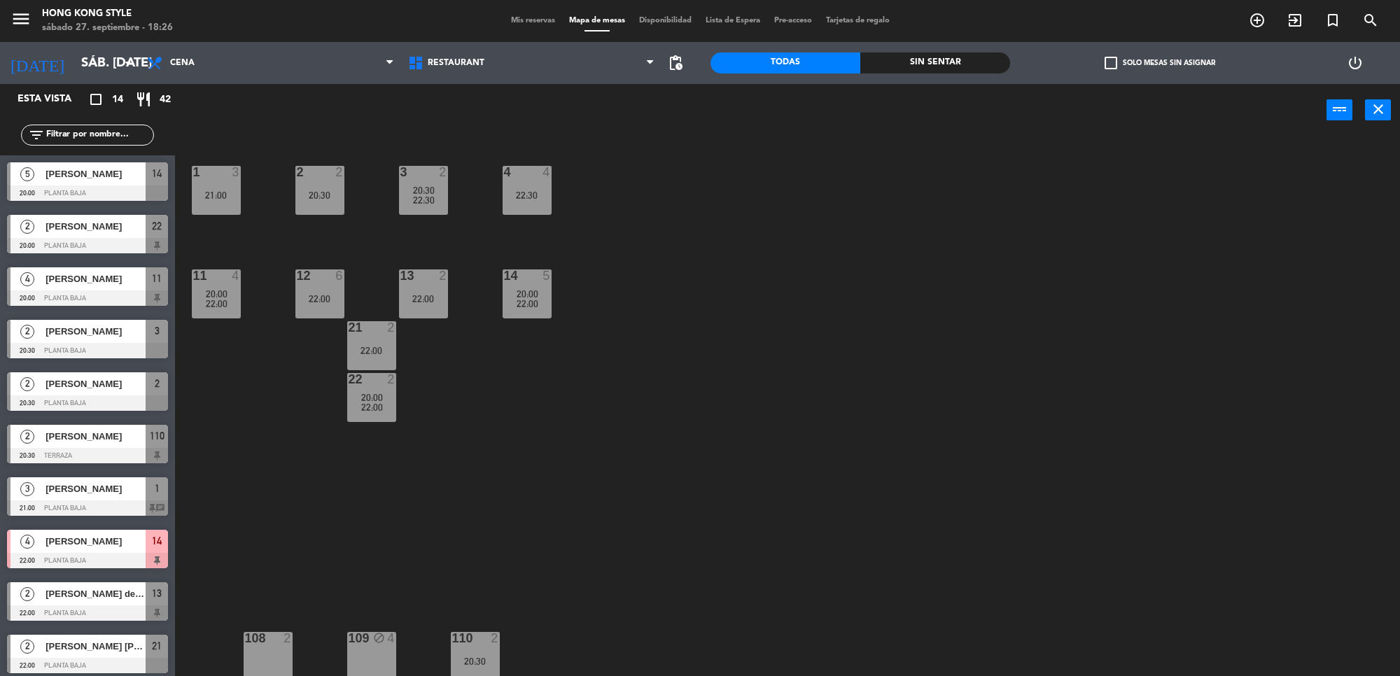
click at [379, 365] on div "21 2 22:00" at bounding box center [371, 345] width 49 height 49
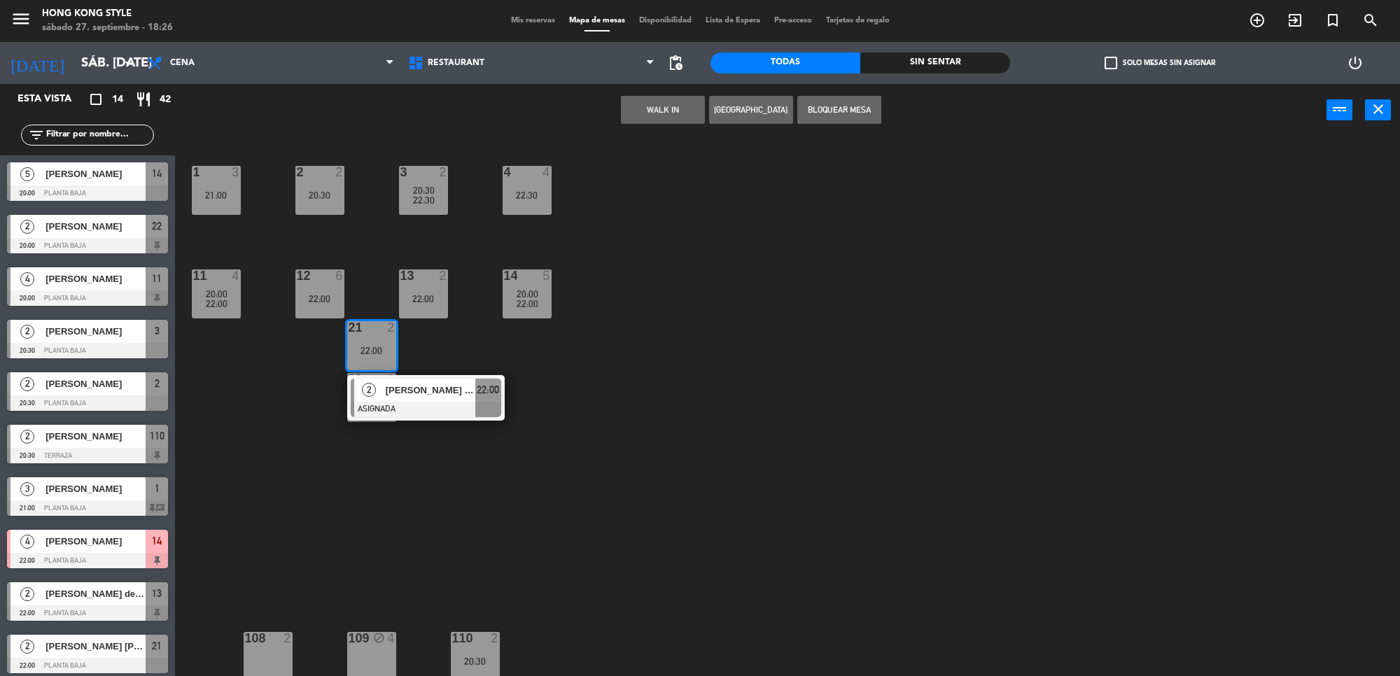
click at [748, 120] on button "[GEOGRAPHIC_DATA]" at bounding box center [751, 110] width 84 height 28
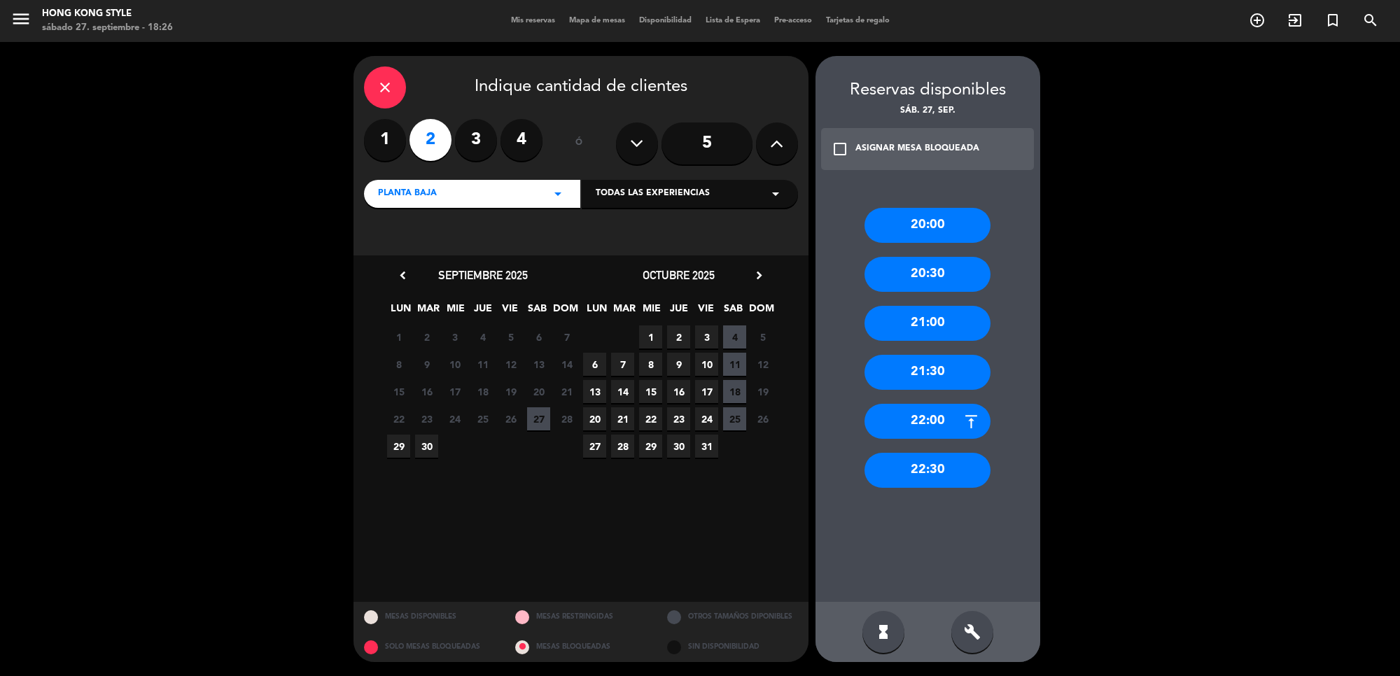
click at [928, 211] on div "20:00" at bounding box center [928, 225] width 126 height 35
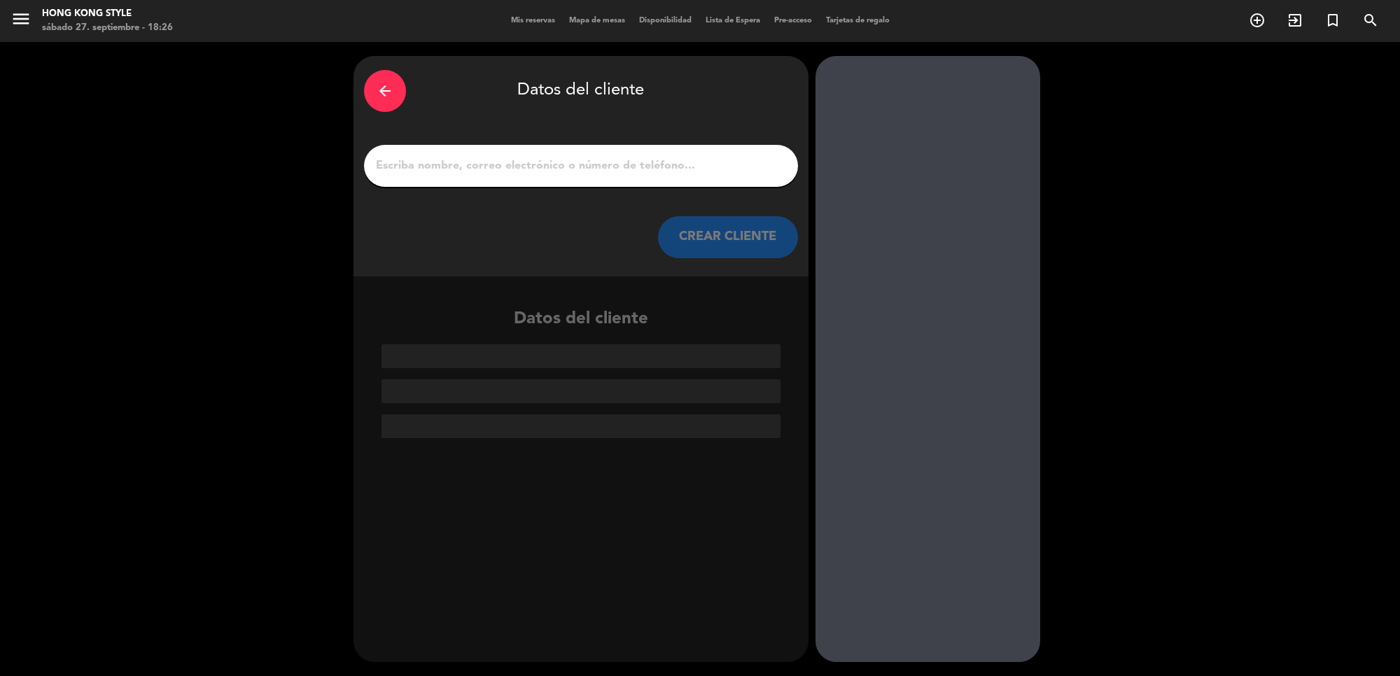
click at [533, 165] on input "1" at bounding box center [581, 166] width 413 height 20
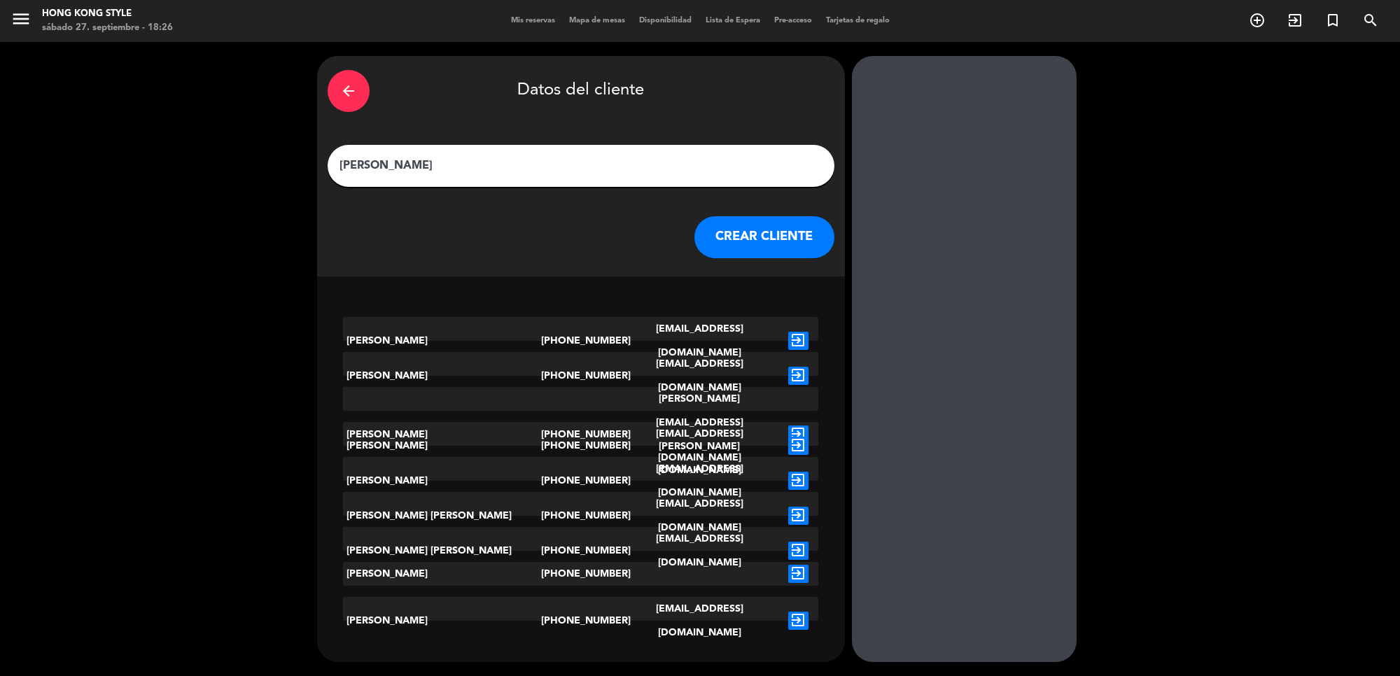
type input "[PERSON_NAME]"
click at [722, 229] on button "CREAR CLIENTE" at bounding box center [764, 237] width 140 height 42
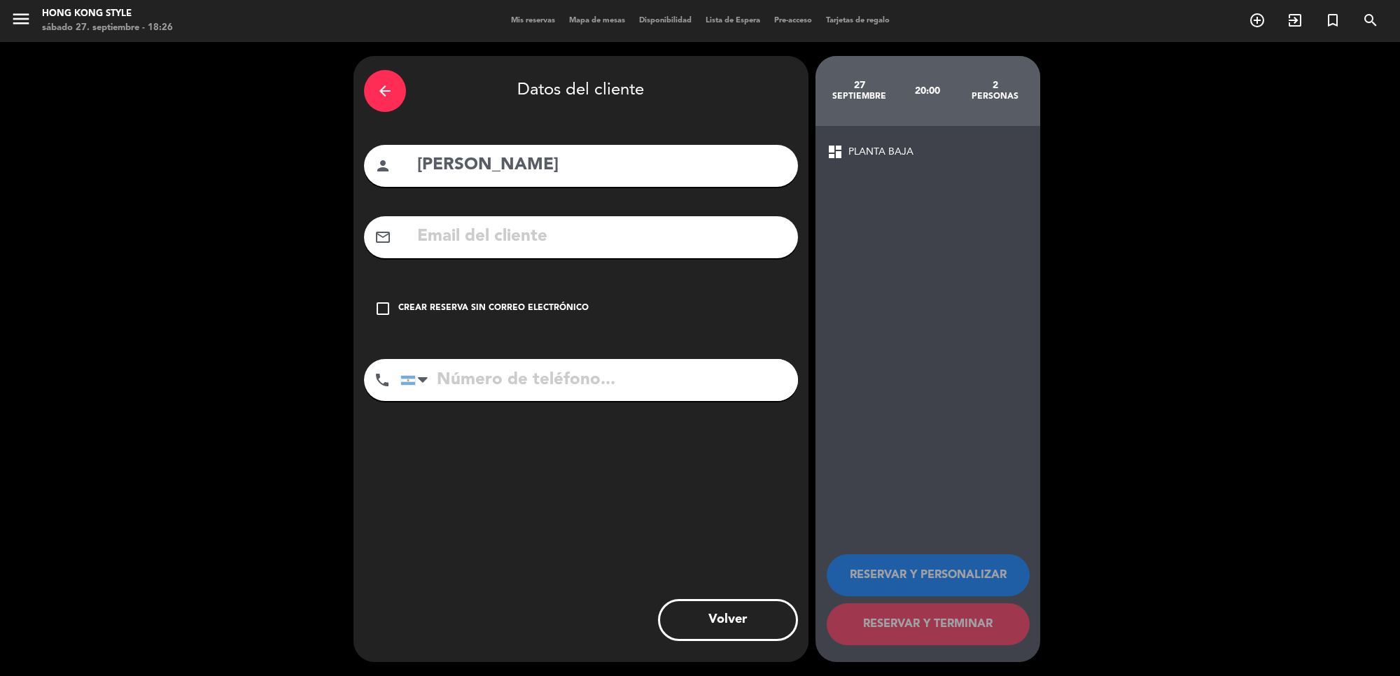
click at [449, 302] on div "Crear reserva sin correo electrónico" at bounding box center [493, 309] width 190 height 14
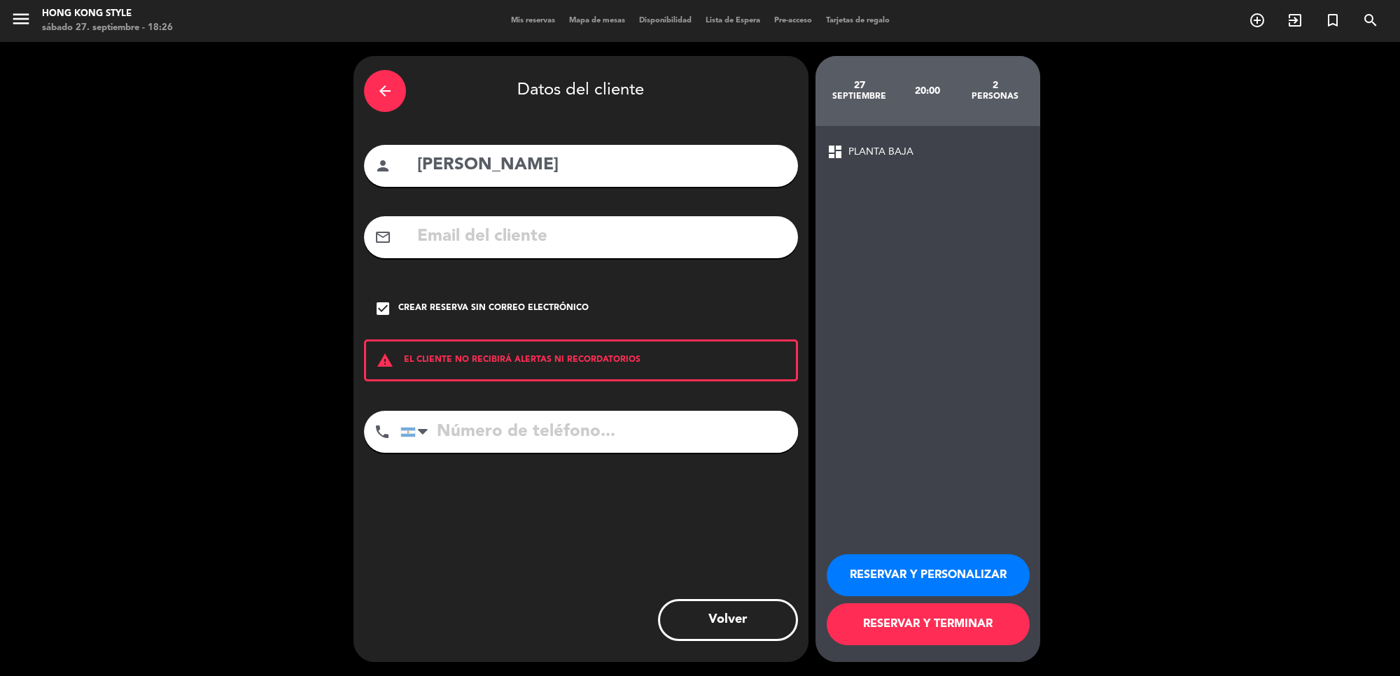
click at [530, 428] on input "tel" at bounding box center [599, 432] width 398 height 42
type input "1128186939"
click at [949, 627] on button "RESERVAR Y TERMINAR" at bounding box center [928, 624] width 203 height 42
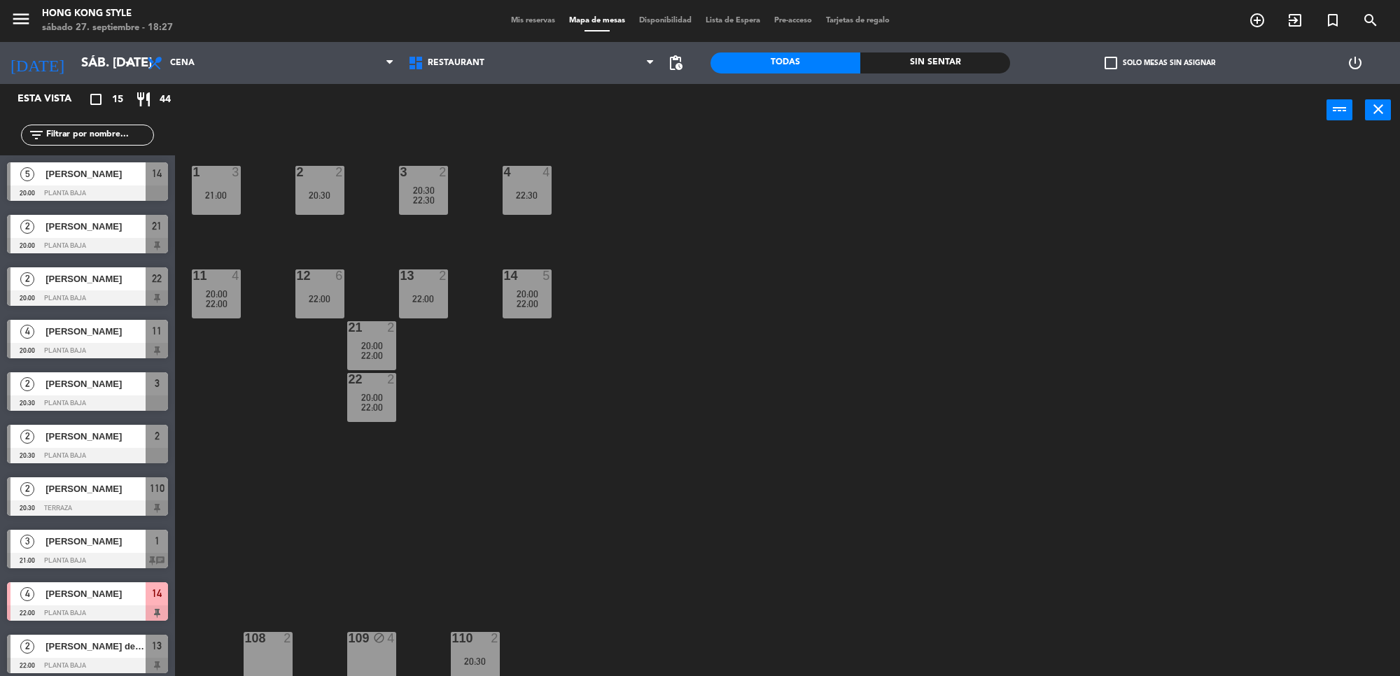
click at [568, 453] on div "1 3 21:00 2 2 20:30 3 2 20:30 22:30 4 4 22:30 11 4 20:00 22:00 12 6 22:00 13 2 …" at bounding box center [794, 411] width 1211 height 540
